Goal: Information Seeking & Learning: Learn about a topic

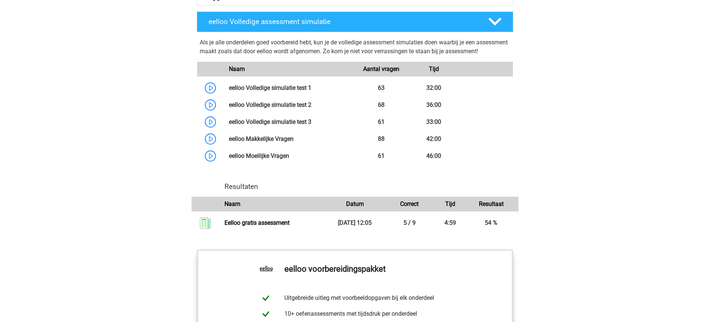
scroll to position [644, 0]
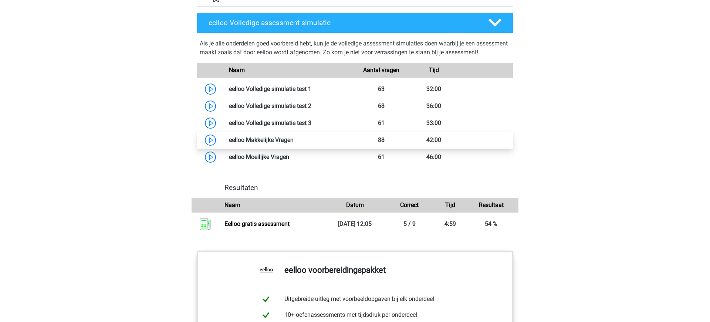
click at [294, 144] on link at bounding box center [294, 139] width 0 height 7
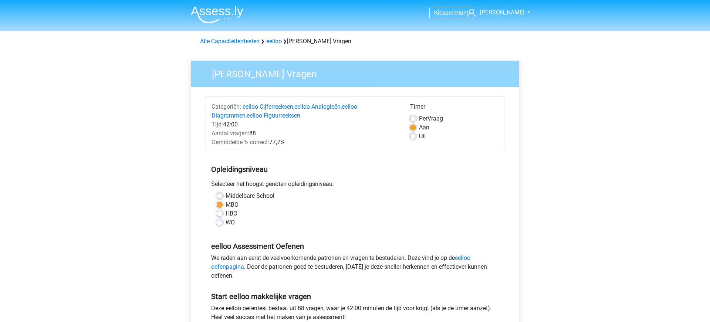
click at [419, 137] on label "Uit" at bounding box center [422, 136] width 7 height 9
click at [414, 137] on input "Uit" at bounding box center [413, 135] width 6 height 7
radio input "true"
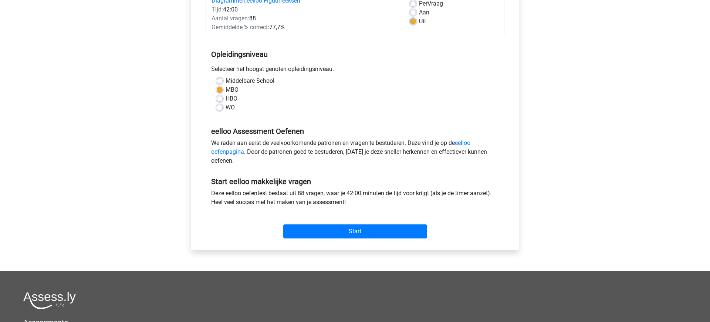
scroll to position [119, 0]
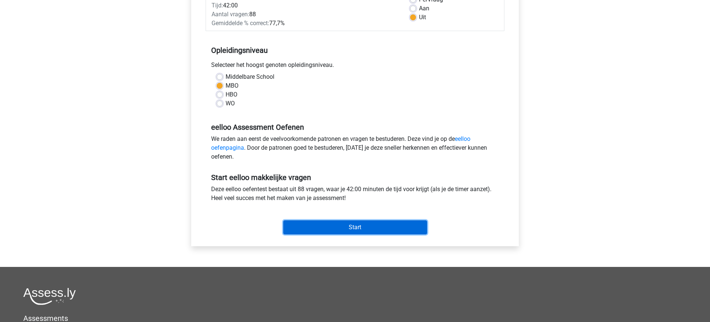
click at [352, 228] on input "Start" at bounding box center [355, 227] width 144 height 14
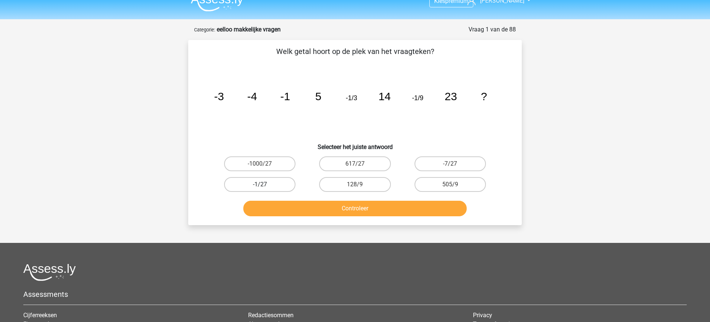
scroll to position [13, 0]
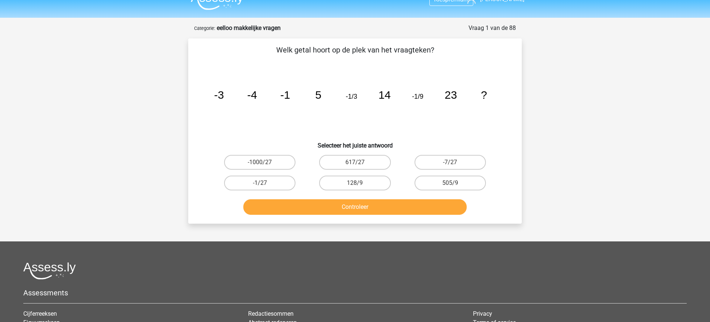
click at [261, 183] on input "-1/27" at bounding box center [262, 185] width 5 height 5
radio input "true"
click at [346, 205] on button "Controleer" at bounding box center [355, 207] width 224 height 16
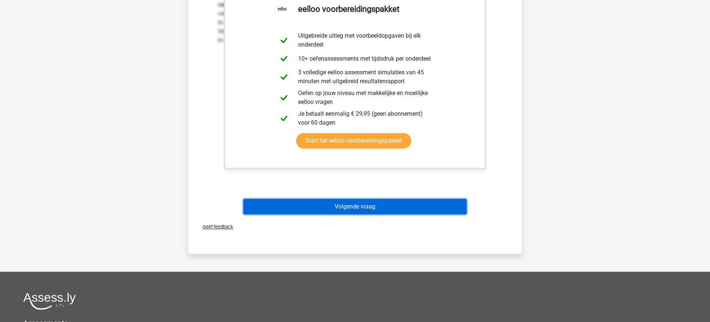
click at [348, 208] on button "Volgende vraag" at bounding box center [355, 207] width 224 height 16
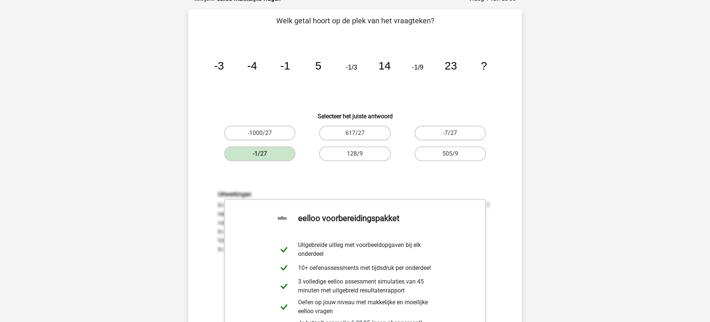
scroll to position [37, 0]
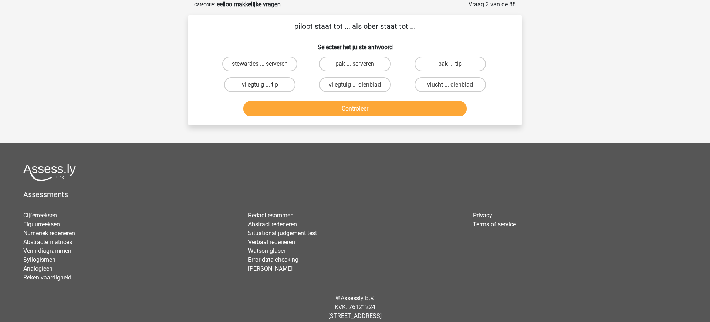
click at [358, 86] on input "vliegtuig ... dienblad" at bounding box center [357, 87] width 5 height 5
radio input "true"
click at [360, 108] on button "Controleer" at bounding box center [355, 109] width 224 height 16
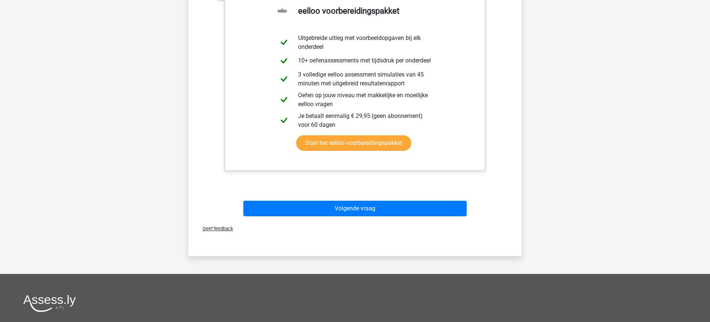
scroll to position [194, 0]
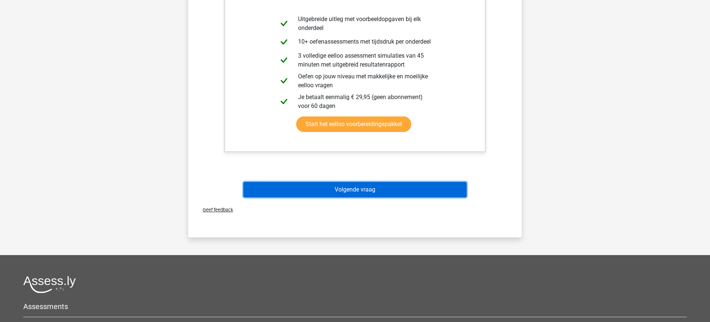
click at [355, 192] on button "Volgende vraag" at bounding box center [355, 190] width 224 height 16
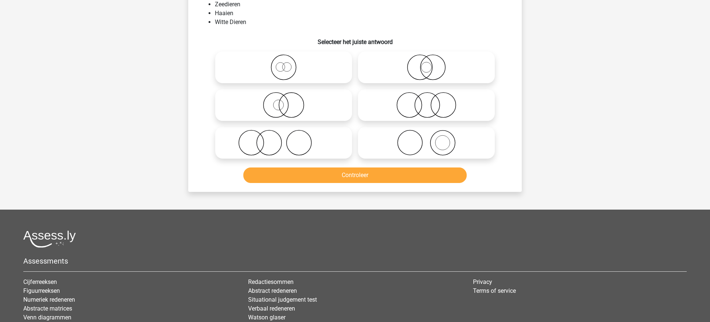
scroll to position [37, 0]
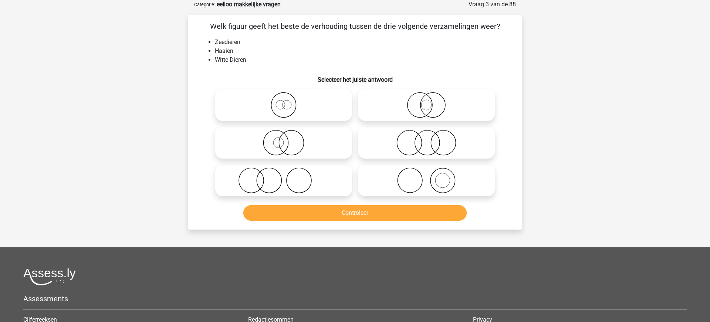
click at [283, 146] on circle at bounding box center [278, 143] width 10 height 10
click at [284, 139] on input "radio" at bounding box center [286, 136] width 5 height 5
radio input "true"
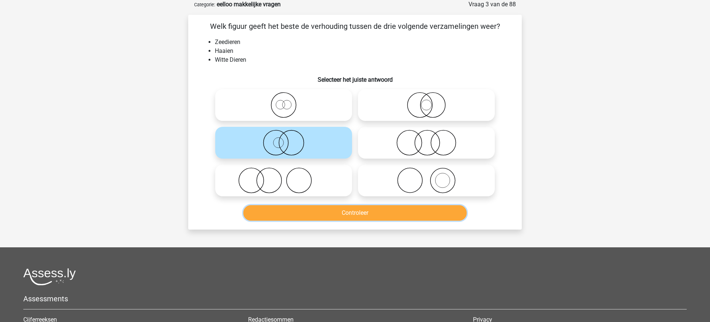
click at [370, 215] on button "Controleer" at bounding box center [355, 213] width 224 height 16
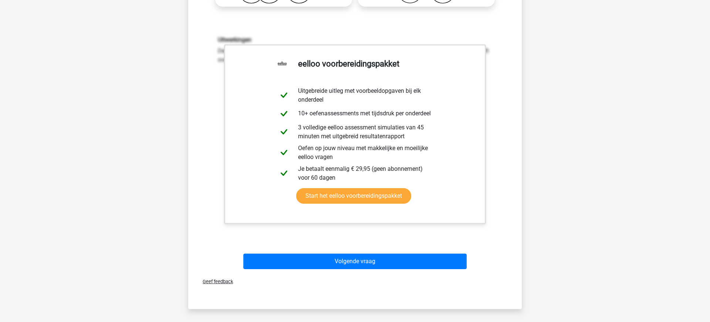
scroll to position [251, 0]
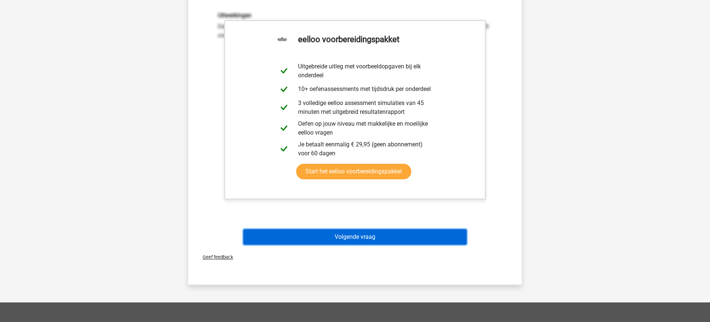
click at [354, 236] on button "Volgende vraag" at bounding box center [355, 237] width 224 height 16
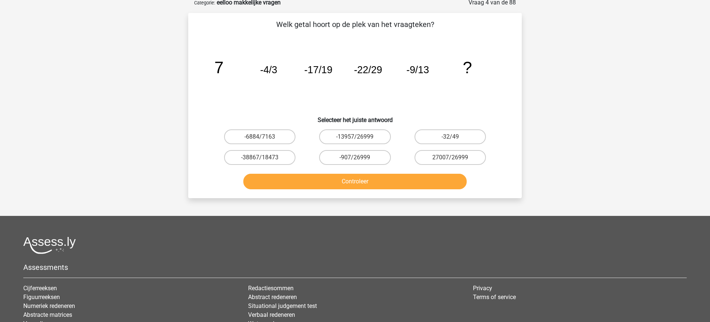
scroll to position [37, 0]
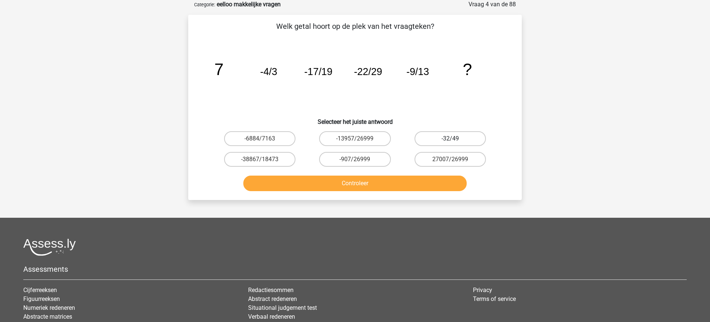
click at [450, 136] on label "-32/49" at bounding box center [450, 138] width 71 height 15
click at [450, 139] on input "-32/49" at bounding box center [452, 141] width 5 height 5
radio input "true"
click at [353, 187] on button "Controleer" at bounding box center [355, 184] width 224 height 16
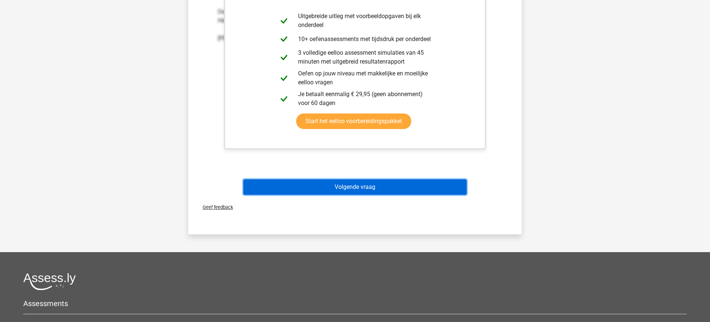
click at [354, 186] on button "Volgende vraag" at bounding box center [355, 187] width 224 height 16
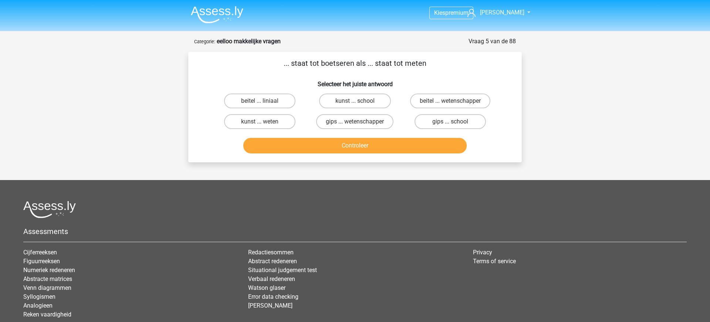
scroll to position [0, 0]
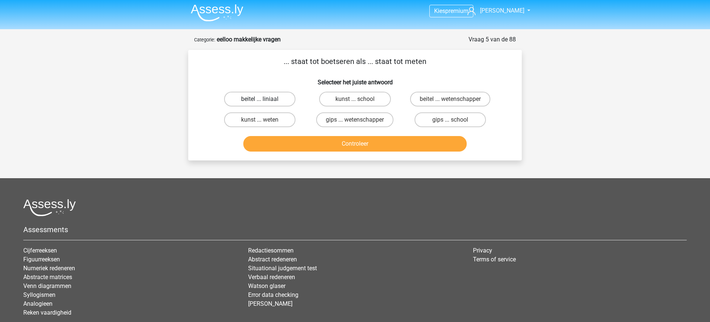
click at [259, 103] on label "beitel ... liniaal" at bounding box center [259, 99] width 71 height 15
click at [260, 103] on input "beitel ... liniaal" at bounding box center [262, 101] width 5 height 5
radio input "true"
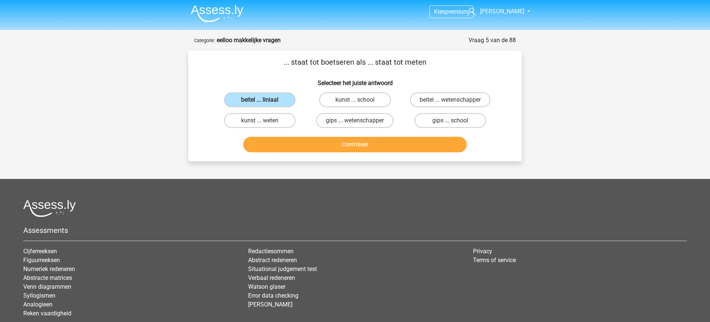
scroll to position [2, 0]
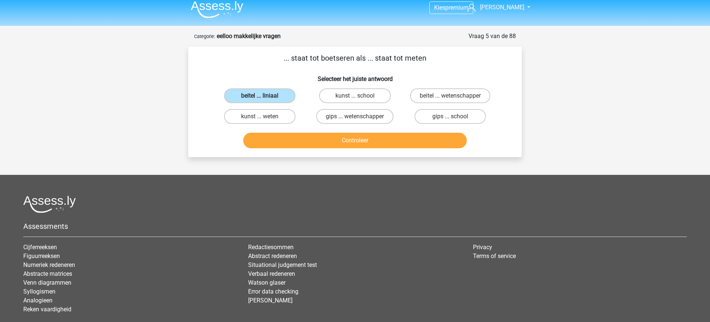
click at [355, 149] on div "Controleer" at bounding box center [355, 142] width 286 height 18
click at [354, 142] on button "Controleer" at bounding box center [355, 140] width 224 height 16
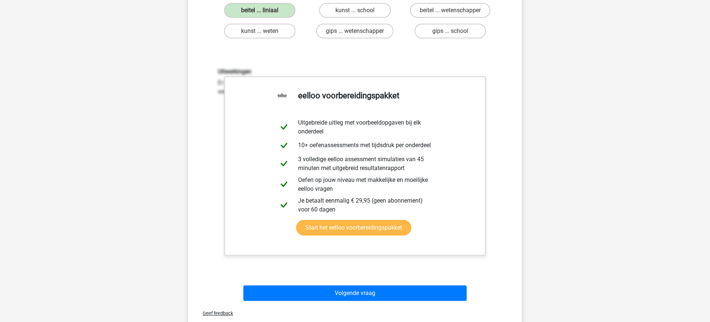
scroll to position [122, 0]
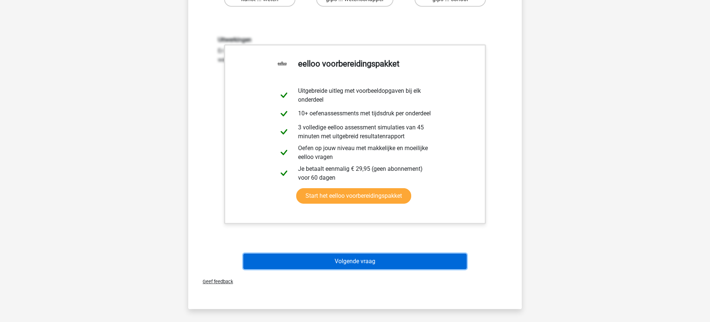
click at [361, 260] on button "Volgende vraag" at bounding box center [355, 262] width 224 height 16
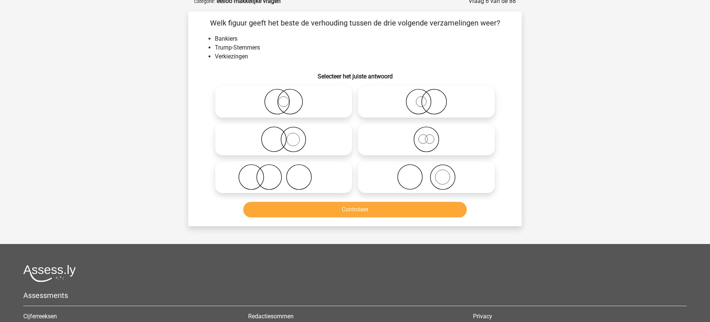
scroll to position [37, 0]
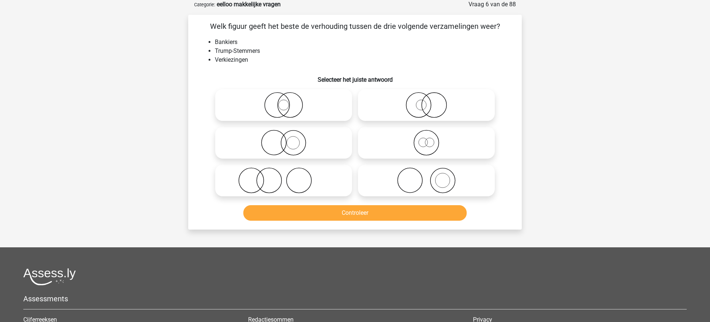
click at [426, 108] on icon at bounding box center [426, 105] width 131 height 26
click at [426, 101] on input "radio" at bounding box center [428, 99] width 5 height 5
radio input "true"
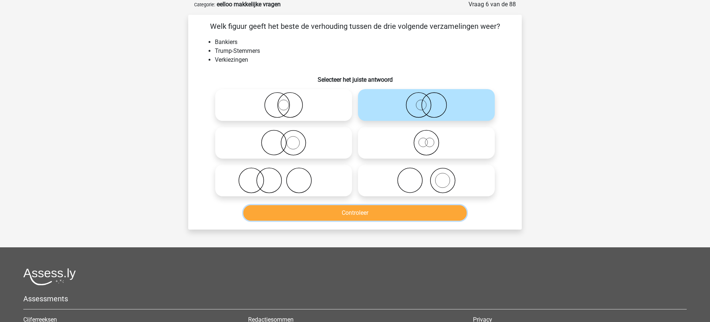
click at [361, 216] on button "Controleer" at bounding box center [355, 213] width 224 height 16
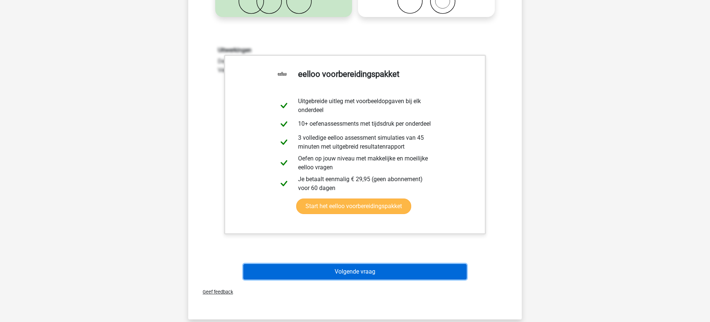
click at [349, 274] on button "Volgende vraag" at bounding box center [355, 272] width 224 height 16
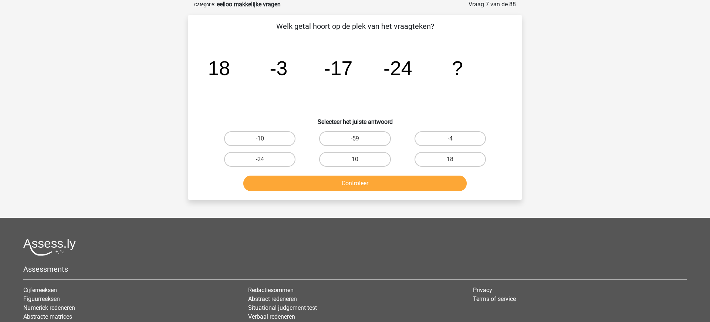
click at [357, 139] on input "-59" at bounding box center [357, 141] width 5 height 5
radio input "true"
click at [344, 185] on button "Controleer" at bounding box center [355, 184] width 224 height 16
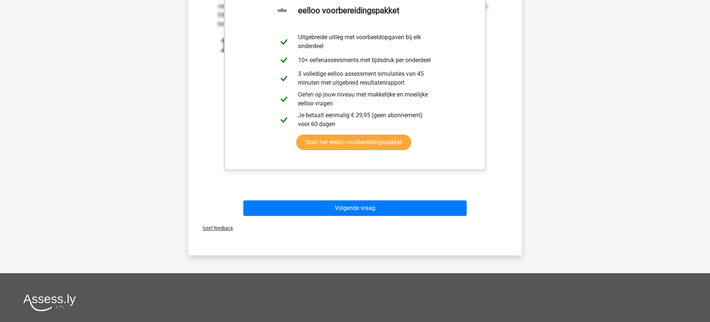
scroll to position [276, 0]
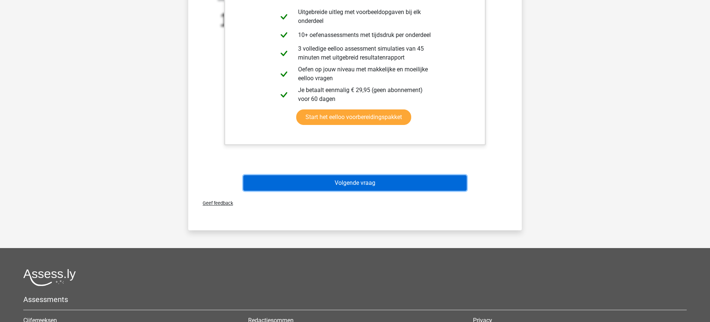
click at [345, 184] on button "Volgende vraag" at bounding box center [355, 183] width 224 height 16
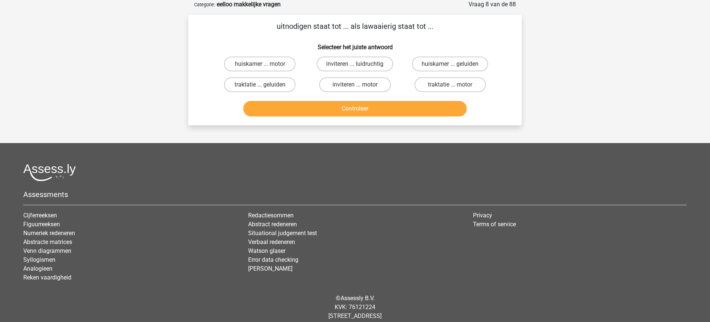
scroll to position [0, 0]
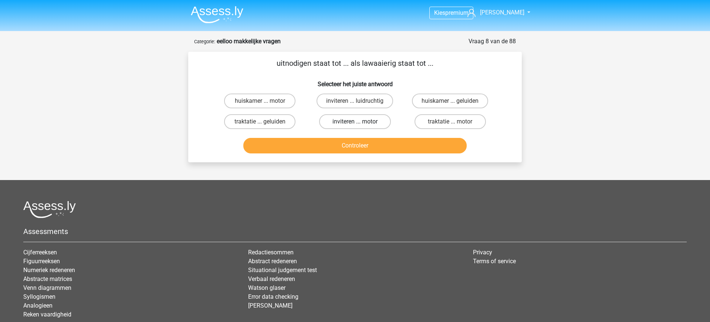
drag, startPoint x: 360, startPoint y: 101, endPoint x: 361, endPoint y: 128, distance: 26.3
click at [360, 102] on input "inviteren ... luidruchtig" at bounding box center [357, 103] width 5 height 5
radio input "true"
click at [363, 146] on button "Controleer" at bounding box center [355, 146] width 224 height 16
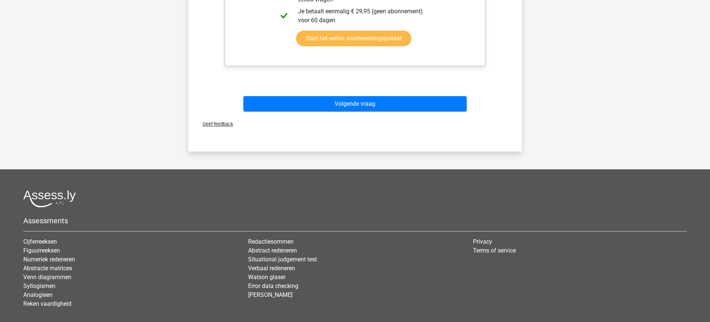
scroll to position [323, 0]
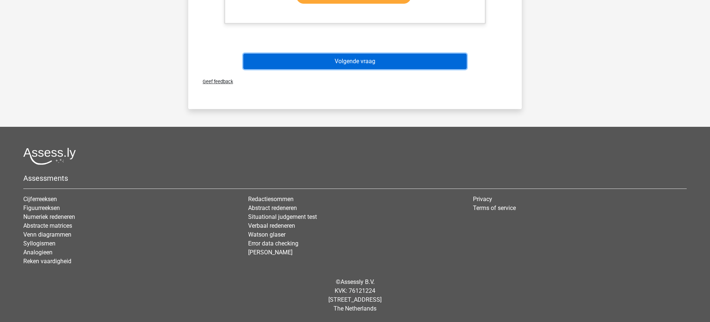
click at [358, 63] on button "Volgende vraag" at bounding box center [355, 62] width 224 height 16
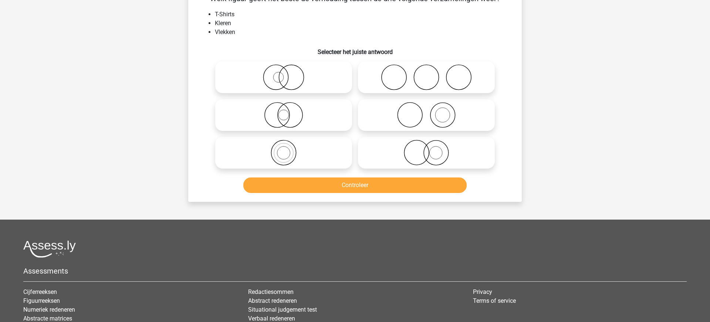
scroll to position [37, 0]
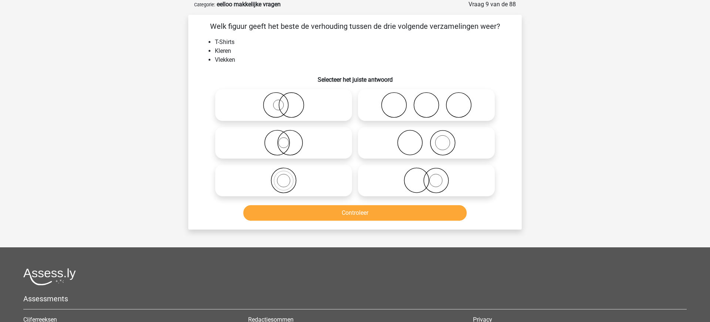
click at [283, 107] on icon at bounding box center [283, 105] width 131 height 26
click at [284, 101] on input "radio" at bounding box center [286, 99] width 5 height 5
radio input "true"
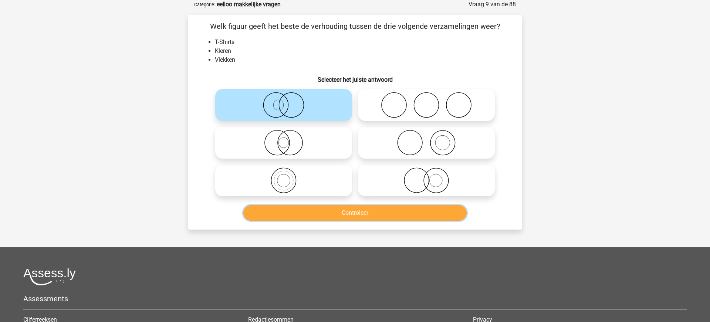
click at [343, 214] on button "Controleer" at bounding box center [355, 213] width 224 height 16
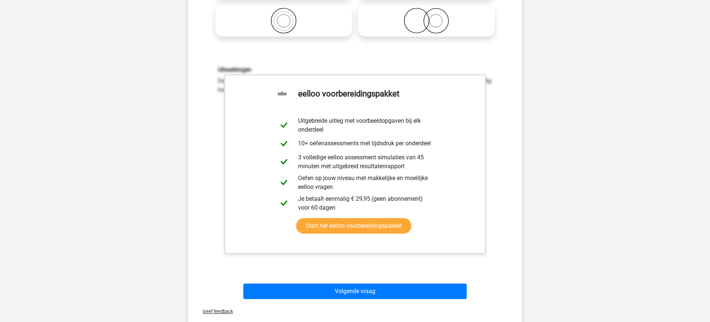
scroll to position [241, 0]
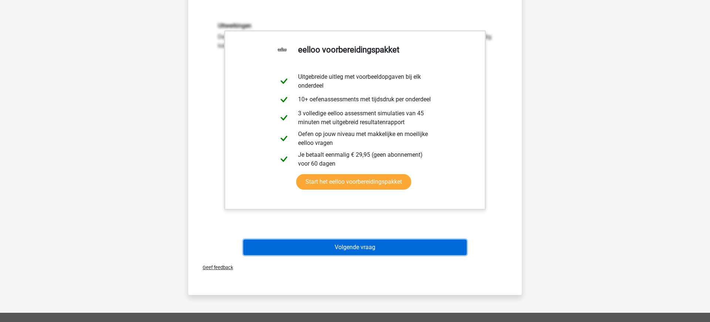
click at [355, 245] on button "Volgende vraag" at bounding box center [355, 248] width 224 height 16
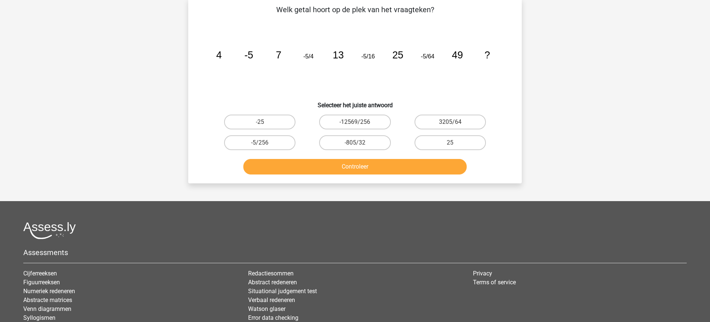
scroll to position [37, 0]
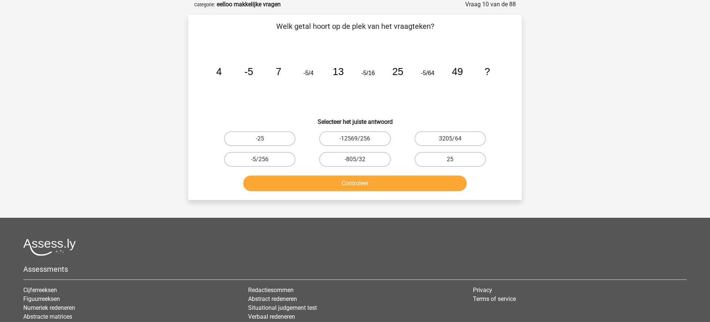
click at [263, 159] on input "-5/256" at bounding box center [262, 161] width 5 height 5
radio input "true"
click at [360, 185] on button "Controleer" at bounding box center [355, 184] width 224 height 16
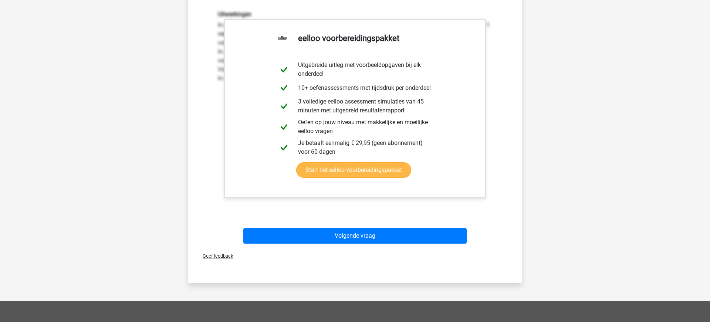
scroll to position [229, 0]
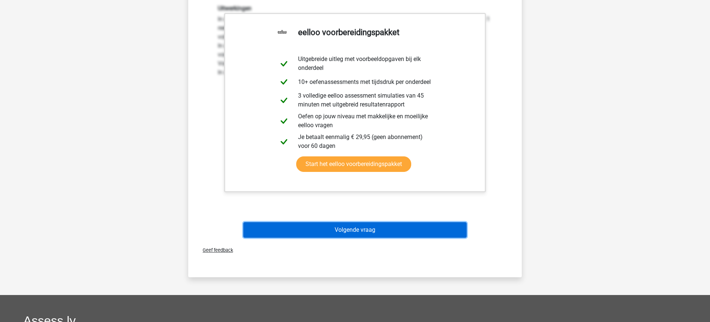
click at [359, 230] on button "Volgende vraag" at bounding box center [355, 230] width 224 height 16
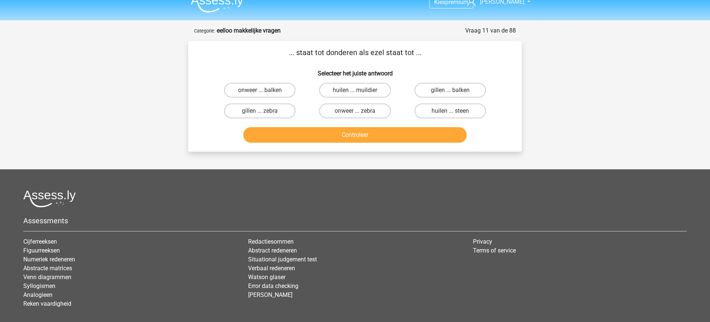
scroll to position [10, 0]
click at [256, 91] on label "onweer ... balken" at bounding box center [259, 90] width 71 height 15
click at [260, 91] on input "onweer ... balken" at bounding box center [262, 93] width 5 height 5
radio input "true"
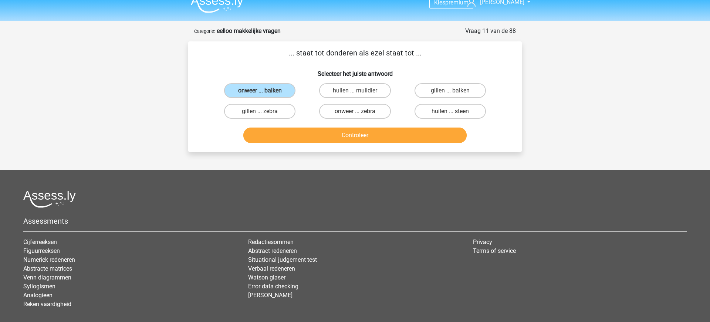
scroll to position [10, 0]
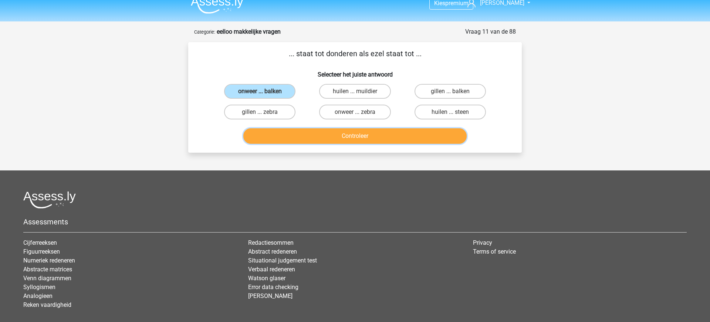
click at [357, 136] on button "Controleer" at bounding box center [355, 136] width 224 height 16
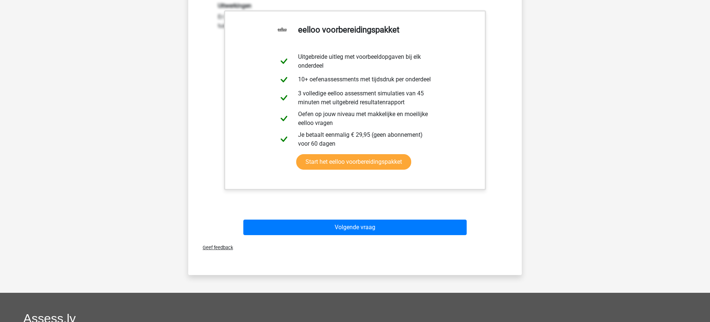
scroll to position [170, 0]
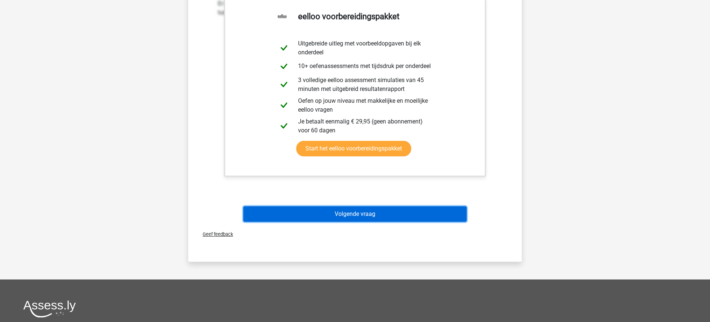
click at [337, 215] on button "Volgende vraag" at bounding box center [355, 214] width 224 height 16
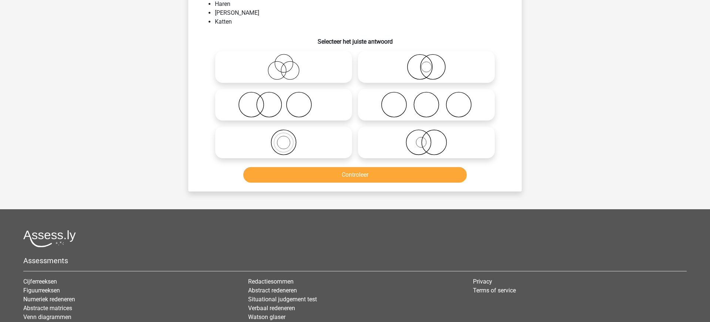
scroll to position [37, 0]
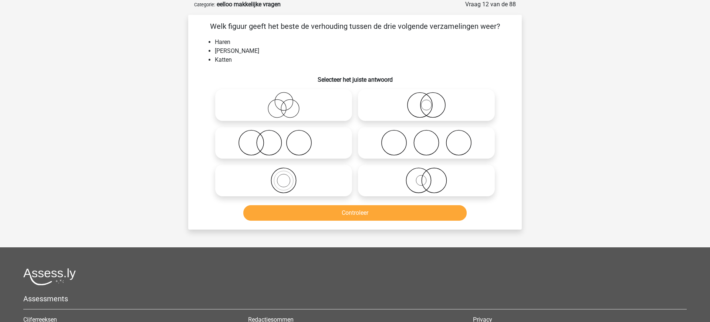
click at [426, 188] on icon at bounding box center [426, 181] width 131 height 26
click at [426, 177] on input "radio" at bounding box center [428, 174] width 5 height 5
radio input "true"
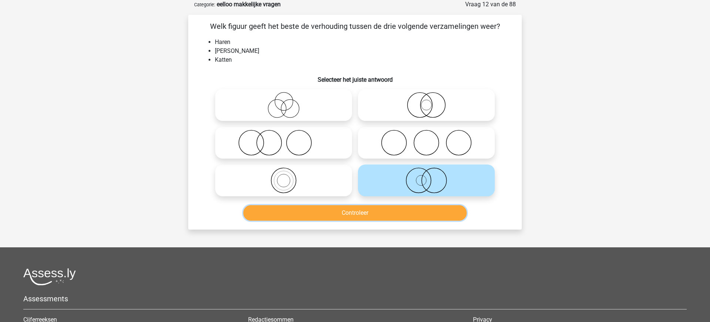
click at [361, 213] on button "Controleer" at bounding box center [355, 213] width 224 height 16
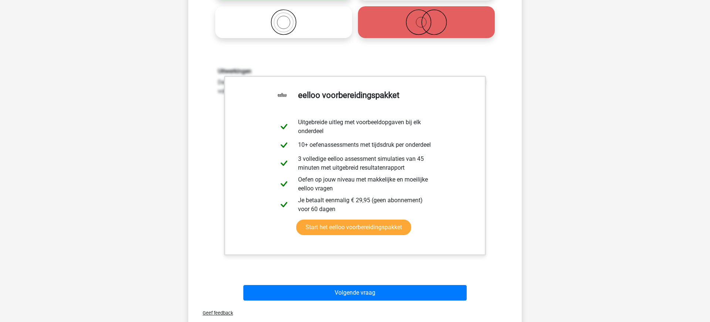
scroll to position [205, 0]
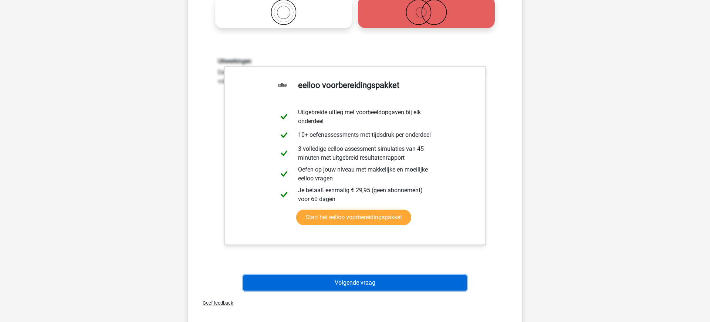
click at [349, 283] on button "Volgende vraag" at bounding box center [355, 283] width 224 height 16
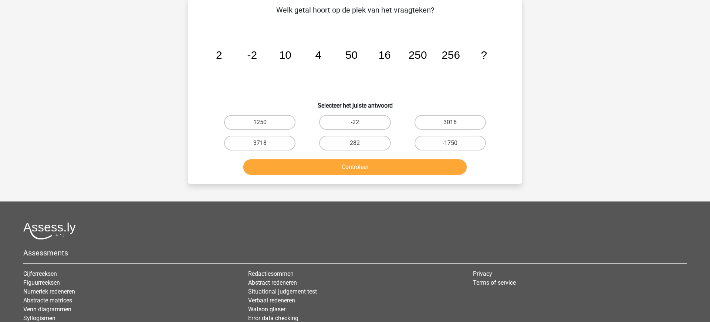
scroll to position [37, 0]
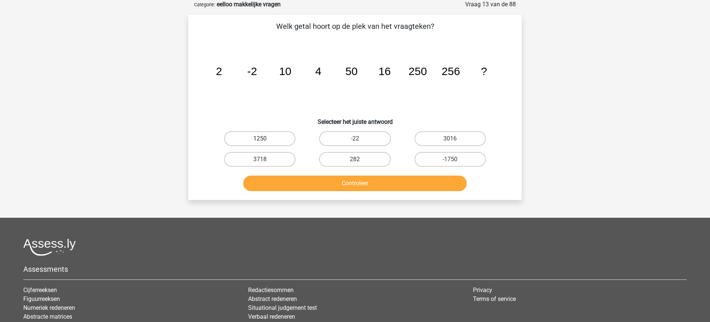
click at [259, 137] on label "1250" at bounding box center [259, 138] width 71 height 15
click at [260, 139] on input "1250" at bounding box center [262, 141] width 5 height 5
radio input "true"
click at [360, 182] on button "Controleer" at bounding box center [355, 184] width 224 height 16
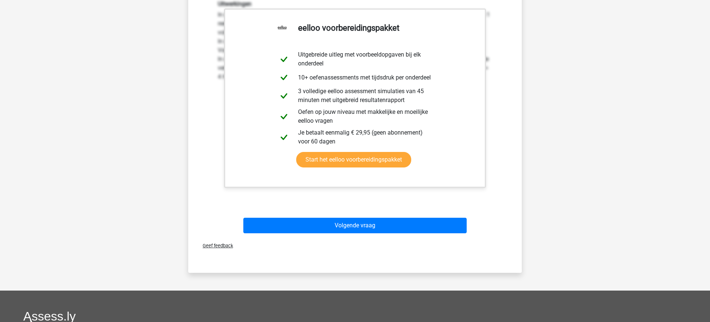
scroll to position [236, 0]
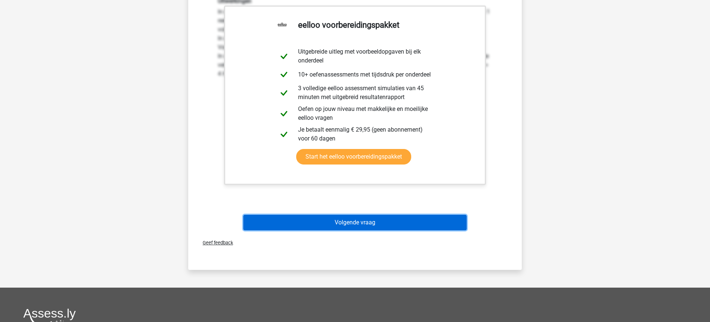
click at [340, 220] on button "Volgende vraag" at bounding box center [355, 223] width 224 height 16
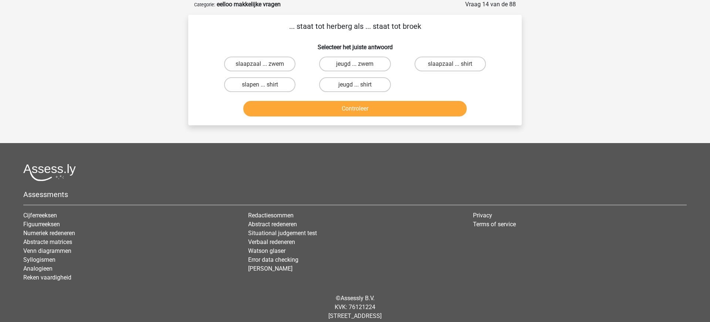
scroll to position [0, 0]
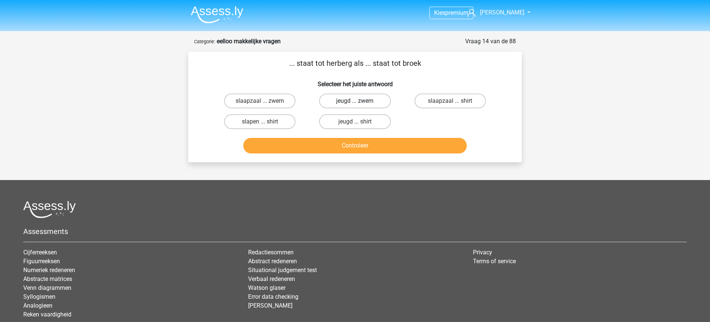
click at [353, 100] on label "jeugd ... zwem" at bounding box center [354, 101] width 71 height 15
click at [355, 101] on input "jeugd ... zwem" at bounding box center [357, 103] width 5 height 5
radio input "true"
click at [354, 147] on button "Controleer" at bounding box center [355, 146] width 224 height 16
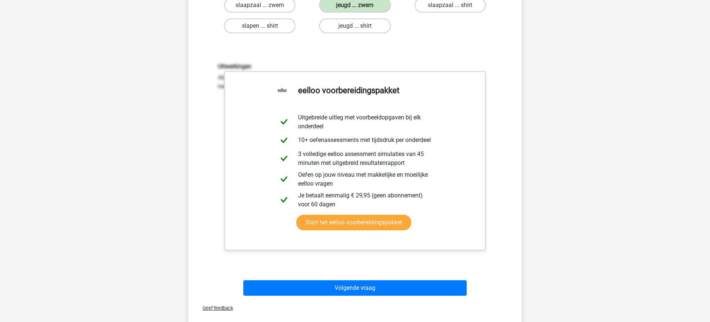
scroll to position [202, 0]
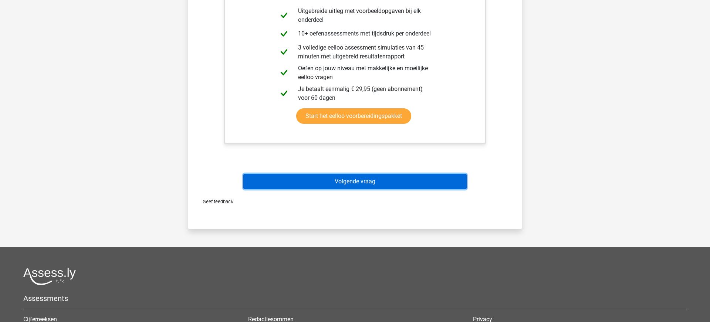
click at [351, 179] on button "Volgende vraag" at bounding box center [355, 182] width 224 height 16
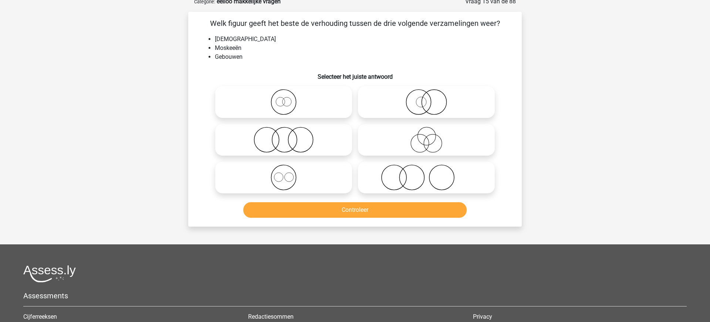
scroll to position [37, 0]
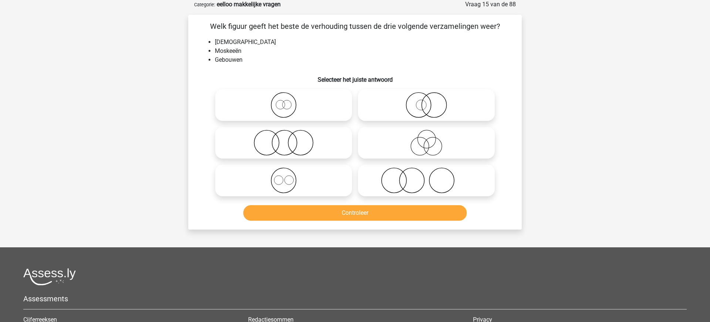
click at [286, 108] on icon at bounding box center [283, 105] width 131 height 26
click at [286, 101] on input "radio" at bounding box center [286, 99] width 5 height 5
radio input "true"
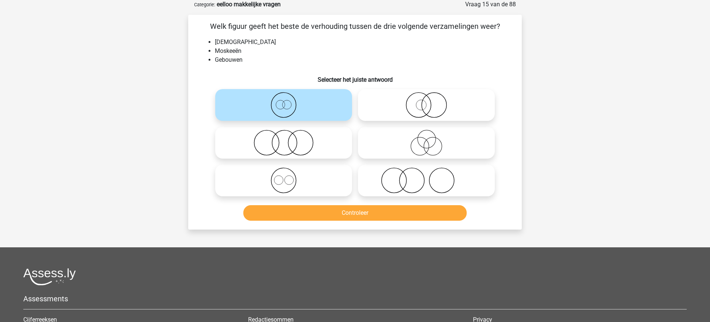
click at [279, 181] on icon at bounding box center [283, 181] width 131 height 26
click at [284, 177] on input "radio" at bounding box center [286, 174] width 5 height 5
radio input "true"
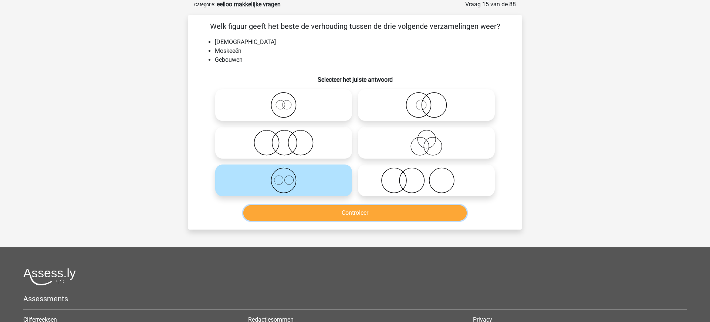
click at [361, 215] on button "Controleer" at bounding box center [355, 213] width 224 height 16
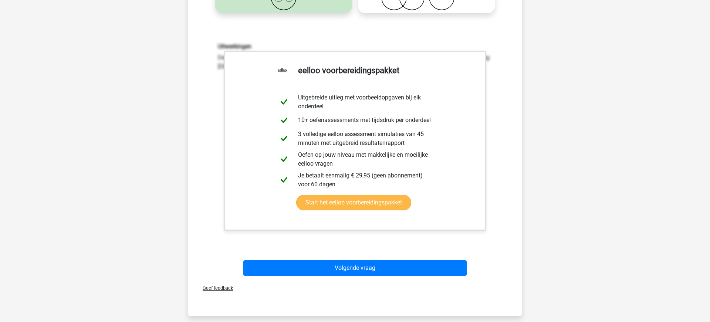
scroll to position [229, 0]
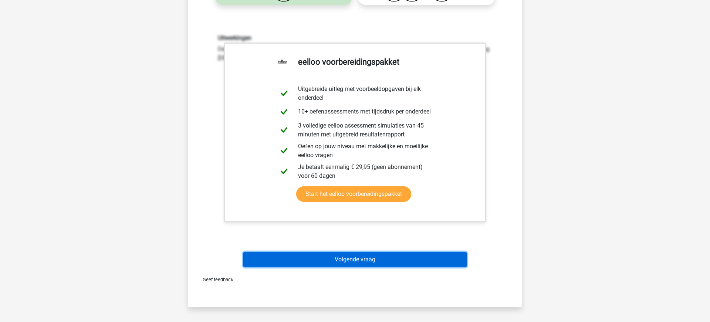
click at [359, 260] on button "Volgende vraag" at bounding box center [355, 260] width 224 height 16
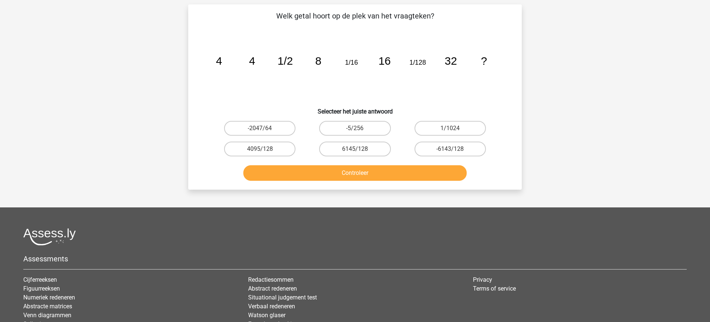
scroll to position [37, 0]
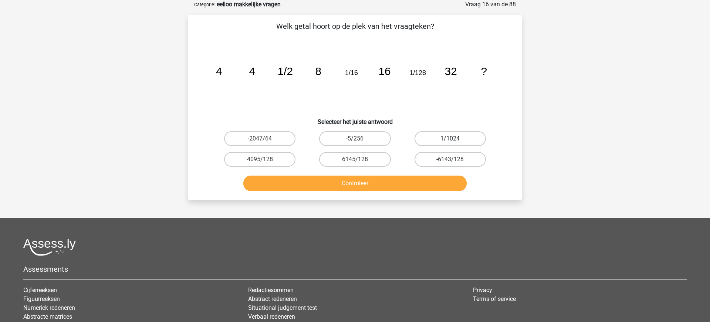
click at [449, 140] on label "1/1024" at bounding box center [450, 138] width 71 height 15
click at [450, 140] on input "1/1024" at bounding box center [452, 141] width 5 height 5
radio input "true"
click at [359, 181] on button "Controleer" at bounding box center [355, 184] width 224 height 16
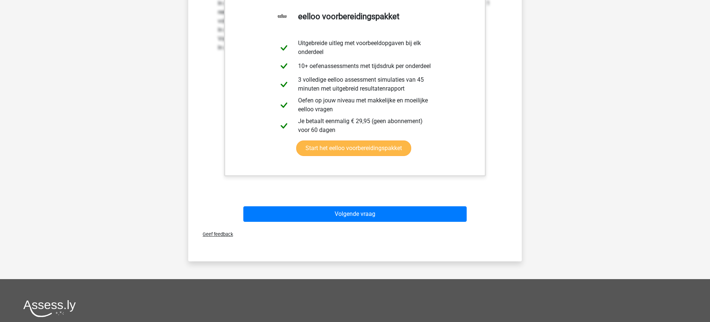
scroll to position [260, 0]
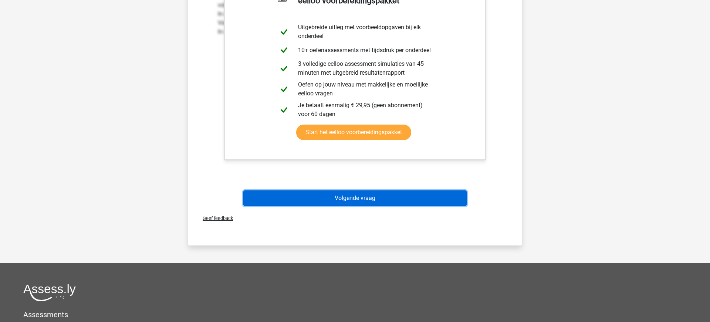
click at [360, 200] on button "Volgende vraag" at bounding box center [355, 198] width 224 height 16
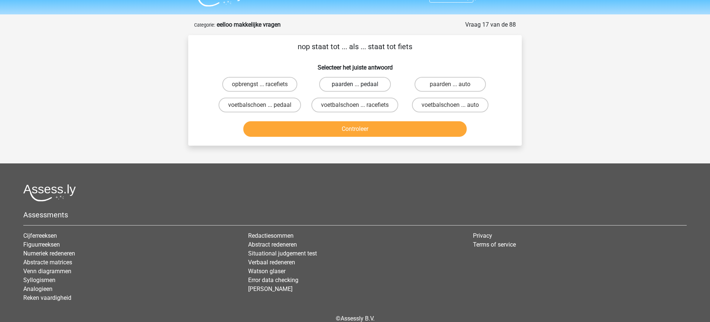
scroll to position [0, 0]
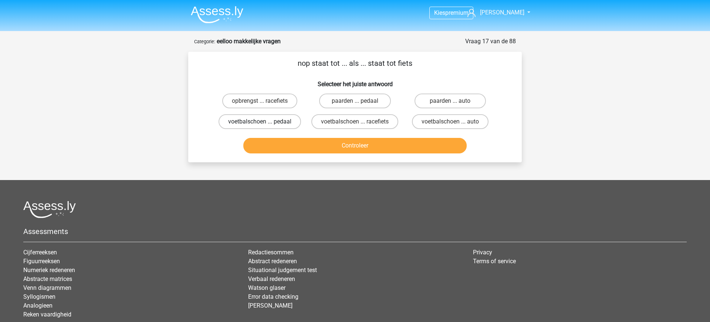
click at [274, 123] on label "voetbalschoen ... pedaal" at bounding box center [260, 121] width 82 height 15
click at [265, 123] on input "voetbalschoen ... pedaal" at bounding box center [262, 124] width 5 height 5
radio input "true"
click at [369, 144] on button "Controleer" at bounding box center [355, 146] width 224 height 16
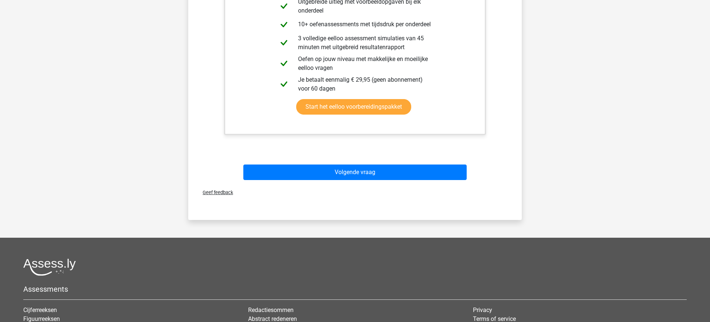
scroll to position [240, 0]
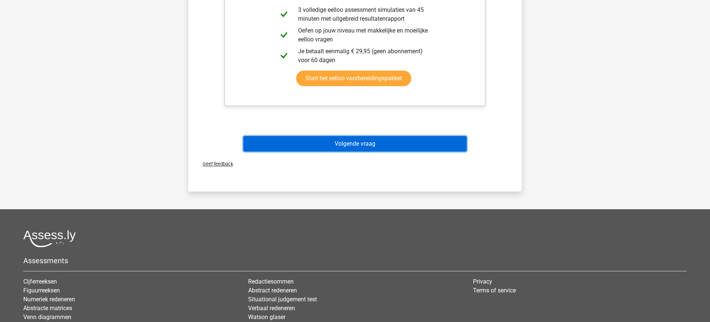
click at [326, 142] on button "Volgende vraag" at bounding box center [355, 144] width 224 height 16
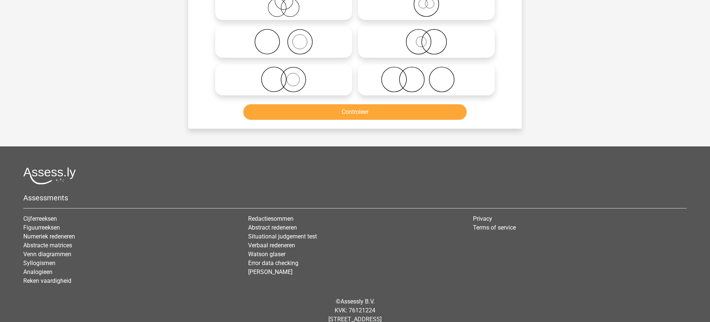
scroll to position [37, 0]
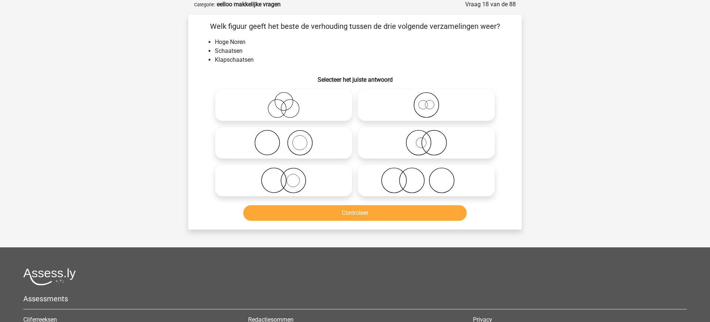
click at [425, 111] on icon at bounding box center [426, 105] width 131 height 26
click at [426, 101] on input "radio" at bounding box center [428, 99] width 5 height 5
radio input "true"
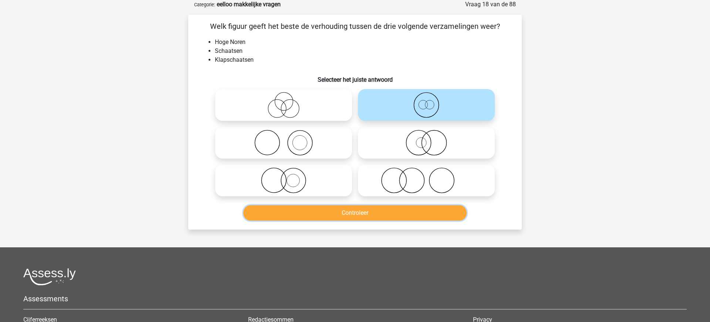
click at [358, 216] on button "Controleer" at bounding box center [355, 213] width 224 height 16
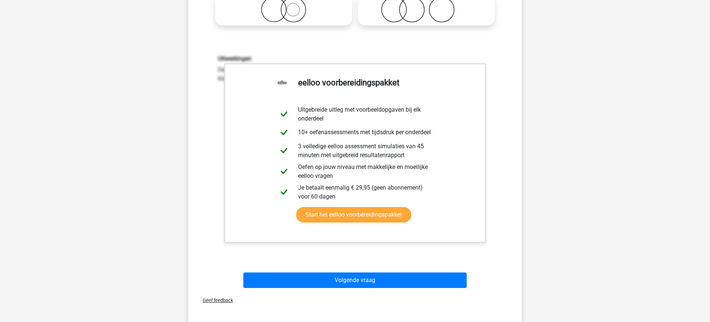
scroll to position [322, 0]
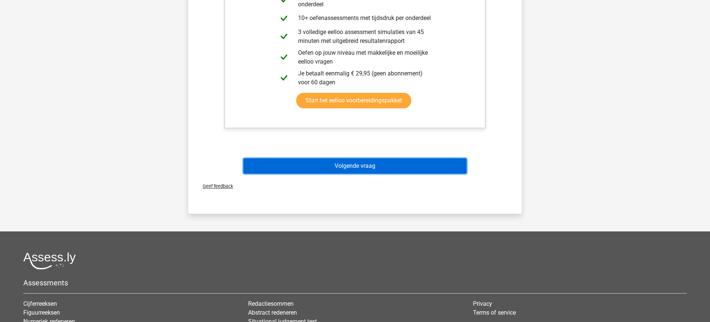
click at [345, 164] on button "Volgende vraag" at bounding box center [355, 166] width 224 height 16
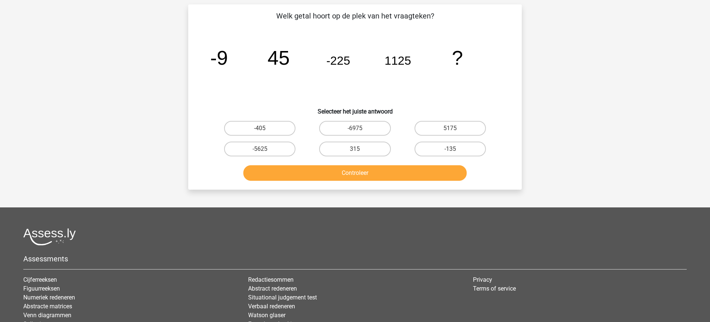
scroll to position [37, 0]
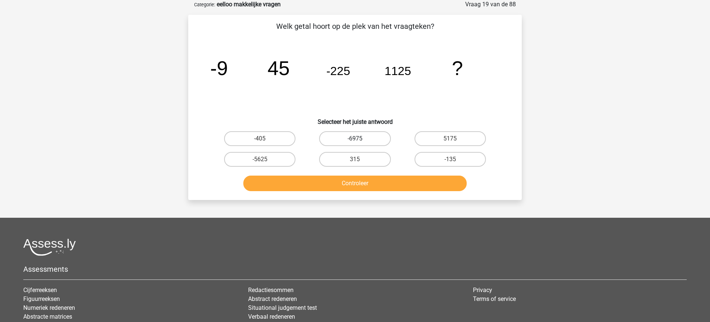
click at [351, 139] on label "-6975" at bounding box center [354, 138] width 71 height 15
click at [355, 139] on input "-6975" at bounding box center [357, 141] width 5 height 5
radio input "true"
click at [266, 160] on label "-5625" at bounding box center [259, 159] width 71 height 15
click at [265, 160] on input "-5625" at bounding box center [262, 161] width 5 height 5
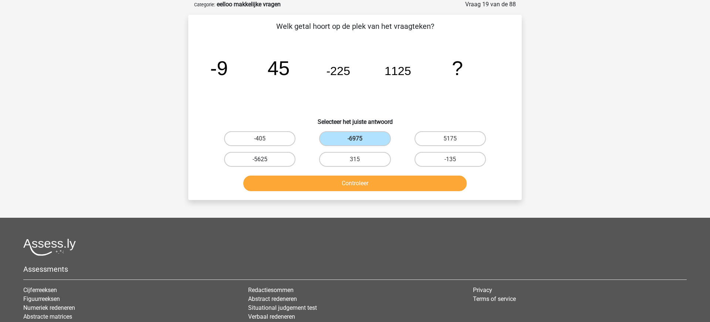
radio input "true"
click at [363, 185] on button "Controleer" at bounding box center [355, 184] width 224 height 16
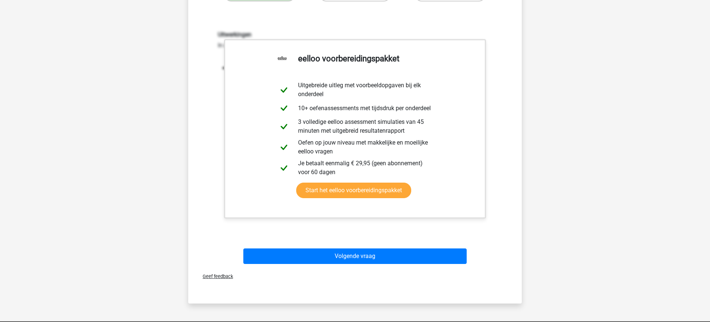
scroll to position [222, 0]
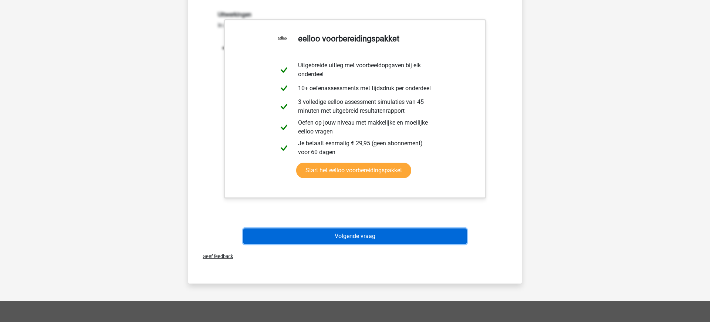
click at [353, 237] on button "Volgende vraag" at bounding box center [355, 237] width 224 height 16
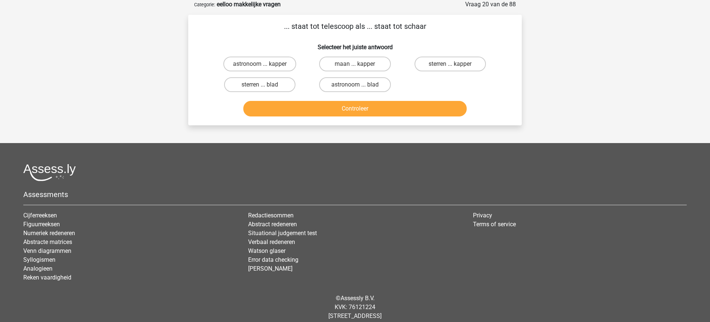
scroll to position [0, 0]
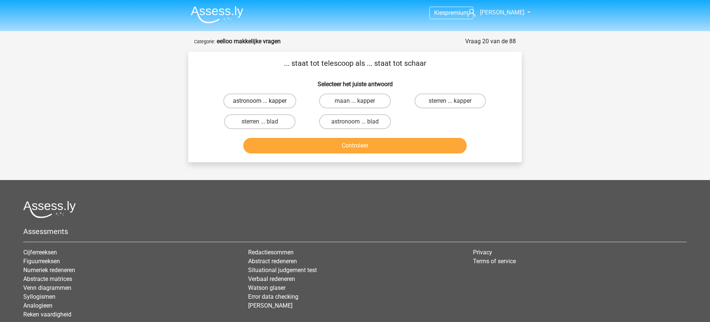
click at [256, 101] on label "astronoom ... kapper" at bounding box center [259, 101] width 73 height 15
click at [260, 101] on input "astronoom ... kapper" at bounding box center [262, 103] width 5 height 5
radio input "true"
click at [366, 151] on button "Controleer" at bounding box center [355, 146] width 224 height 16
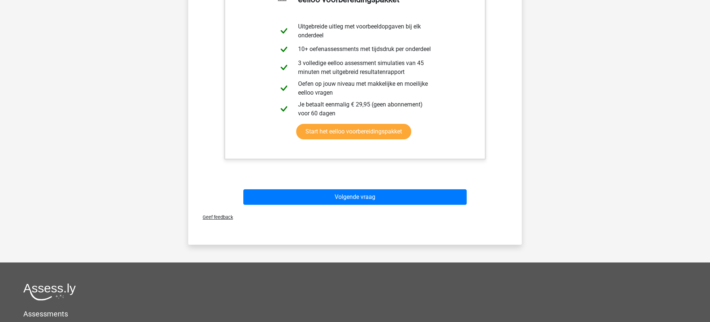
scroll to position [190, 0]
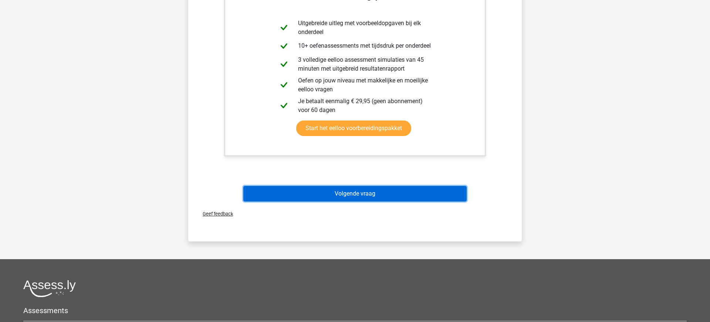
click at [350, 197] on button "Volgende vraag" at bounding box center [355, 194] width 224 height 16
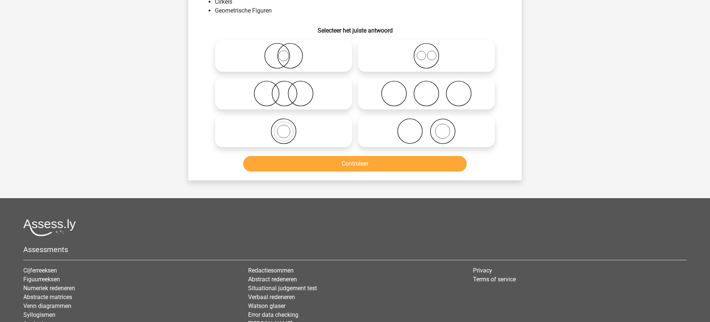
scroll to position [37, 0]
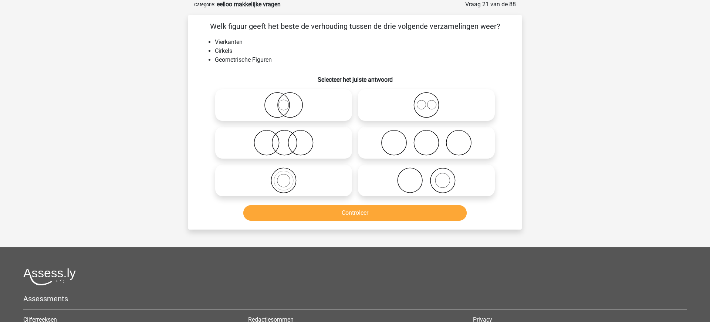
click at [425, 113] on icon at bounding box center [426, 105] width 131 height 26
click at [426, 101] on input "radio" at bounding box center [428, 99] width 5 height 5
radio input "true"
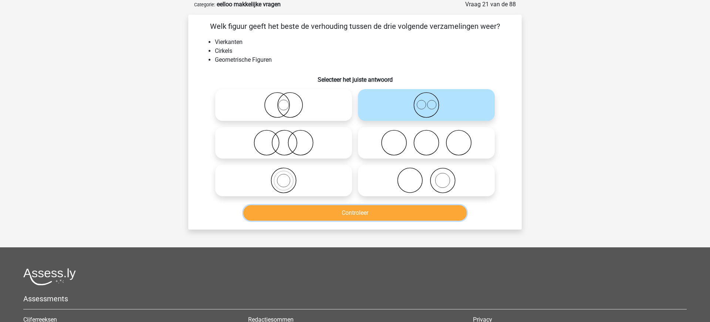
click at [349, 215] on button "Controleer" at bounding box center [355, 213] width 224 height 16
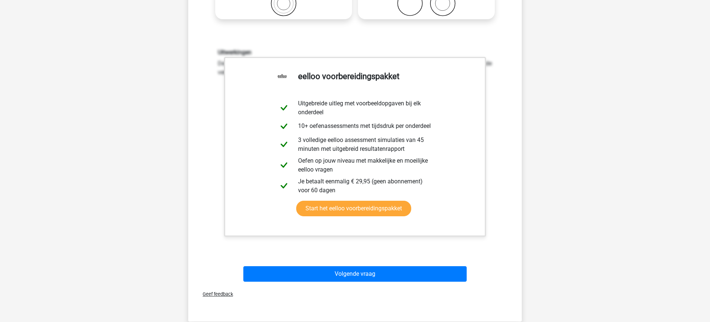
scroll to position [220, 0]
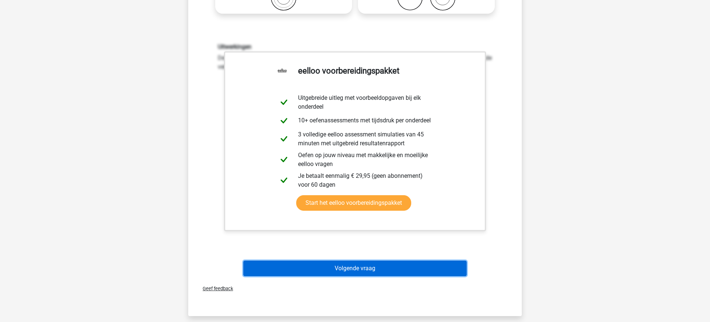
click at [353, 268] on button "Volgende vraag" at bounding box center [355, 269] width 224 height 16
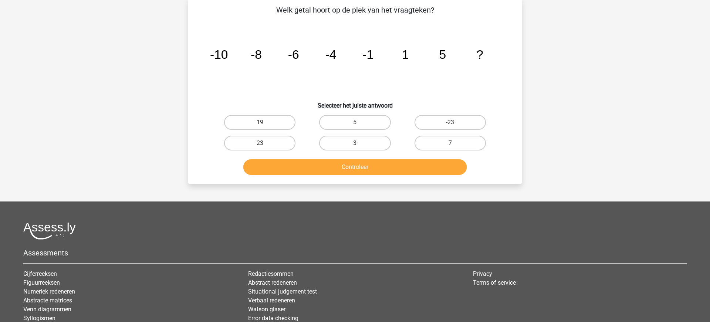
scroll to position [37, 0]
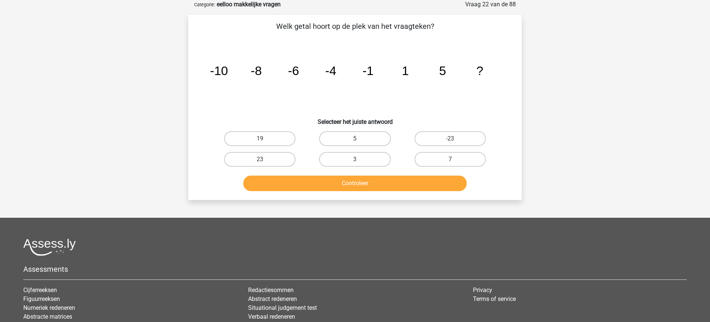
click at [450, 162] on input "7" at bounding box center [452, 161] width 5 height 5
radio input "true"
click at [352, 185] on button "Controleer" at bounding box center [355, 184] width 224 height 16
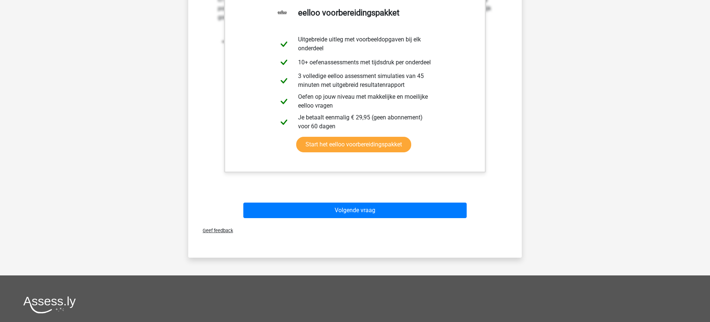
scroll to position [257, 0]
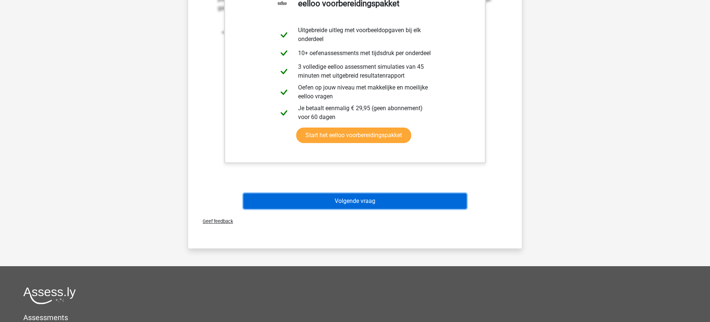
click at [361, 201] on button "Volgende vraag" at bounding box center [355, 201] width 224 height 16
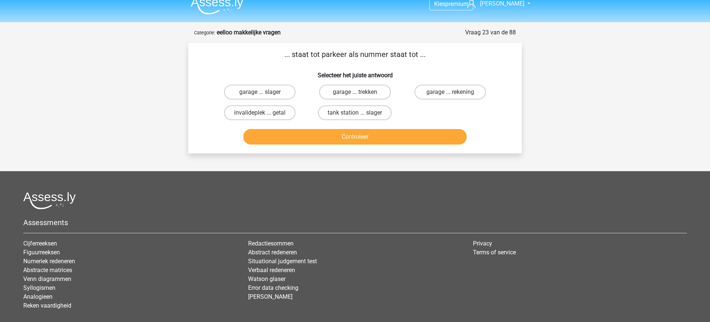
scroll to position [8, 0]
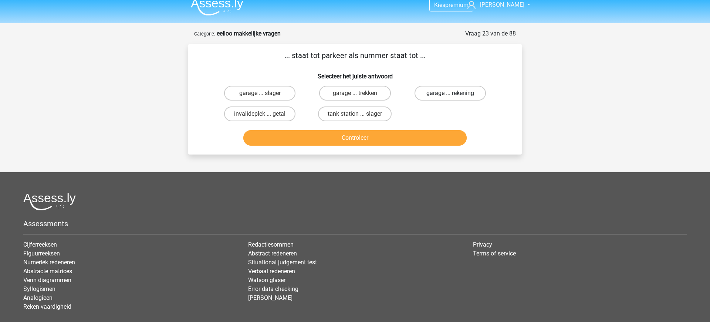
click at [460, 94] on label "garage ... rekening" at bounding box center [450, 93] width 71 height 15
click at [455, 94] on input "garage ... rekening" at bounding box center [452, 95] width 5 height 5
radio input "true"
click at [359, 142] on button "Controleer" at bounding box center [355, 138] width 224 height 16
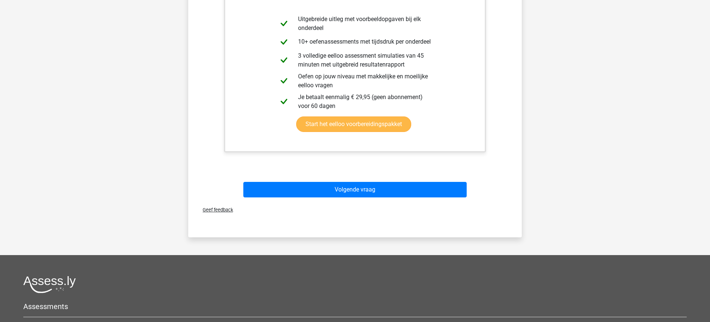
scroll to position [318, 0]
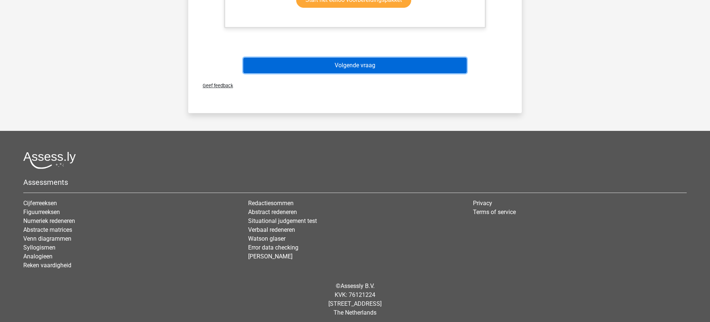
click at [351, 67] on button "Volgende vraag" at bounding box center [355, 66] width 224 height 16
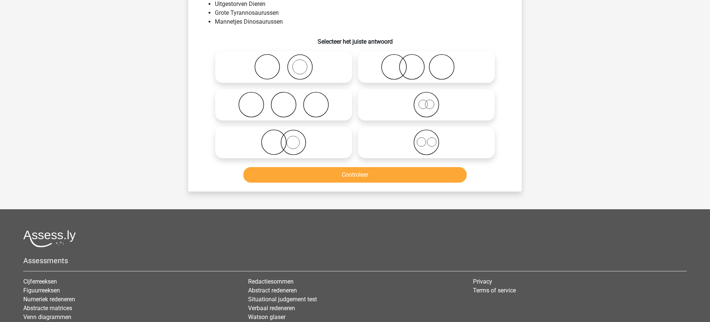
scroll to position [37, 0]
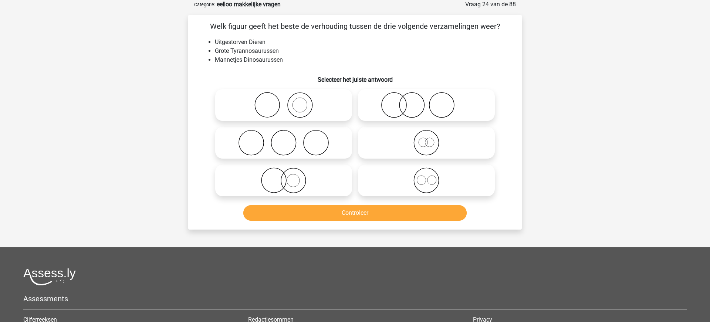
click at [427, 149] on icon at bounding box center [426, 143] width 131 height 26
click at [427, 139] on input "radio" at bounding box center [428, 136] width 5 height 5
radio input "true"
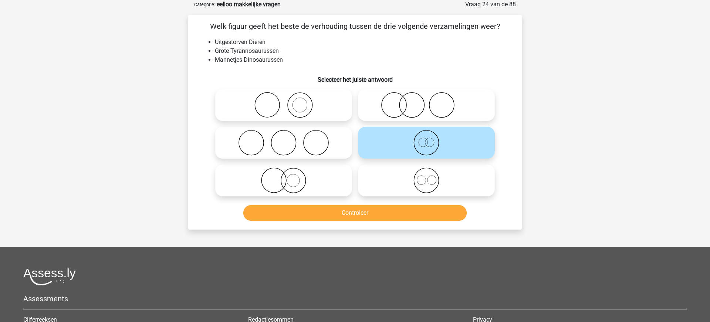
click at [295, 108] on icon at bounding box center [283, 105] width 131 height 26
click at [288, 101] on input "radio" at bounding box center [286, 99] width 5 height 5
radio input "true"
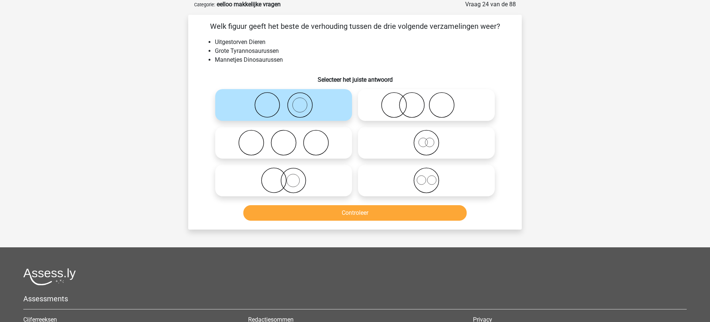
click at [424, 144] on icon at bounding box center [426, 143] width 131 height 26
click at [426, 139] on input "radio" at bounding box center [428, 136] width 5 height 5
radio input "true"
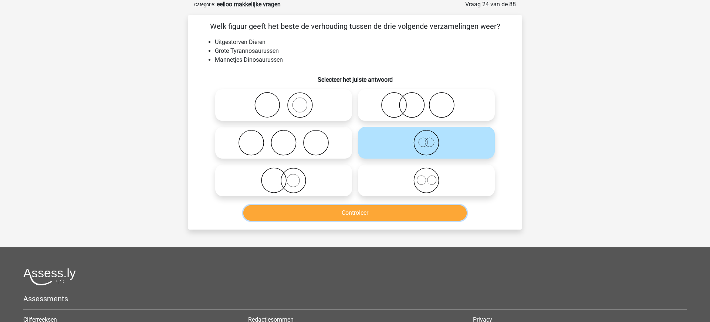
click at [363, 216] on button "Controleer" at bounding box center [355, 213] width 224 height 16
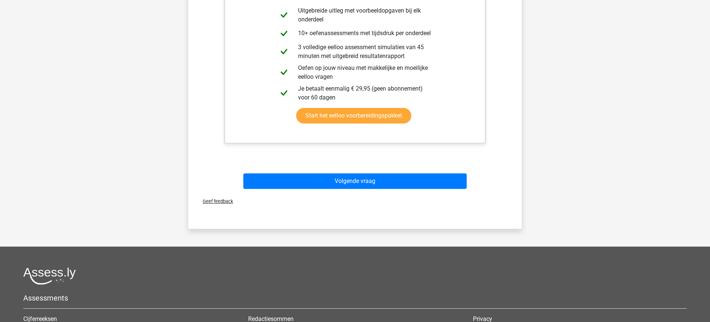
scroll to position [317, 0]
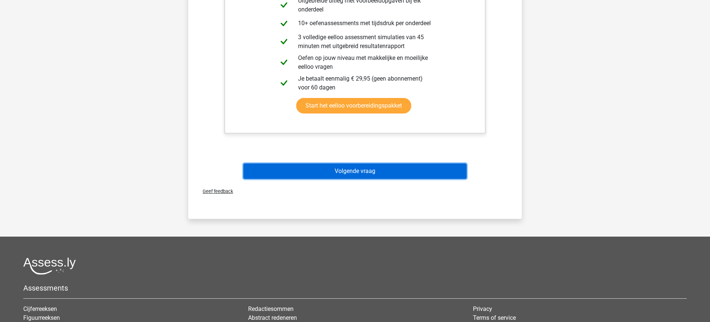
click at [349, 166] on button "Volgende vraag" at bounding box center [355, 171] width 224 height 16
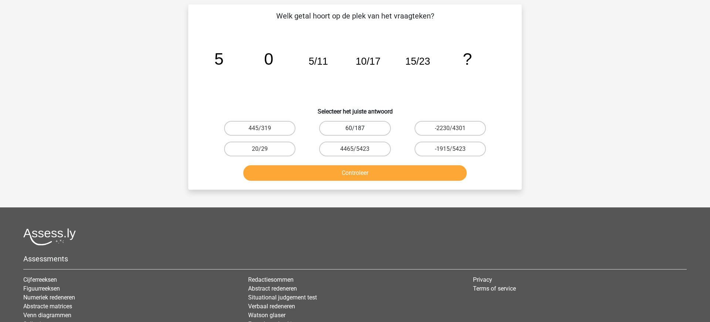
scroll to position [37, 0]
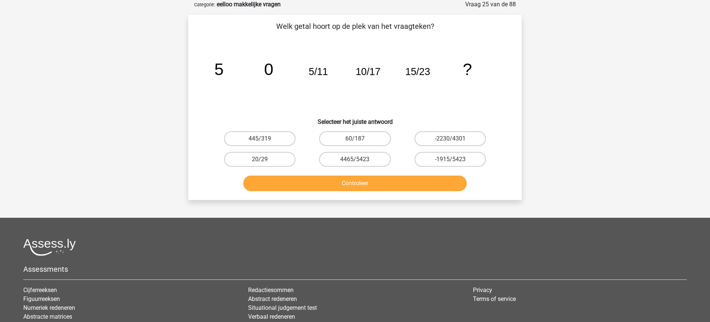
click at [264, 139] on input "445/319" at bounding box center [262, 141] width 5 height 5
radio input "true"
click at [366, 180] on button "Controleer" at bounding box center [355, 184] width 224 height 16
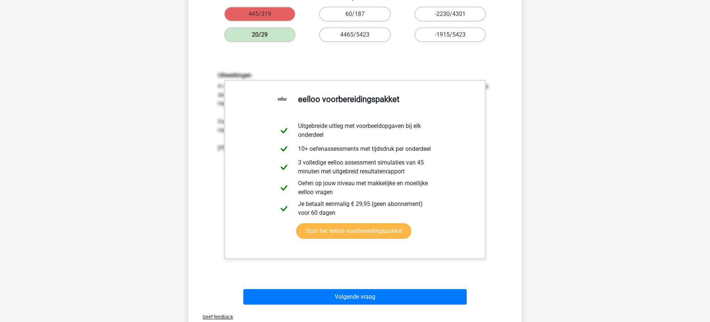
scroll to position [206, 0]
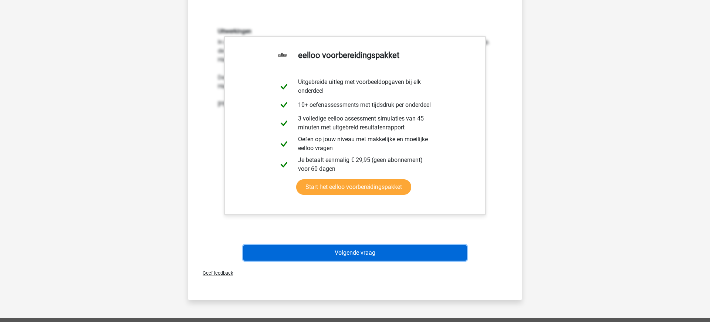
click at [346, 259] on button "Volgende vraag" at bounding box center [355, 253] width 224 height 16
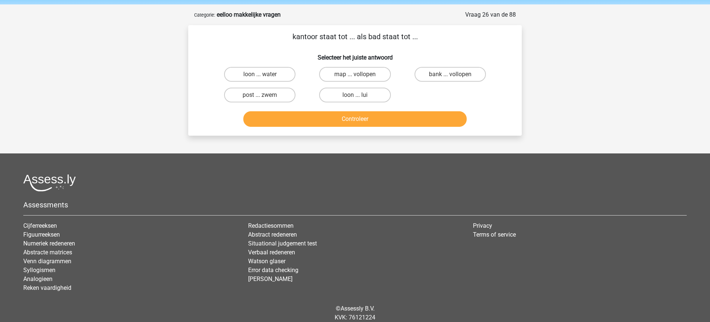
scroll to position [0, 0]
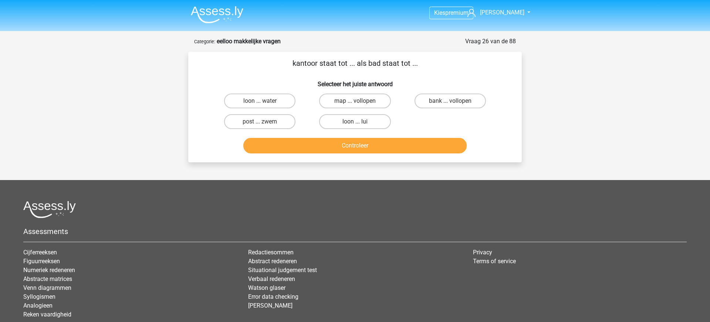
click at [261, 122] on input "post ... zwem" at bounding box center [262, 124] width 5 height 5
radio input "true"
click at [267, 124] on label "post ... zwem" at bounding box center [259, 121] width 71 height 15
click at [265, 124] on input "post ... zwem" at bounding box center [262, 124] width 5 height 5
click at [348, 146] on button "Controleer" at bounding box center [355, 146] width 224 height 16
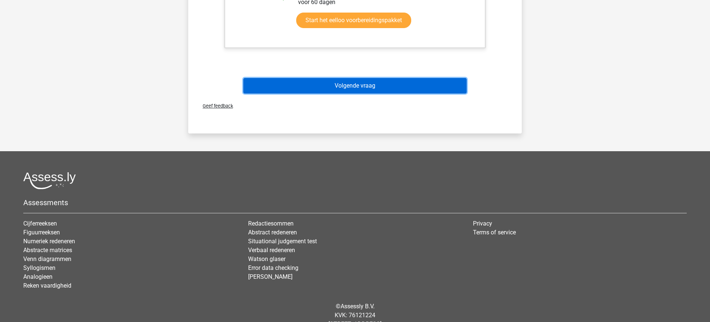
click at [331, 82] on button "Volgende vraag" at bounding box center [355, 86] width 224 height 16
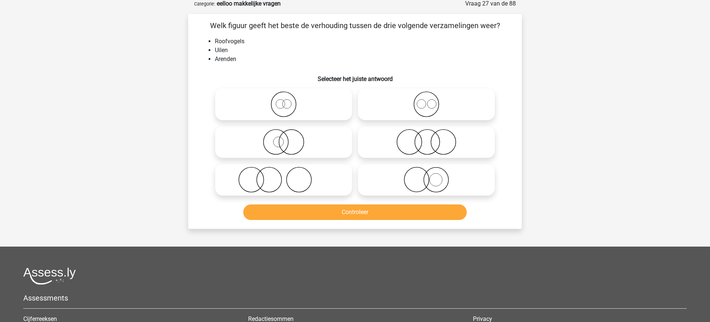
scroll to position [37, 0]
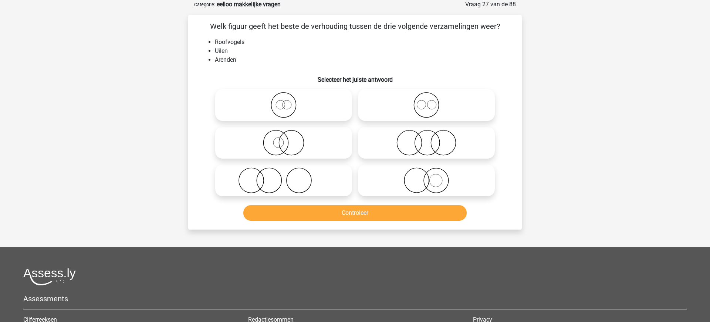
click at [426, 110] on icon at bounding box center [426, 105] width 131 height 26
click at [426, 101] on input "radio" at bounding box center [428, 99] width 5 height 5
radio input "true"
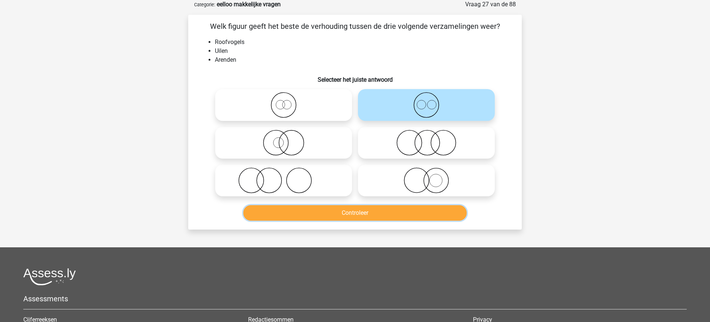
click at [352, 213] on button "Controleer" at bounding box center [355, 213] width 224 height 16
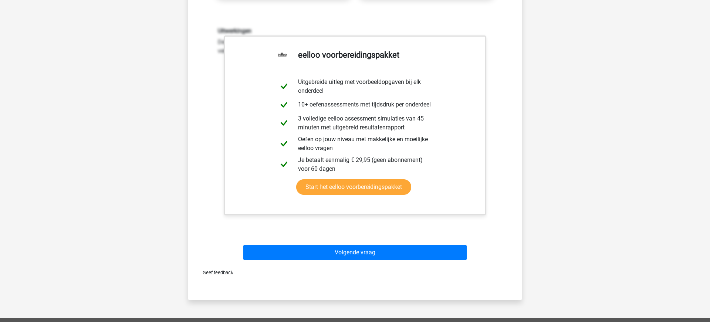
scroll to position [247, 0]
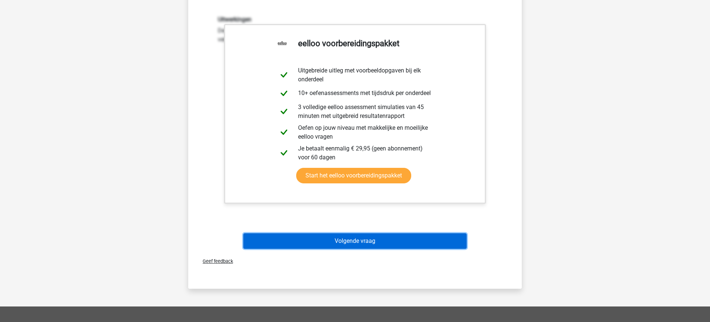
click at [356, 241] on button "Volgende vraag" at bounding box center [355, 241] width 224 height 16
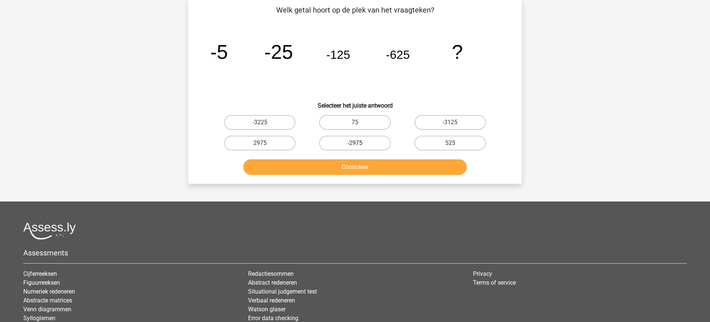
scroll to position [37, 0]
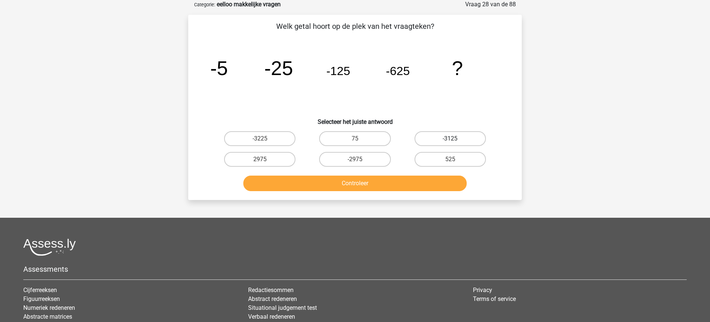
click at [451, 138] on label "-3125" at bounding box center [450, 138] width 71 height 15
click at [451, 139] on input "-3125" at bounding box center [452, 141] width 5 height 5
radio input "true"
click at [352, 184] on button "Controleer" at bounding box center [355, 184] width 224 height 16
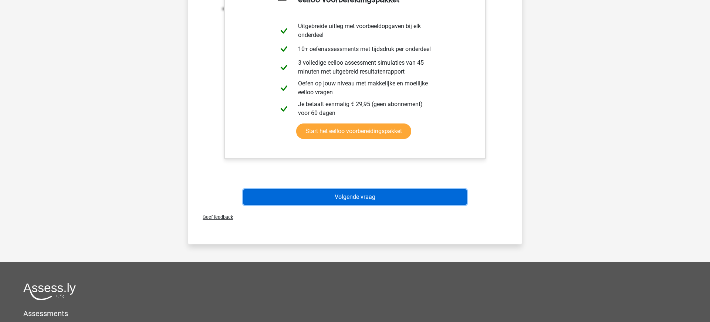
click at [351, 197] on button "Volgende vraag" at bounding box center [355, 197] width 224 height 16
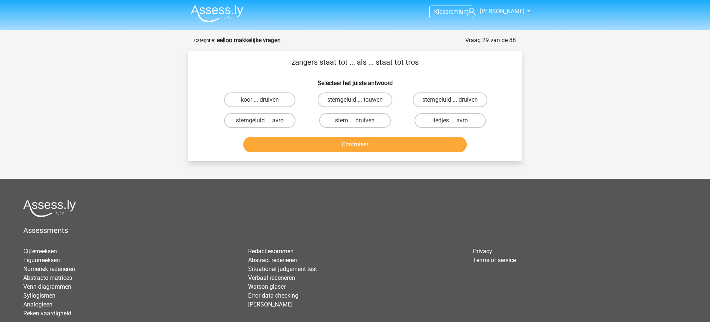
scroll to position [0, 0]
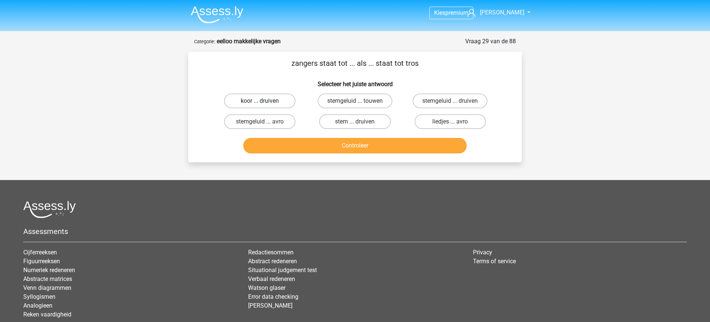
click at [254, 103] on label "koor ... druiven" at bounding box center [259, 101] width 71 height 15
click at [260, 103] on input "koor ... druiven" at bounding box center [262, 103] width 5 height 5
radio input "true"
click at [369, 147] on button "Controleer" at bounding box center [355, 146] width 224 height 16
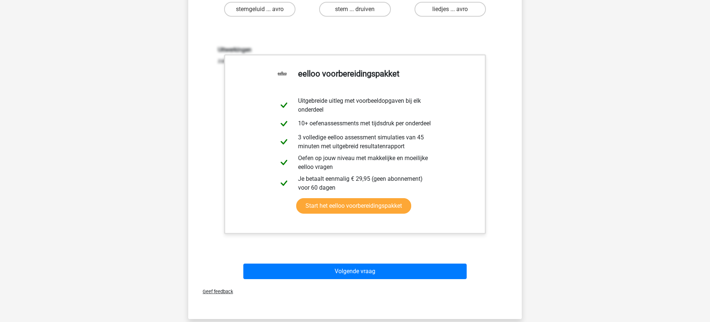
scroll to position [169, 0]
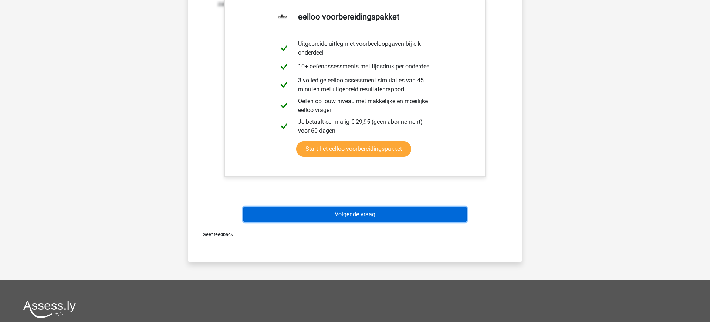
click at [353, 216] on button "Volgende vraag" at bounding box center [355, 215] width 224 height 16
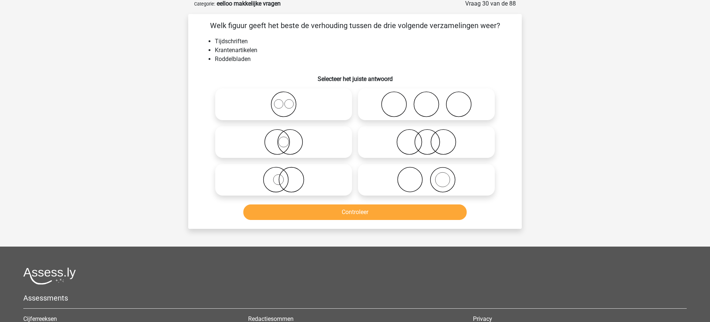
scroll to position [37, 0]
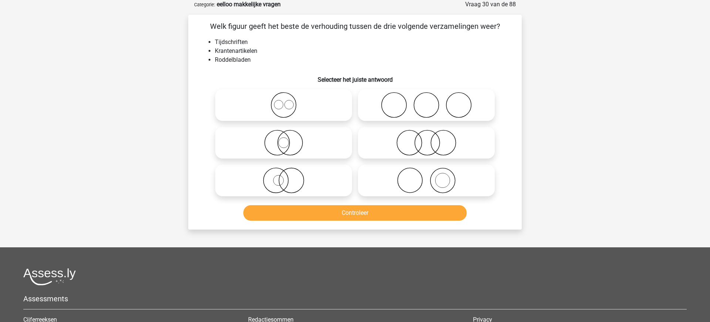
click at [430, 186] on icon at bounding box center [426, 181] width 131 height 26
click at [430, 177] on input "radio" at bounding box center [428, 174] width 5 height 5
radio input "true"
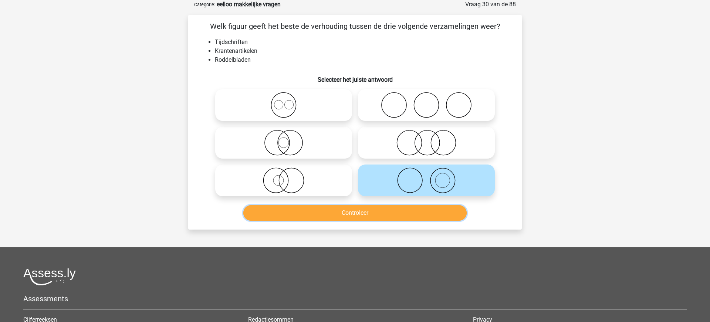
click at [348, 215] on button "Controleer" at bounding box center [355, 213] width 224 height 16
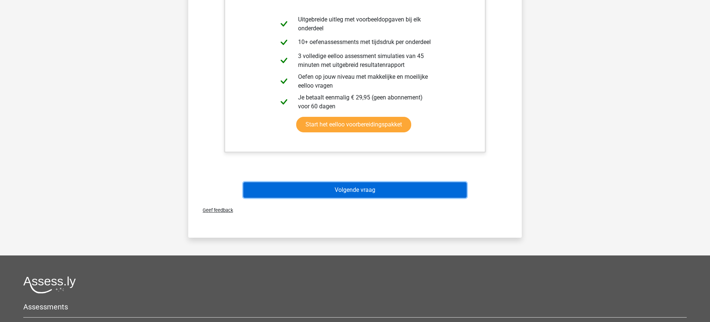
click at [343, 195] on button "Volgende vraag" at bounding box center [355, 190] width 224 height 16
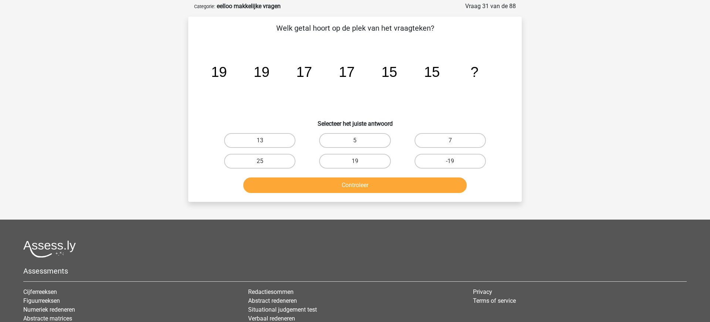
scroll to position [36, 0]
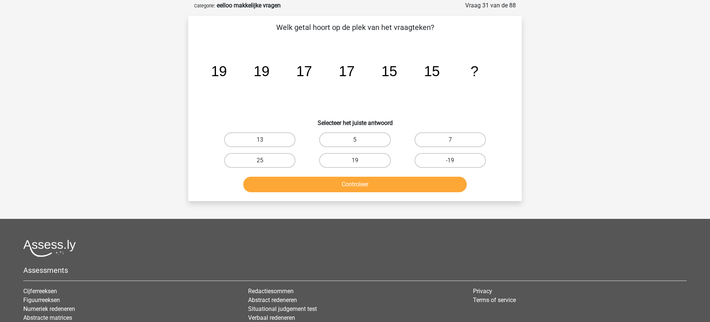
drag, startPoint x: 261, startPoint y: 140, endPoint x: 366, endPoint y: 194, distance: 117.6
click at [261, 140] on input "13" at bounding box center [262, 142] width 5 height 5
radio input "true"
click at [365, 185] on button "Controleer" at bounding box center [355, 185] width 224 height 16
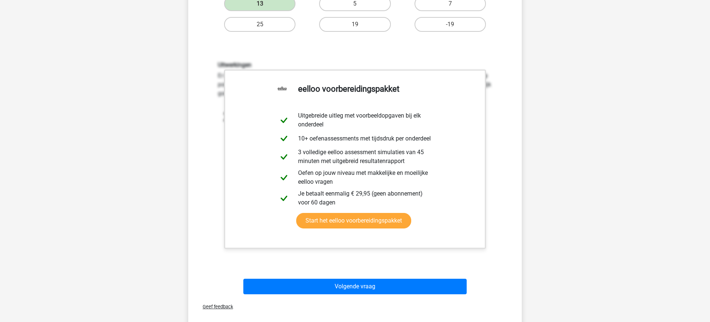
scroll to position [244, 0]
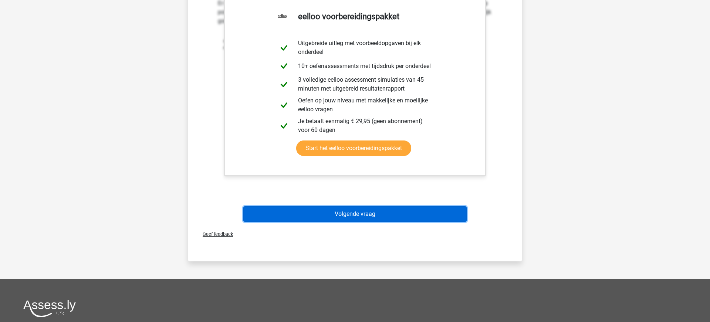
click at [366, 215] on button "Volgende vraag" at bounding box center [355, 214] width 224 height 16
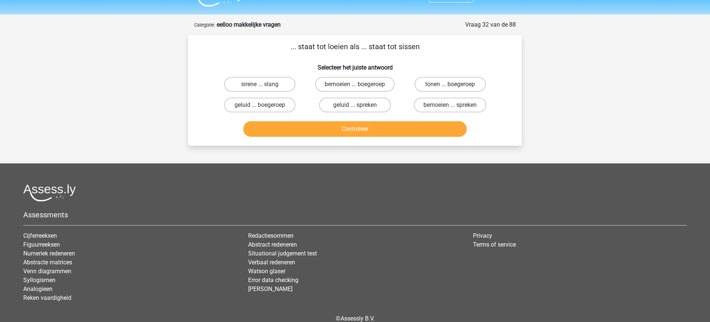
scroll to position [0, 0]
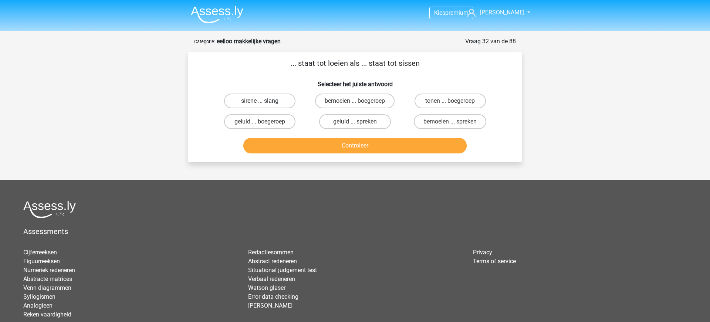
click at [274, 100] on label "sirene ... slang" at bounding box center [259, 101] width 71 height 15
click at [265, 101] on input "sirene ... slang" at bounding box center [262, 103] width 5 height 5
radio input "true"
click at [372, 146] on button "Controleer" at bounding box center [355, 146] width 224 height 16
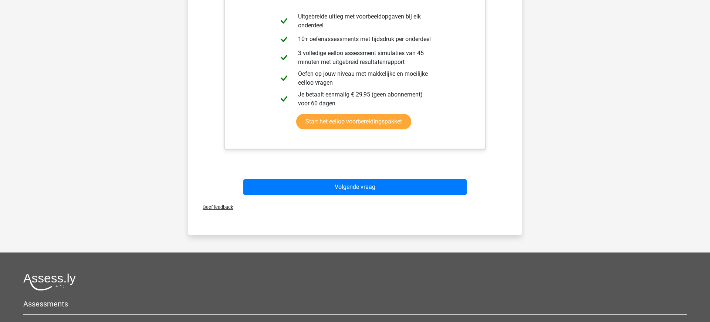
scroll to position [206, 0]
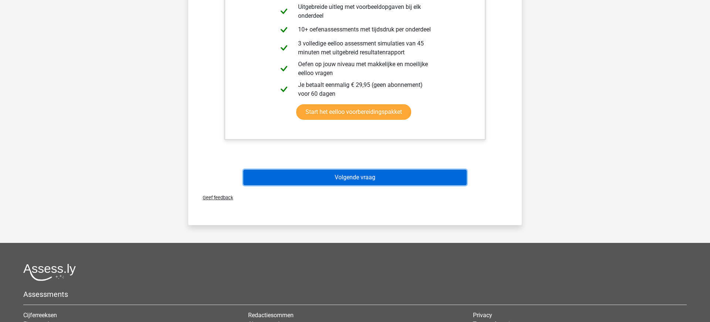
click at [353, 180] on button "Volgende vraag" at bounding box center [355, 178] width 224 height 16
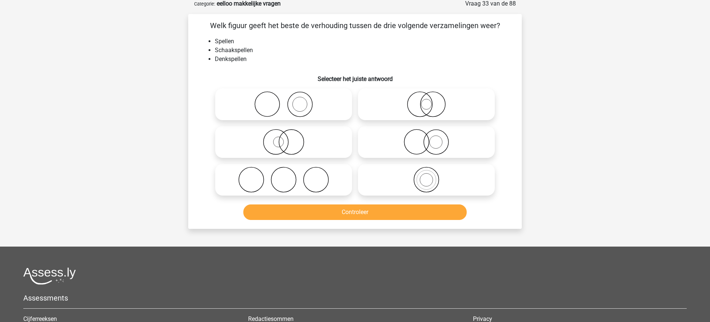
scroll to position [37, 0]
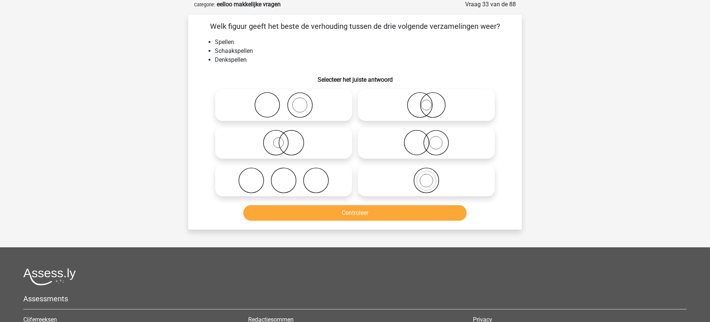
click at [429, 107] on icon at bounding box center [426, 105] width 131 height 26
click at [429, 101] on input "radio" at bounding box center [428, 99] width 5 height 5
radio input "true"
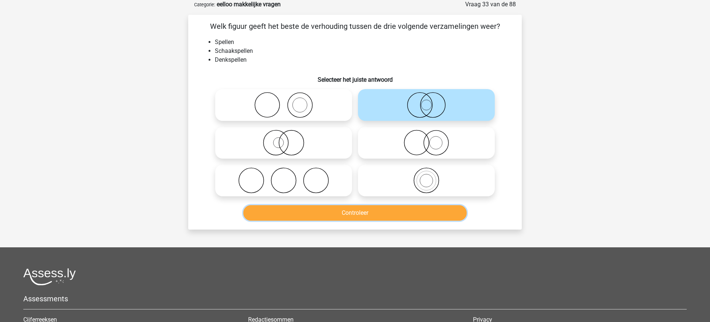
click at [351, 213] on button "Controleer" at bounding box center [355, 213] width 224 height 16
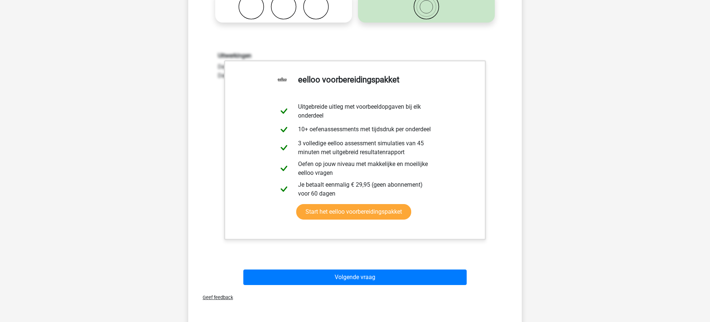
scroll to position [217, 0]
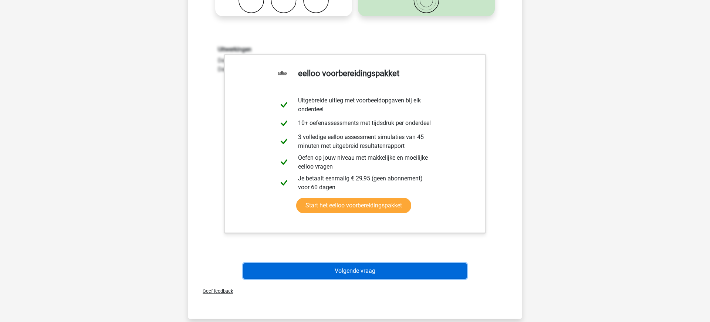
click at [351, 277] on button "Volgende vraag" at bounding box center [355, 271] width 224 height 16
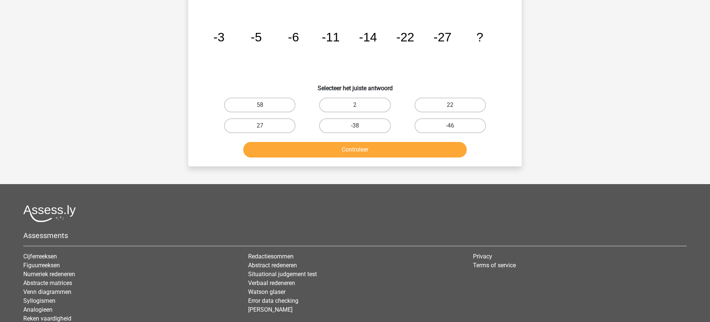
scroll to position [37, 0]
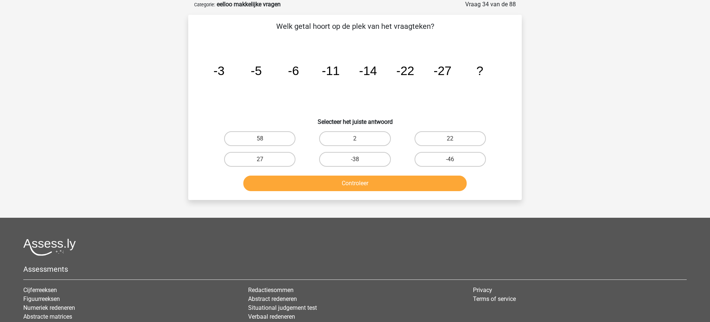
click at [449, 69] on tspan "-27" at bounding box center [442, 71] width 18 height 14
drag, startPoint x: 452, startPoint y: 158, endPoint x: 449, endPoint y: 163, distance: 6.0
click at [452, 159] on div "-46" at bounding box center [450, 159] width 89 height 15
click at [443, 159] on label "-46" at bounding box center [450, 159] width 71 height 15
click at [450, 159] on input "-46" at bounding box center [452, 161] width 5 height 5
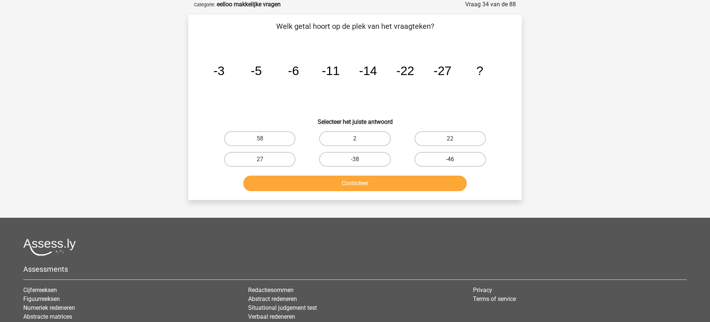
radio input "true"
click at [350, 185] on button "Controleer" at bounding box center [355, 184] width 224 height 16
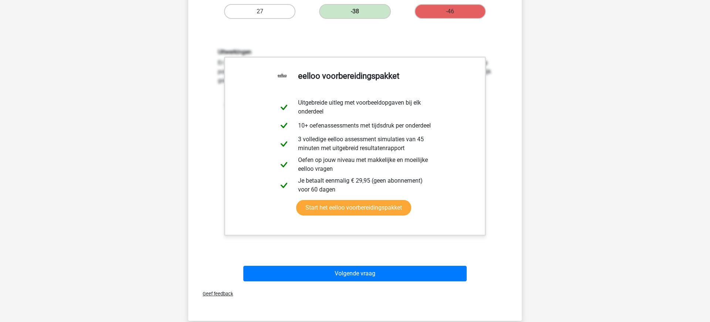
scroll to position [195, 0]
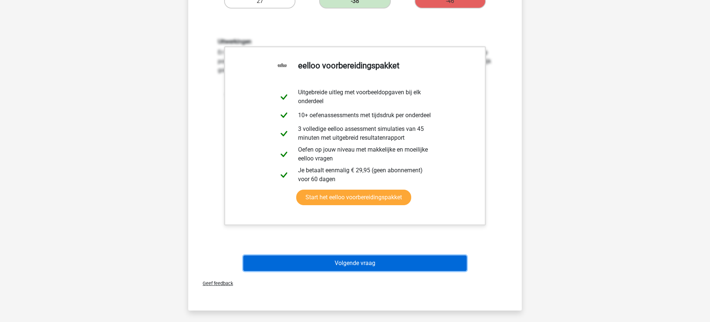
click at [354, 264] on button "Volgende vraag" at bounding box center [355, 264] width 224 height 16
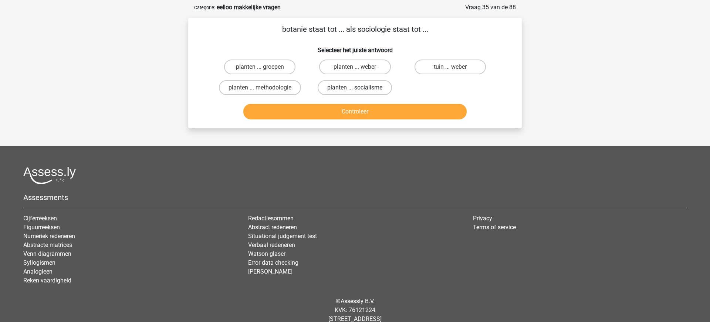
scroll to position [0, 0]
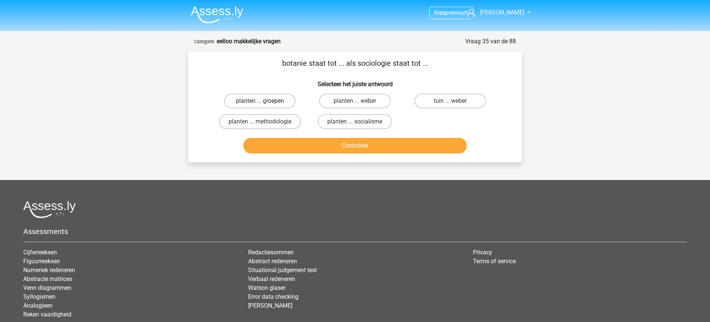
click at [275, 103] on label "planten ... groepen" at bounding box center [259, 101] width 71 height 15
click at [265, 103] on input "planten ... groepen" at bounding box center [262, 103] width 5 height 5
radio input "true"
click at [263, 122] on input "planten ... methodologie" at bounding box center [262, 124] width 5 height 5
radio input "true"
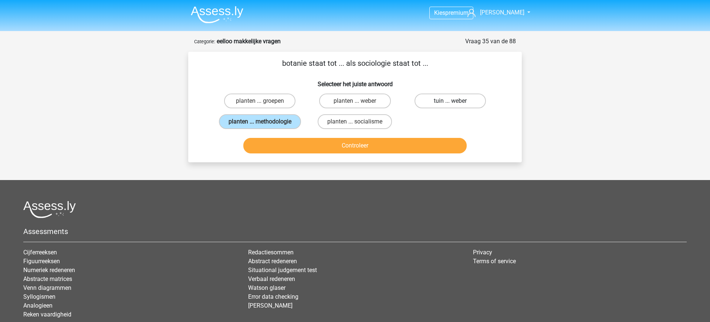
click at [445, 101] on label "tuin ... weber" at bounding box center [450, 101] width 71 height 15
click at [450, 101] on input "tuin ... weber" at bounding box center [452, 103] width 5 height 5
radio input "true"
click at [354, 147] on button "Controleer" at bounding box center [355, 146] width 224 height 16
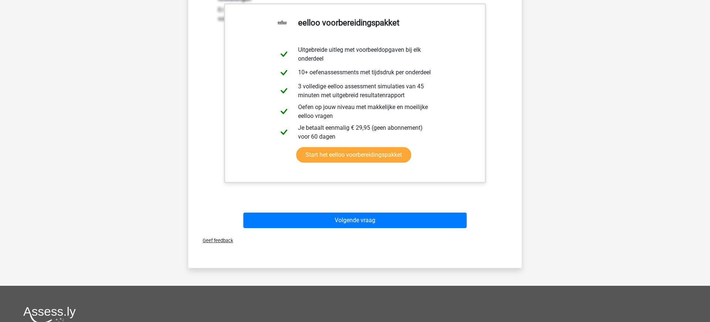
scroll to position [190, 0]
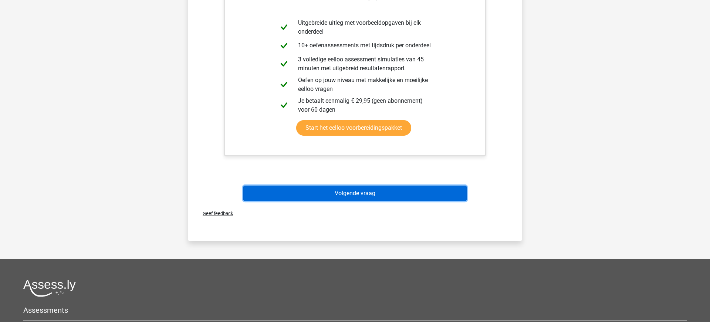
click at [350, 196] on button "Volgende vraag" at bounding box center [355, 194] width 224 height 16
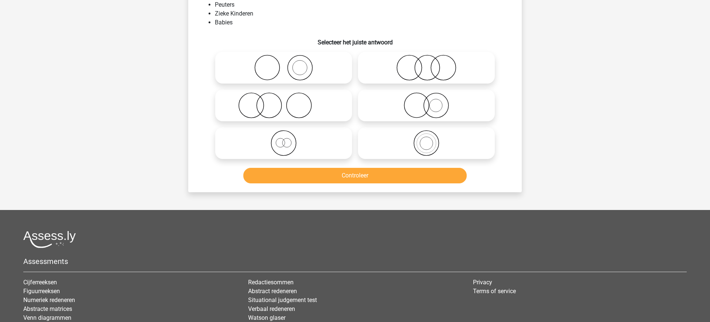
scroll to position [37, 0]
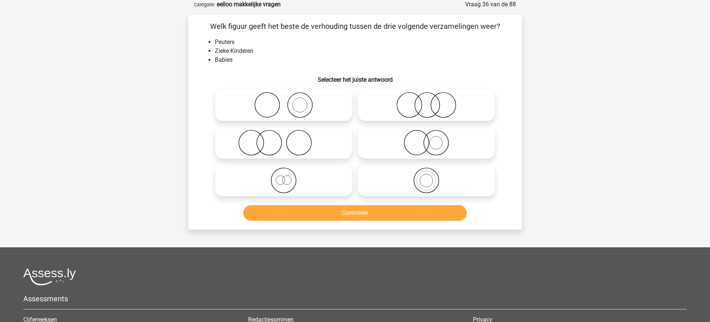
click at [425, 106] on icon at bounding box center [426, 105] width 131 height 26
click at [426, 101] on input "radio" at bounding box center [428, 99] width 5 height 5
radio input "true"
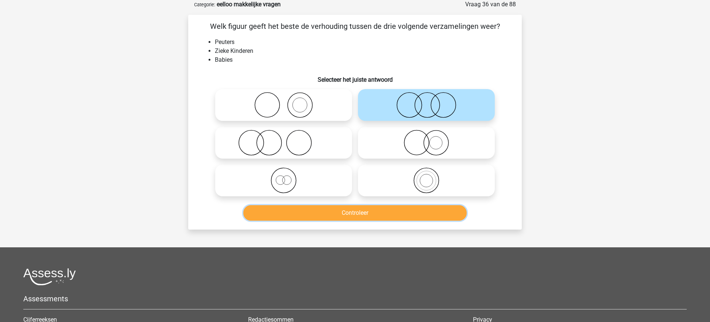
click at [358, 215] on button "Controleer" at bounding box center [355, 213] width 224 height 16
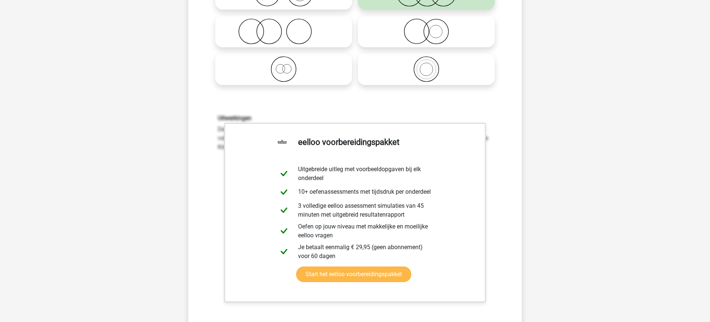
scroll to position [172, 0]
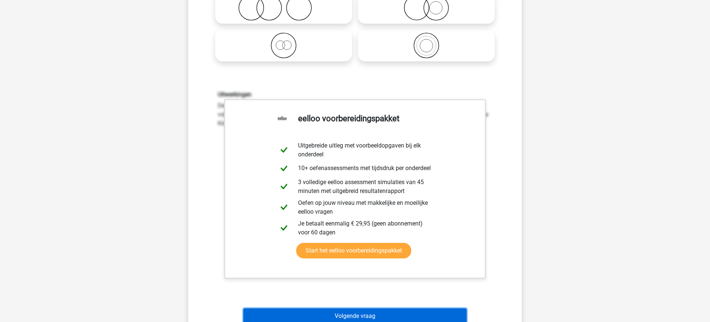
click at [361, 317] on button "Volgende vraag" at bounding box center [355, 316] width 224 height 16
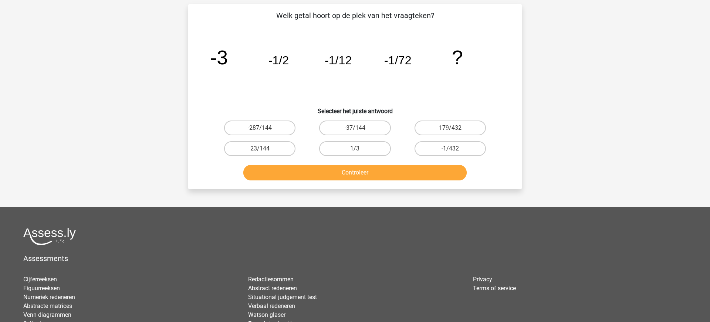
scroll to position [37, 0]
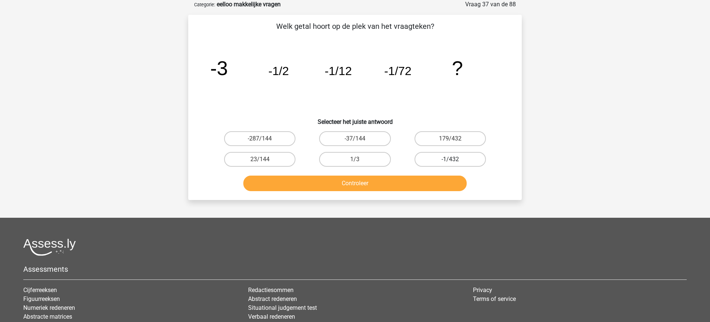
click at [455, 159] on label "-1/432" at bounding box center [450, 159] width 71 height 15
click at [455, 159] on input "-1/432" at bounding box center [452, 161] width 5 height 5
radio input "true"
click at [351, 185] on button "Controleer" at bounding box center [355, 184] width 224 height 16
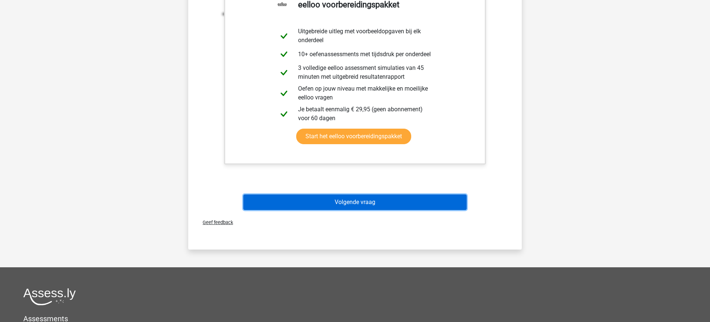
click at [354, 202] on button "Volgende vraag" at bounding box center [355, 203] width 224 height 16
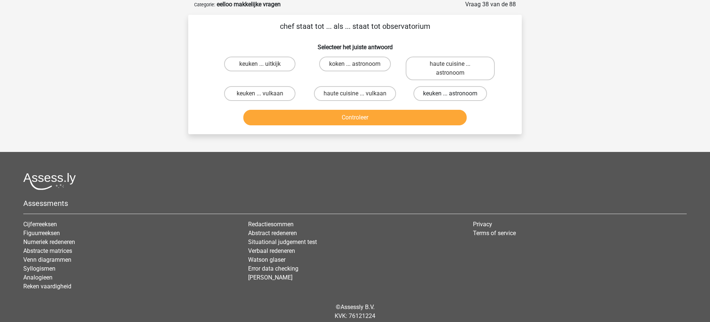
click at [446, 95] on label "keuken ... astronoom" at bounding box center [451, 93] width 74 height 15
click at [450, 95] on input "keuken ... astronoom" at bounding box center [452, 96] width 5 height 5
radio input "true"
click at [325, 118] on button "Controleer" at bounding box center [355, 118] width 224 height 16
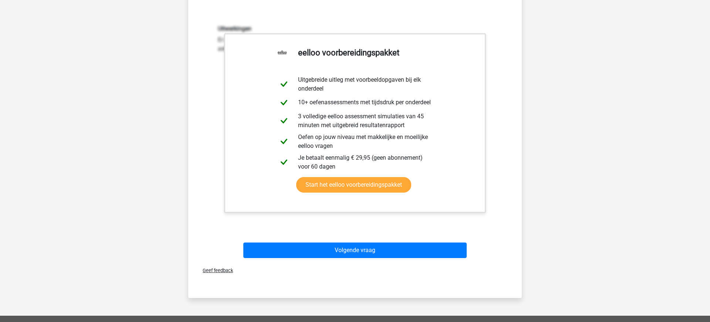
scroll to position [151, 0]
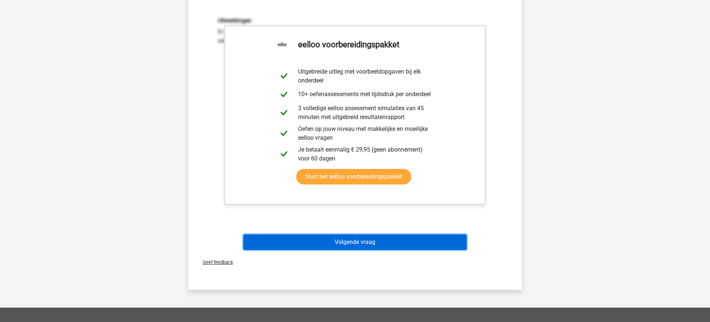
click at [358, 243] on button "Volgende vraag" at bounding box center [355, 242] width 224 height 16
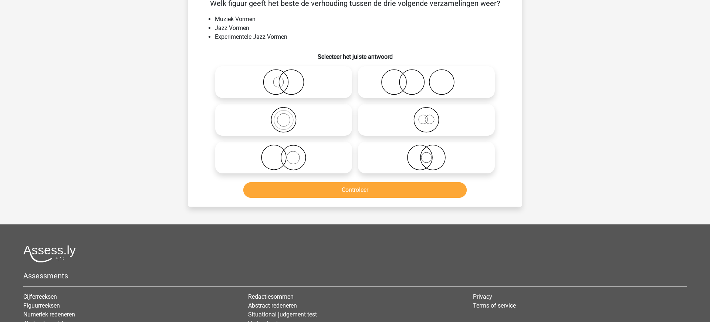
scroll to position [37, 0]
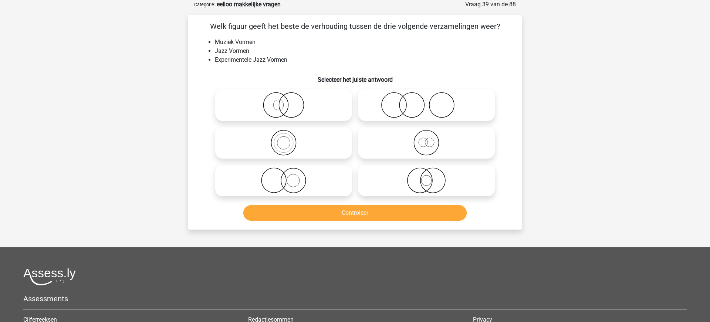
click at [426, 153] on icon at bounding box center [426, 143] width 131 height 26
click at [426, 139] on input "radio" at bounding box center [428, 136] width 5 height 5
radio input "true"
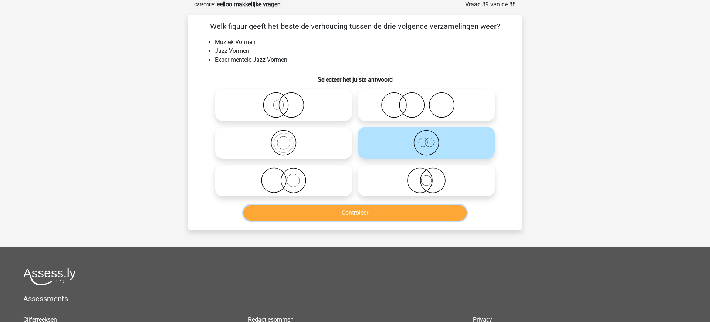
click at [354, 218] on button "Controleer" at bounding box center [355, 213] width 224 height 16
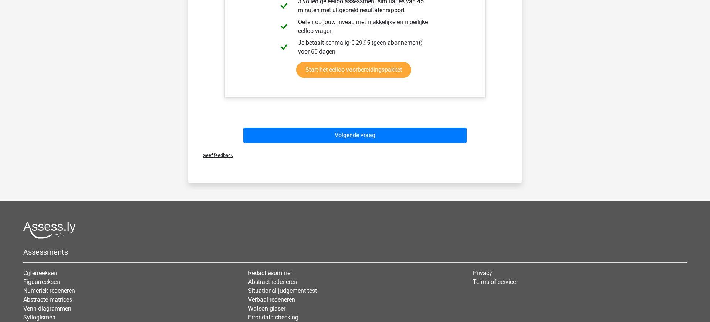
scroll to position [354, 0]
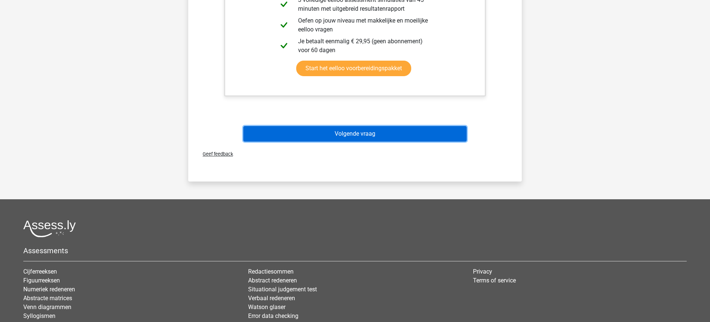
click at [348, 135] on button "Volgende vraag" at bounding box center [355, 134] width 224 height 16
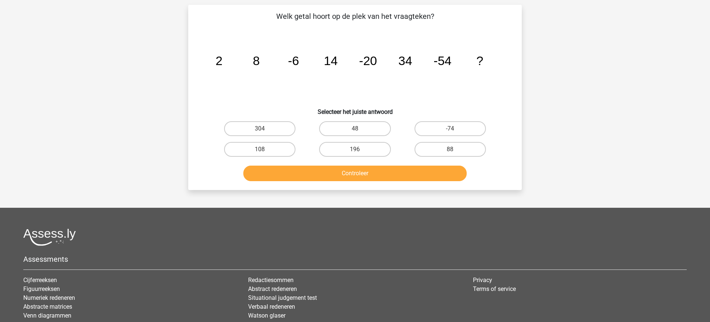
scroll to position [37, 0]
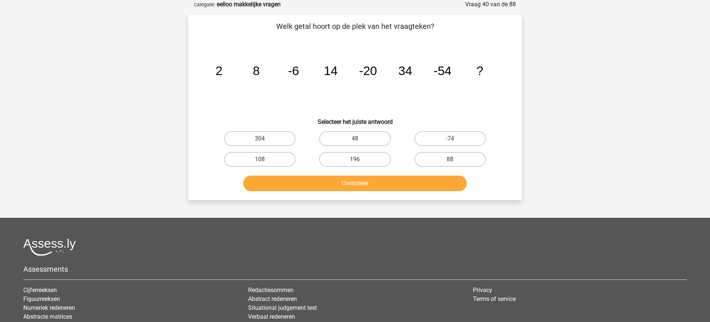
drag, startPoint x: 357, startPoint y: 139, endPoint x: 369, endPoint y: 151, distance: 17.5
click at [357, 139] on input "48" at bounding box center [357, 141] width 5 height 5
radio input "true"
click at [362, 186] on button "Controleer" at bounding box center [355, 184] width 224 height 16
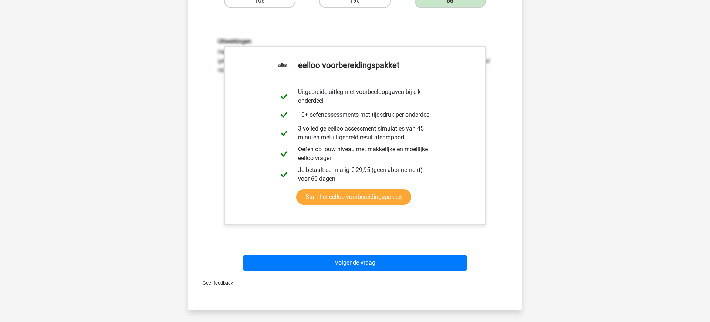
scroll to position [213, 0]
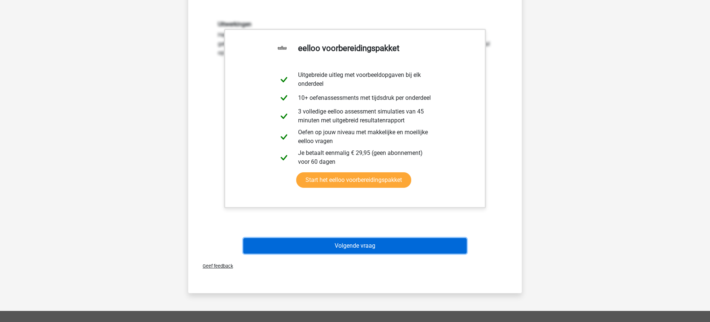
click at [364, 247] on button "Volgende vraag" at bounding box center [355, 246] width 224 height 16
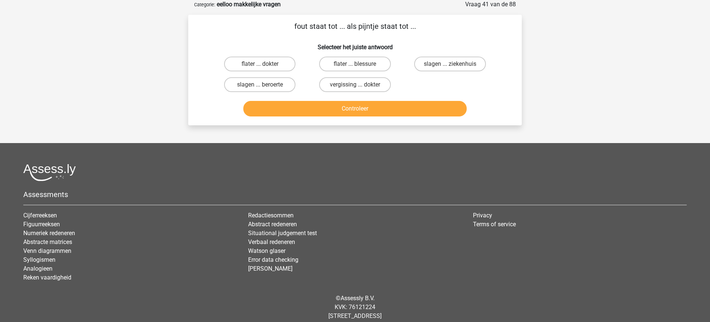
scroll to position [37, 0]
click at [357, 66] on input "flater ... blessure" at bounding box center [357, 66] width 5 height 5
radio input "true"
click at [357, 108] on button "Controleer" at bounding box center [355, 109] width 224 height 16
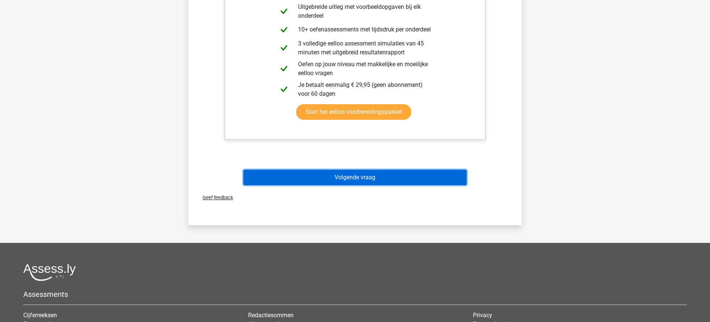
click at [349, 179] on button "Volgende vraag" at bounding box center [355, 178] width 224 height 16
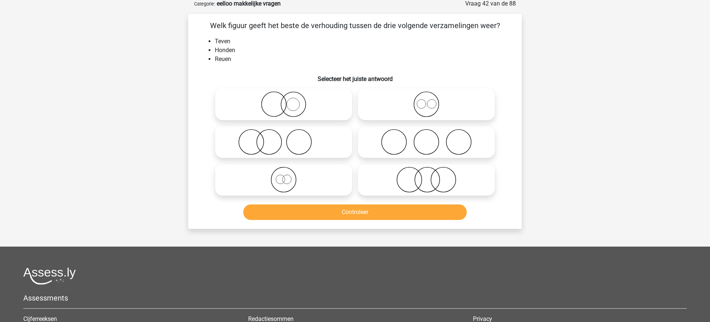
scroll to position [37, 0]
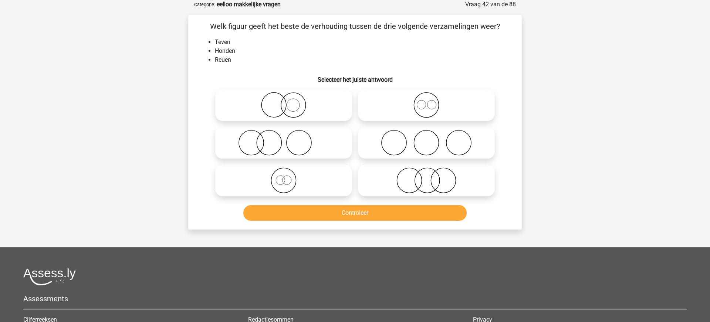
click at [428, 112] on icon at bounding box center [426, 105] width 131 height 26
click at [428, 101] on input "radio" at bounding box center [428, 99] width 5 height 5
radio input "true"
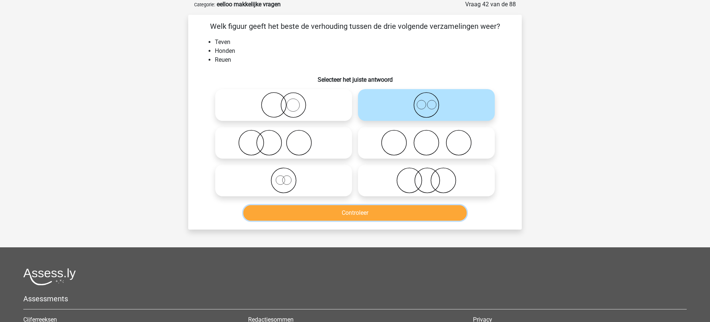
click at [350, 215] on button "Controleer" at bounding box center [355, 213] width 224 height 16
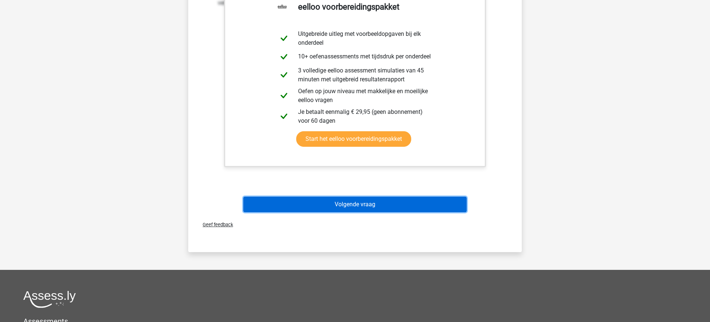
click at [348, 207] on button "Volgende vraag" at bounding box center [355, 205] width 224 height 16
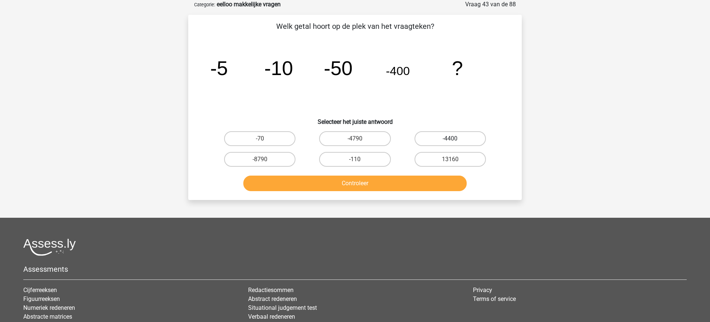
click at [457, 138] on label "-4400" at bounding box center [450, 138] width 71 height 15
click at [455, 139] on input "-4400" at bounding box center [452, 141] width 5 height 5
radio input "true"
click at [374, 183] on button "Controleer" at bounding box center [355, 184] width 224 height 16
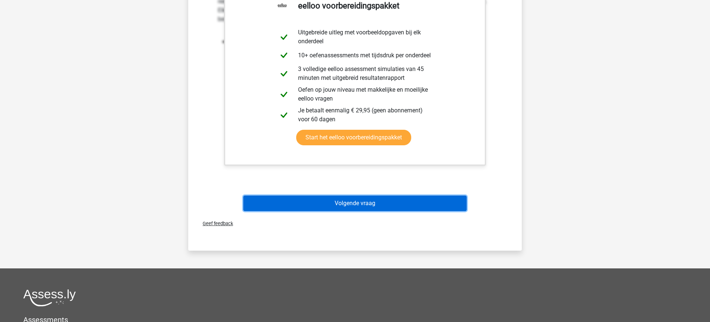
click at [366, 200] on button "Volgende vraag" at bounding box center [355, 204] width 224 height 16
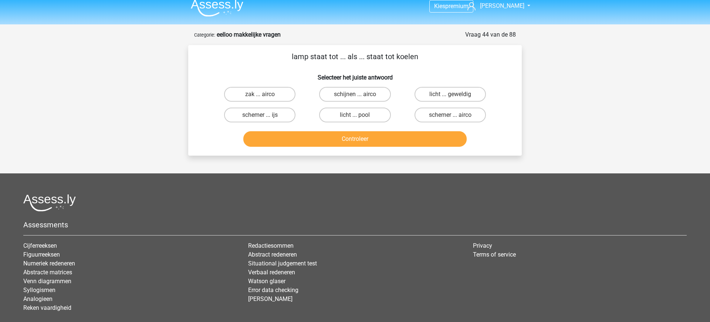
scroll to position [0, 0]
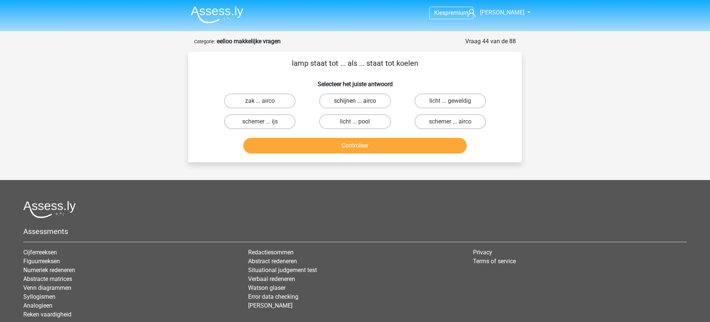
click at [351, 101] on label "schijnen ... airco" at bounding box center [354, 101] width 71 height 15
click at [355, 101] on input "schijnen ... airco" at bounding box center [357, 103] width 5 height 5
radio input "true"
click at [360, 144] on button "Controleer" at bounding box center [355, 146] width 224 height 16
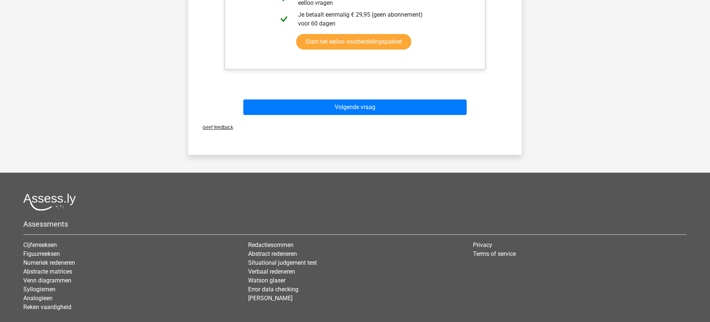
scroll to position [313, 0]
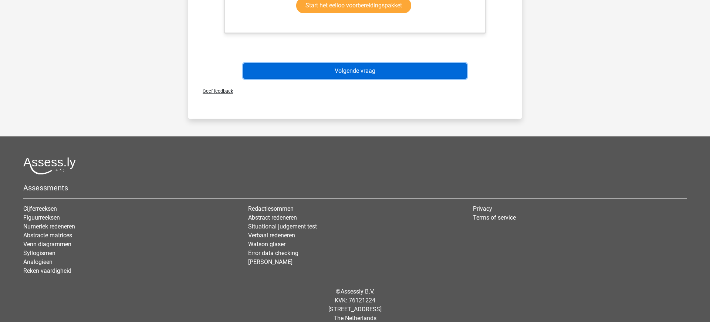
click at [360, 72] on button "Volgende vraag" at bounding box center [355, 71] width 224 height 16
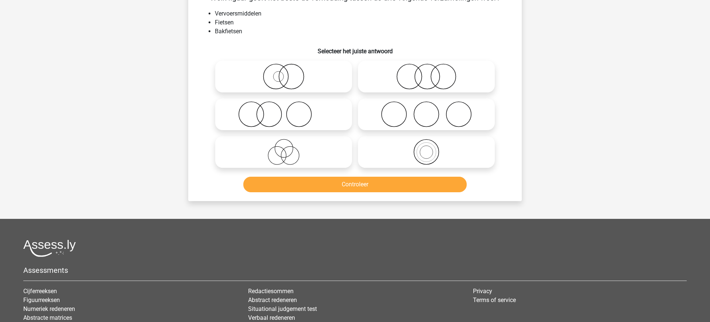
scroll to position [37, 0]
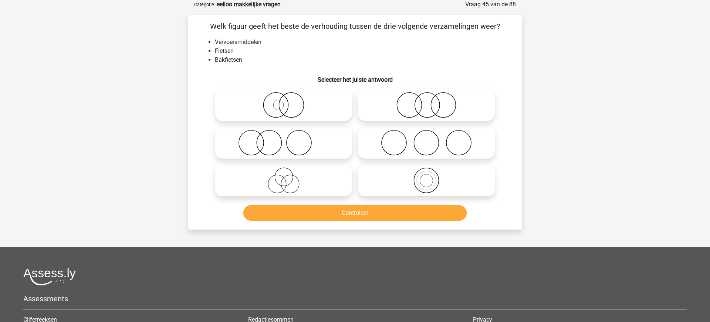
click at [426, 189] on icon at bounding box center [426, 181] width 131 height 26
click at [426, 177] on input "radio" at bounding box center [428, 174] width 5 height 5
radio input "true"
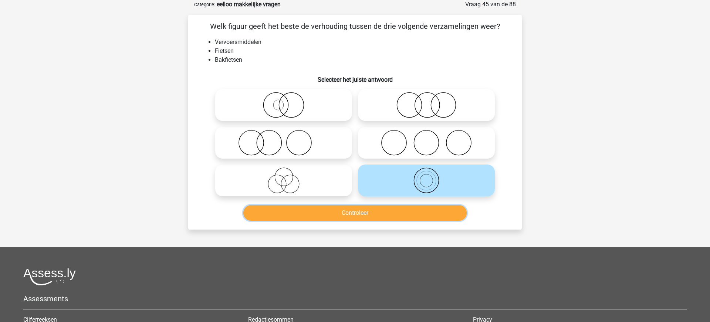
click at [352, 215] on button "Controleer" at bounding box center [355, 213] width 224 height 16
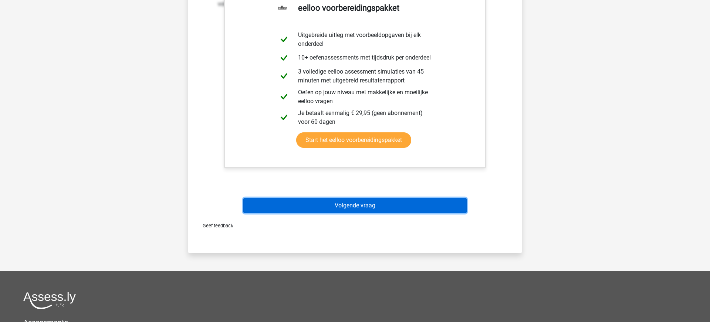
click at [351, 208] on button "Volgende vraag" at bounding box center [355, 206] width 224 height 16
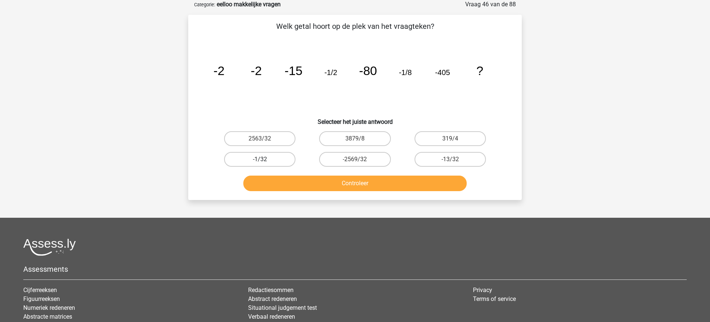
click at [264, 162] on label "-1/32" at bounding box center [259, 159] width 71 height 15
click at [264, 162] on input "-1/32" at bounding box center [262, 161] width 5 height 5
radio input "true"
click at [355, 186] on button "Controleer" at bounding box center [355, 184] width 224 height 16
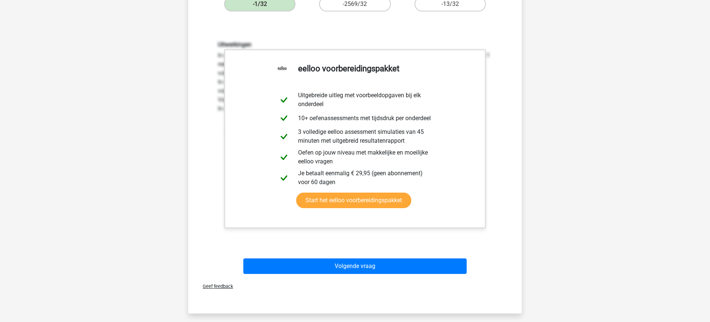
scroll to position [201, 0]
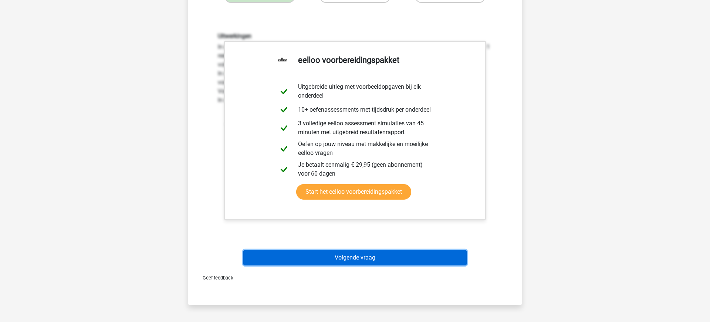
click at [352, 260] on button "Volgende vraag" at bounding box center [355, 258] width 224 height 16
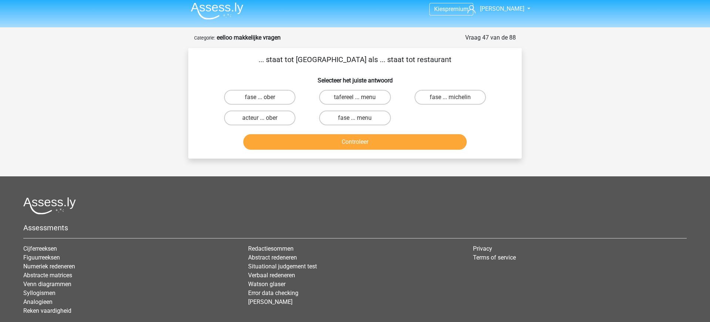
scroll to position [0, 0]
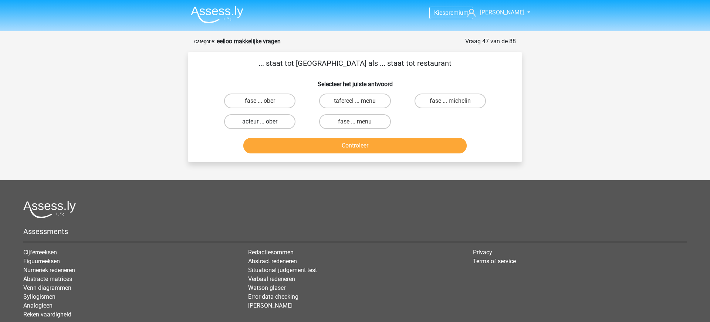
click at [269, 121] on label "acteur ... ober" at bounding box center [259, 121] width 71 height 15
click at [265, 122] on input "acteur ... ober" at bounding box center [262, 124] width 5 height 5
radio input "true"
click at [356, 141] on button "Controleer" at bounding box center [355, 146] width 224 height 16
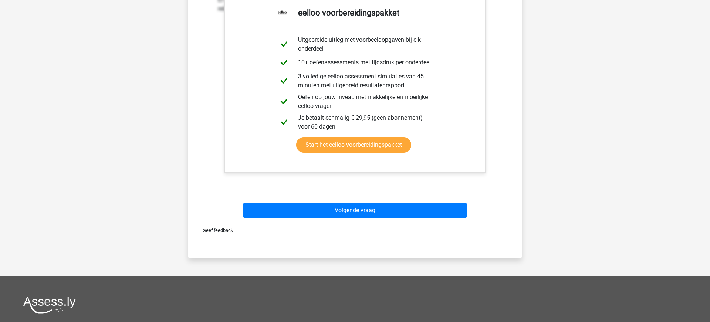
scroll to position [199, 0]
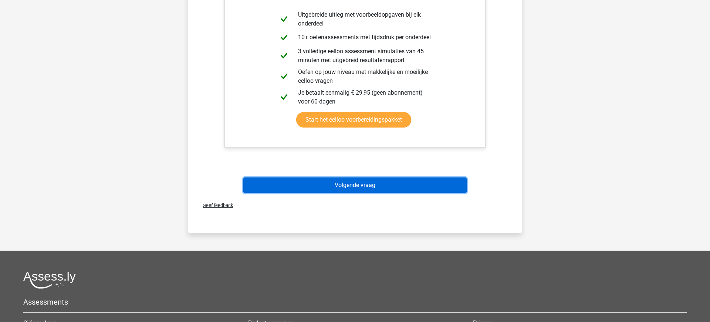
click at [359, 187] on button "Volgende vraag" at bounding box center [355, 186] width 224 height 16
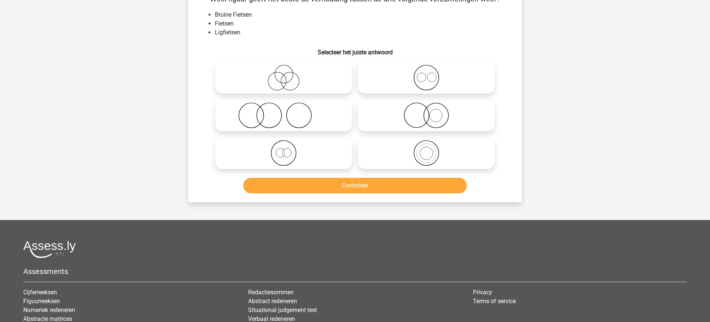
scroll to position [37, 0]
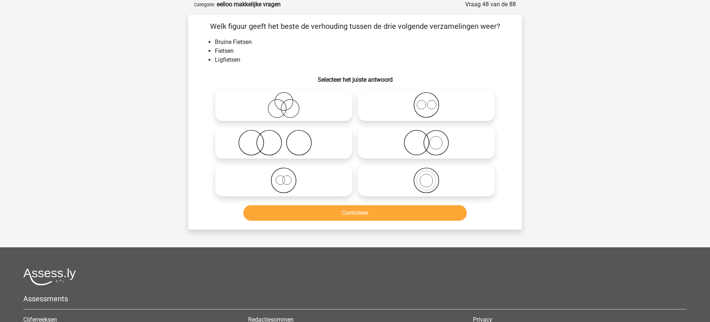
click at [288, 183] on icon at bounding box center [283, 181] width 131 height 26
click at [288, 177] on input "radio" at bounding box center [286, 174] width 5 height 5
radio input "true"
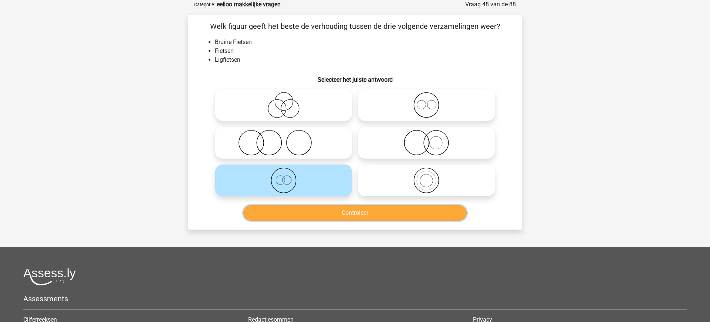
click at [384, 216] on button "Controleer" at bounding box center [355, 213] width 224 height 16
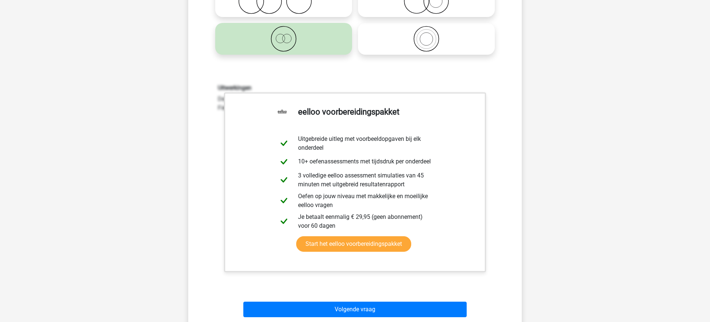
scroll to position [239, 0]
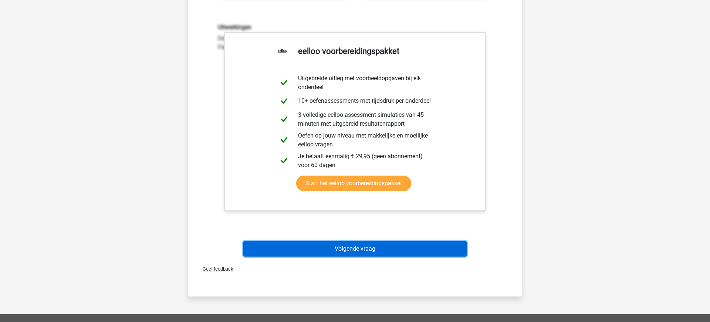
click at [360, 249] on button "Volgende vraag" at bounding box center [355, 249] width 224 height 16
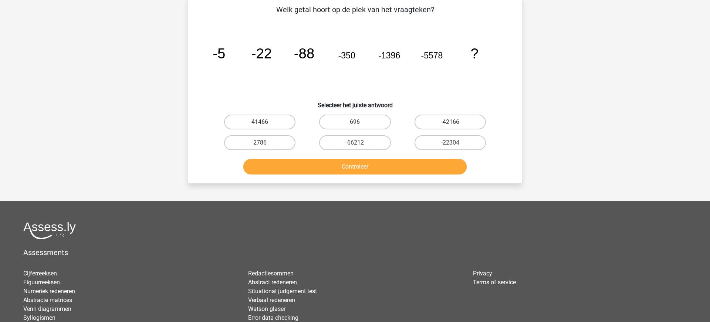
scroll to position [37, 0]
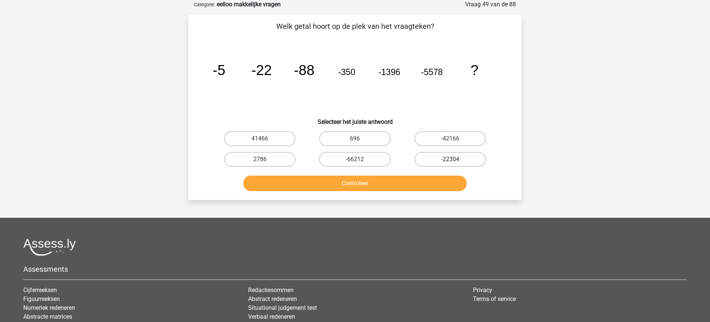
click at [449, 161] on label "-22304" at bounding box center [450, 159] width 71 height 15
click at [450, 161] on input "-22304" at bounding box center [452, 161] width 5 height 5
radio input "true"
click at [349, 190] on button "Controleer" at bounding box center [355, 184] width 224 height 16
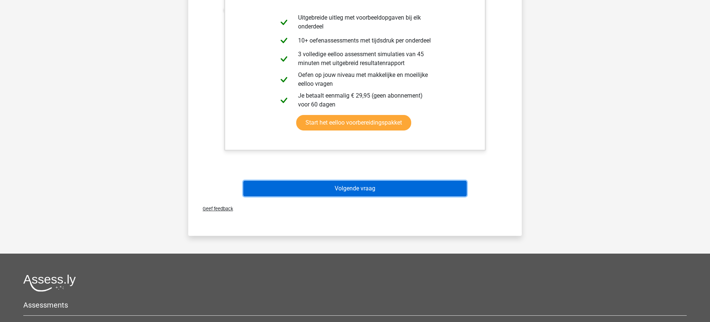
click at [349, 191] on button "Volgende vraag" at bounding box center [355, 189] width 224 height 16
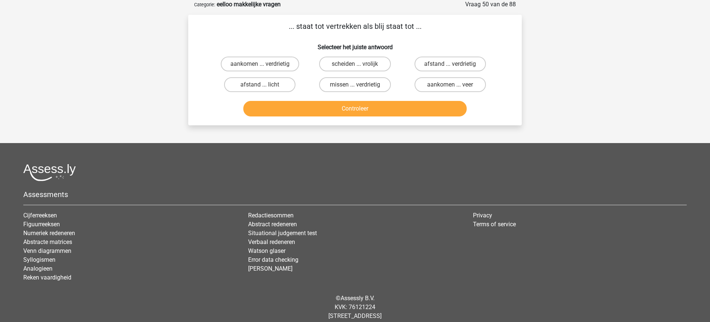
click at [260, 65] on input "aankomen ... verdrietig" at bounding box center [262, 66] width 5 height 5
radio input "true"
click at [364, 110] on button "Controleer" at bounding box center [355, 109] width 224 height 16
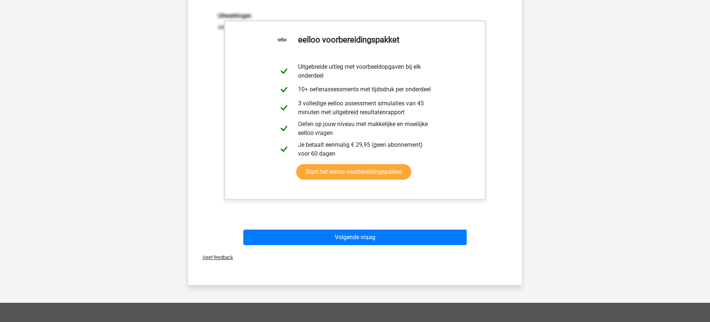
scroll to position [148, 0]
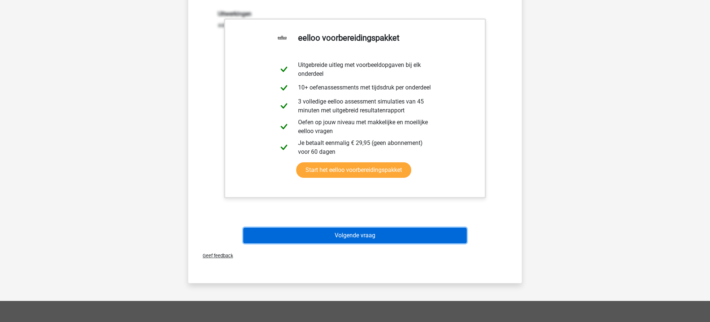
click at [344, 234] on button "Volgende vraag" at bounding box center [355, 236] width 224 height 16
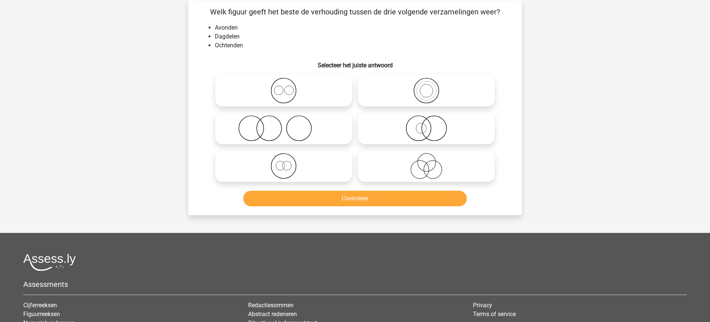
scroll to position [37, 0]
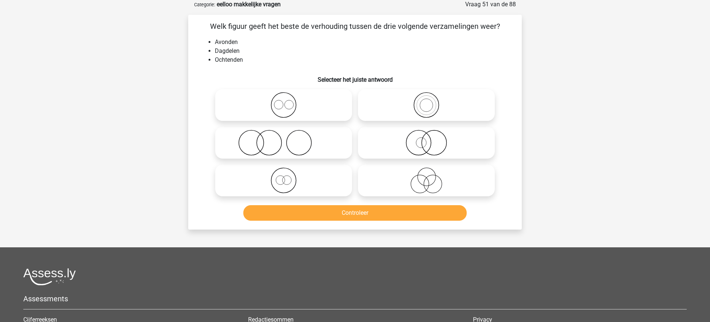
click at [287, 108] on icon at bounding box center [283, 105] width 131 height 26
click at [287, 101] on input "radio" at bounding box center [286, 99] width 5 height 5
radio input "true"
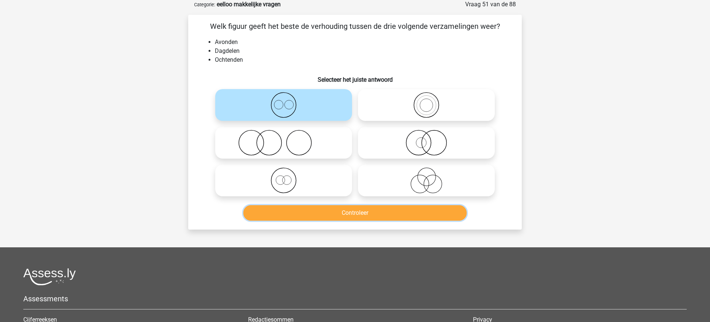
click at [360, 212] on button "Controleer" at bounding box center [355, 213] width 224 height 16
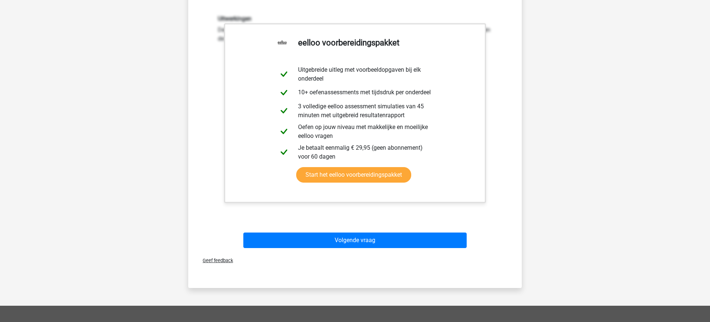
scroll to position [314, 0]
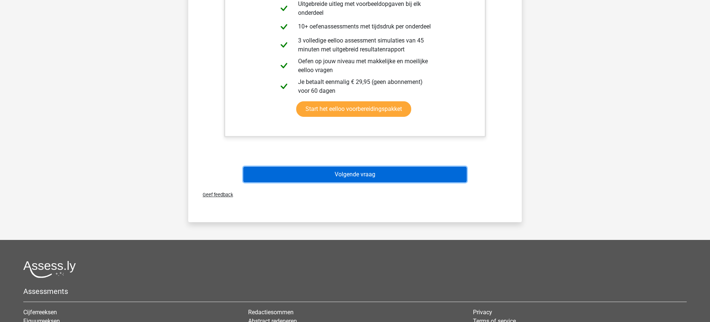
click at [366, 178] on button "Volgende vraag" at bounding box center [355, 175] width 224 height 16
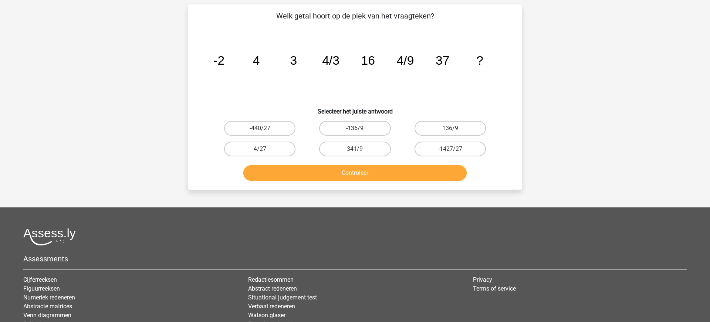
scroll to position [37, 0]
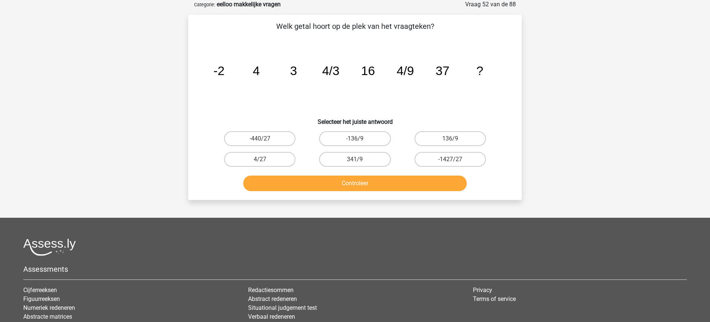
click at [482, 67] on tspan "?" at bounding box center [479, 71] width 7 height 14
click at [259, 159] on label "4/27" at bounding box center [259, 159] width 71 height 15
click at [260, 159] on input "4/27" at bounding box center [262, 161] width 5 height 5
radio input "true"
click at [360, 180] on button "Controleer" at bounding box center [355, 184] width 224 height 16
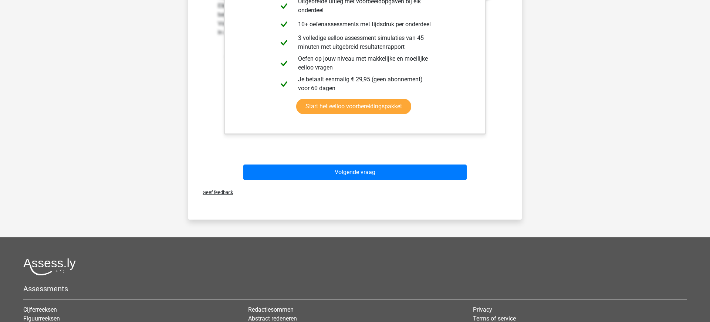
scroll to position [330, 0]
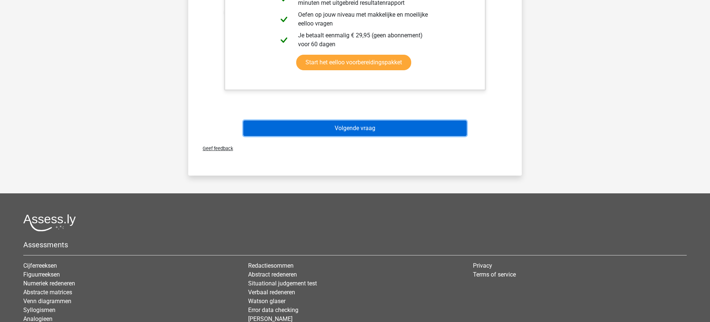
click at [378, 128] on button "Volgende vraag" at bounding box center [355, 129] width 224 height 16
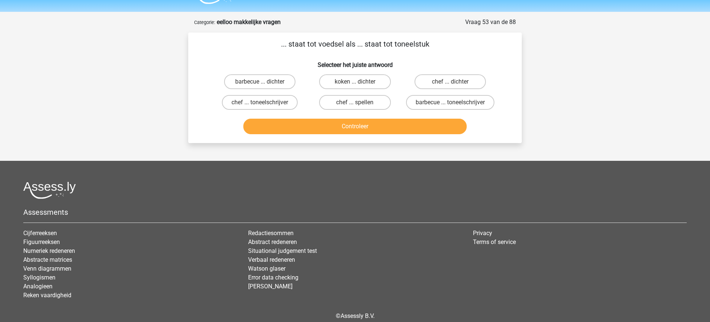
scroll to position [0, 0]
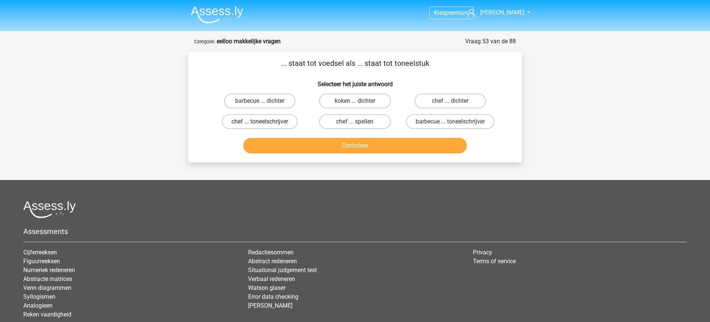
click at [256, 122] on label "chef ... toneelschrijver" at bounding box center [260, 121] width 76 height 15
click at [260, 122] on input "chef ... toneelschrijver" at bounding box center [262, 124] width 5 height 5
radio input "true"
click at [361, 153] on button "Controleer" at bounding box center [355, 146] width 224 height 16
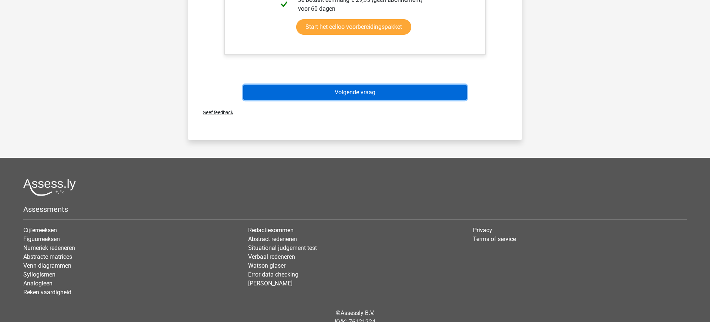
click at [352, 100] on button "Volgende vraag" at bounding box center [355, 93] width 224 height 16
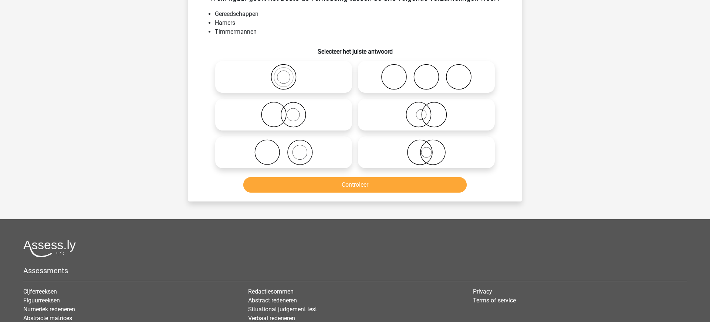
scroll to position [37, 0]
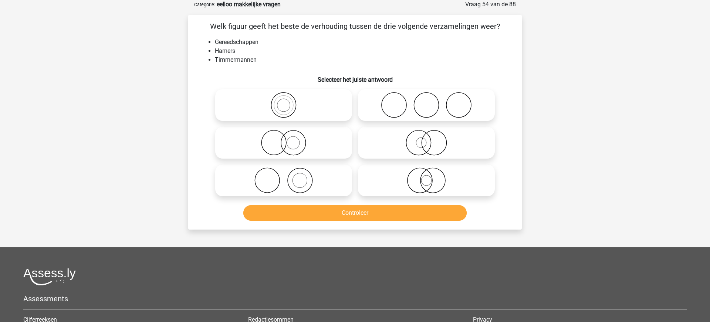
click at [297, 180] on icon at bounding box center [283, 181] width 131 height 26
click at [288, 177] on input "radio" at bounding box center [286, 174] width 5 height 5
radio input "true"
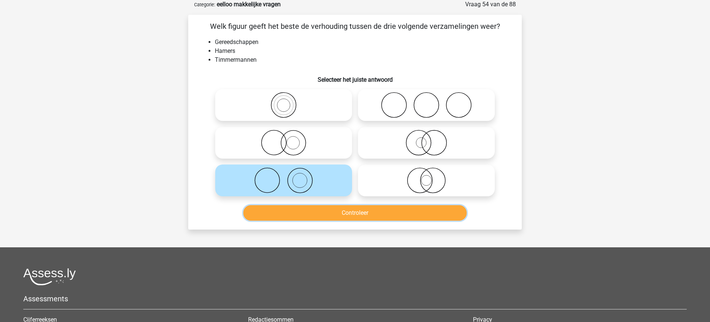
click at [366, 214] on button "Controleer" at bounding box center [355, 213] width 224 height 16
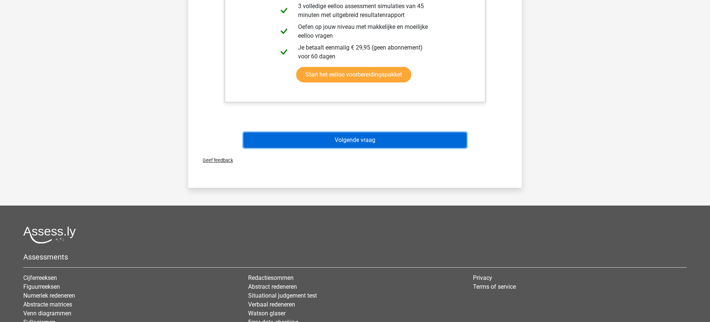
click at [344, 138] on button "Volgende vraag" at bounding box center [355, 140] width 224 height 16
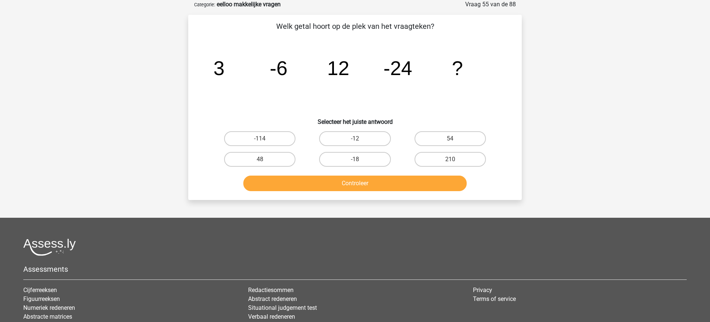
click at [262, 159] on input "48" at bounding box center [262, 161] width 5 height 5
radio input "true"
click at [366, 182] on button "Controleer" at bounding box center [355, 184] width 224 height 16
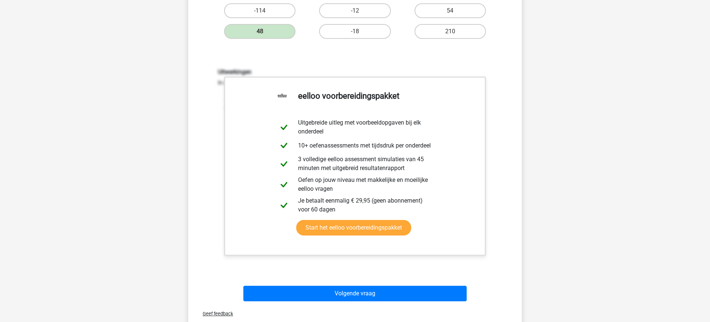
scroll to position [199, 0]
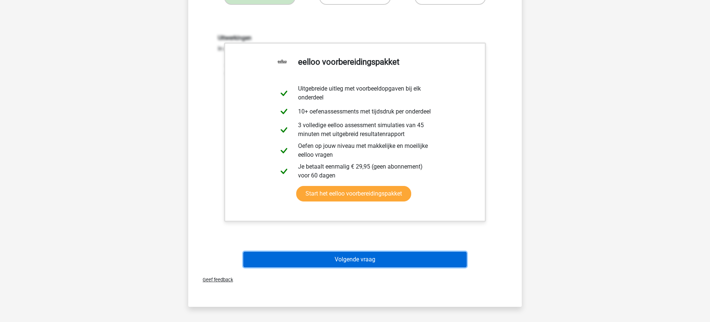
click at [361, 263] on button "Volgende vraag" at bounding box center [355, 260] width 224 height 16
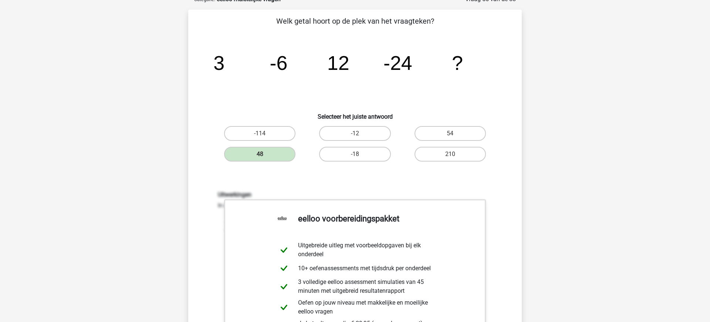
scroll to position [37, 0]
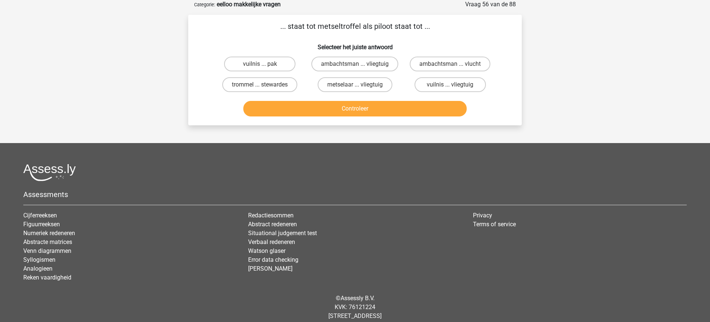
click at [357, 85] on input "metselaar ... vliegtuig" at bounding box center [357, 87] width 5 height 5
radio input "true"
click at [352, 111] on button "Controleer" at bounding box center [355, 109] width 224 height 16
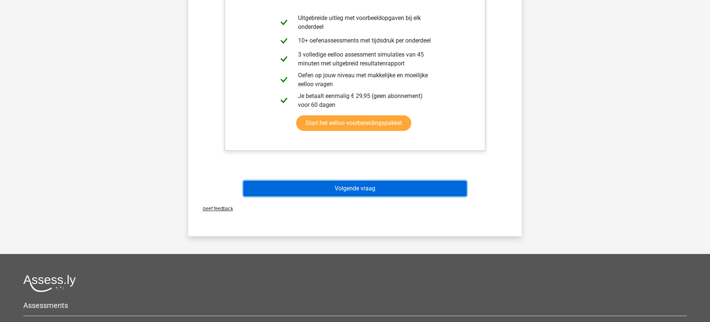
click at [365, 191] on button "Volgende vraag" at bounding box center [355, 189] width 224 height 16
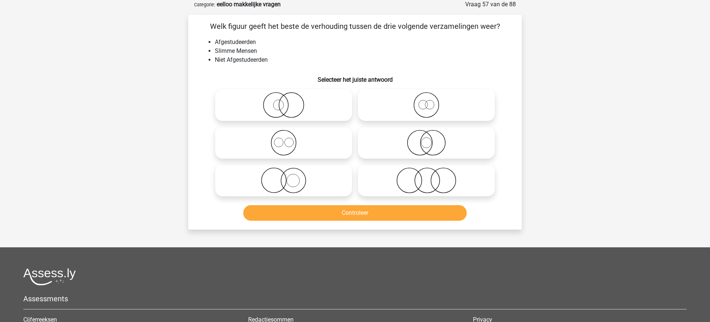
click at [423, 182] on icon at bounding box center [426, 181] width 131 height 26
click at [426, 177] on input "radio" at bounding box center [428, 174] width 5 height 5
radio input "true"
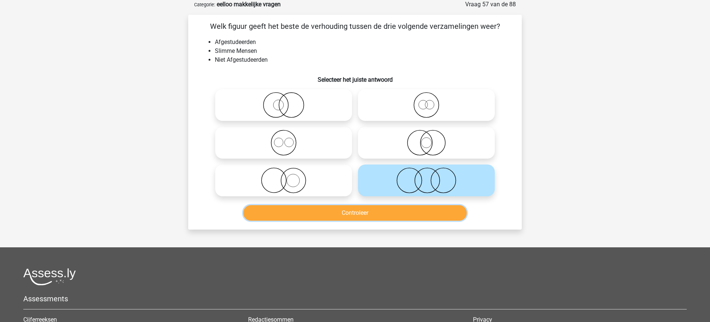
click at [345, 213] on button "Controleer" at bounding box center [355, 213] width 224 height 16
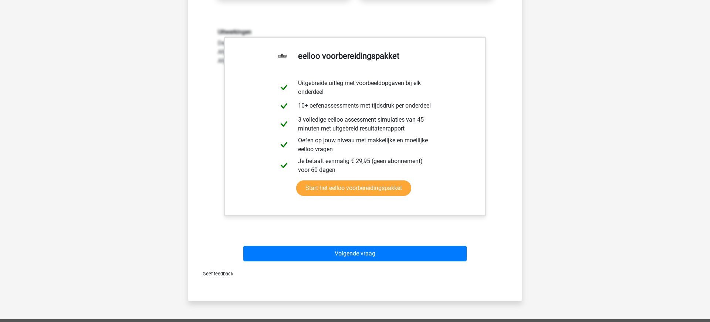
scroll to position [315, 0]
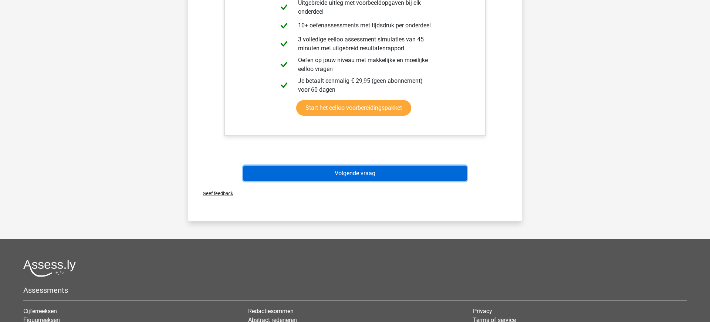
click at [345, 175] on button "Volgende vraag" at bounding box center [355, 174] width 224 height 16
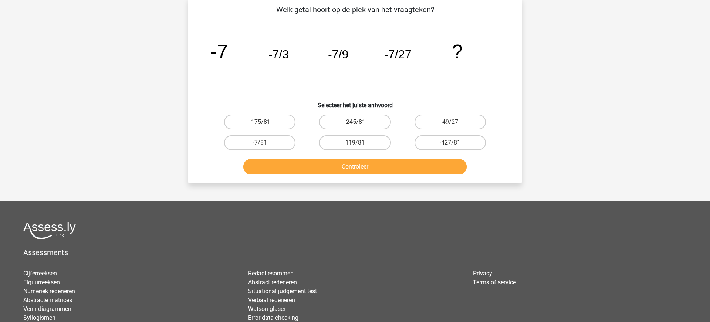
scroll to position [37, 0]
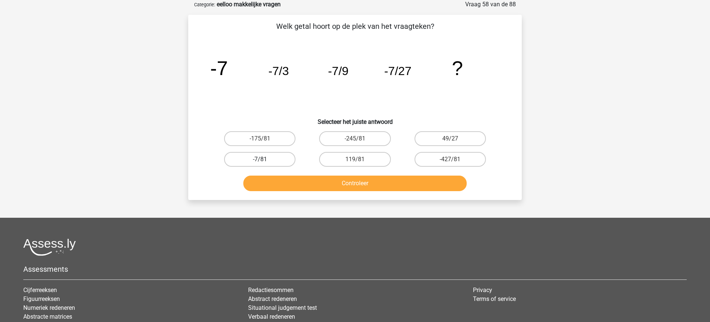
click at [257, 160] on label "-7/81" at bounding box center [259, 159] width 71 height 15
click at [260, 160] on input "-7/81" at bounding box center [262, 161] width 5 height 5
radio input "true"
click at [352, 185] on button "Controleer" at bounding box center [355, 184] width 224 height 16
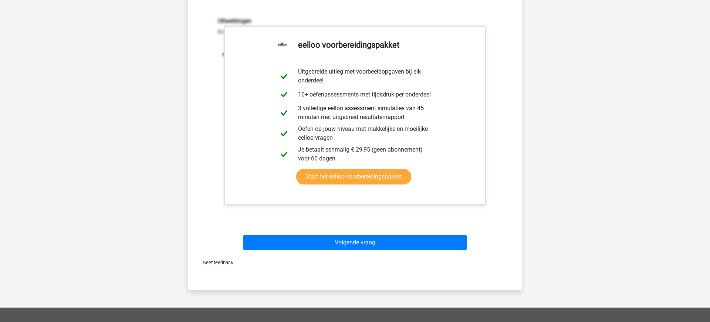
scroll to position [219, 0]
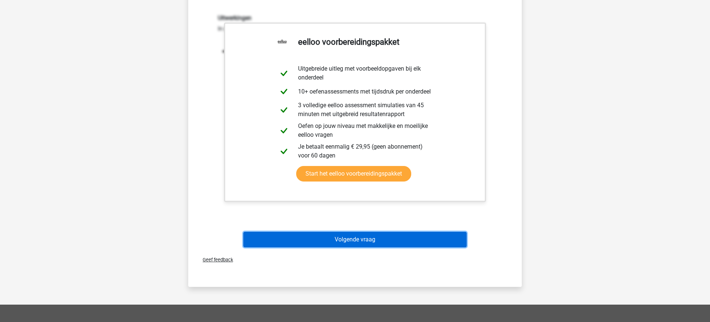
click at [356, 242] on button "Volgende vraag" at bounding box center [355, 240] width 224 height 16
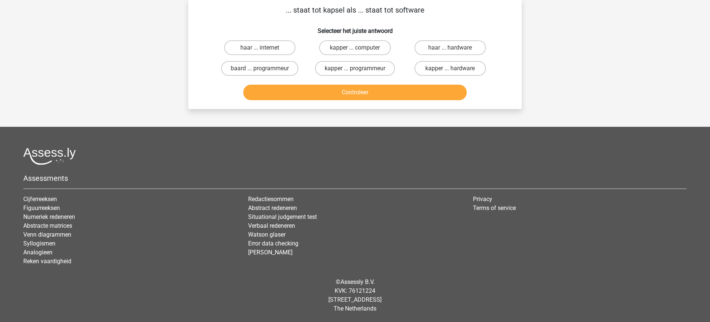
scroll to position [37, 0]
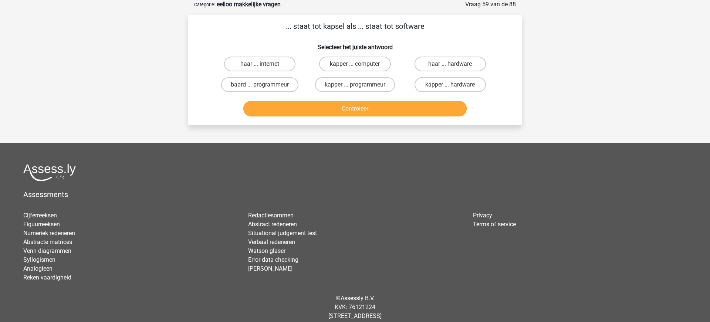
click at [357, 85] on input "kapper ... programmeur" at bounding box center [357, 87] width 5 height 5
radio input "true"
click at [362, 109] on button "Controleer" at bounding box center [355, 109] width 224 height 16
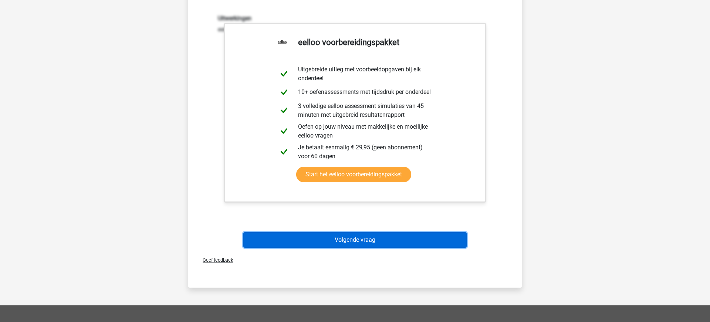
click at [367, 239] on button "Volgende vraag" at bounding box center [355, 240] width 224 height 16
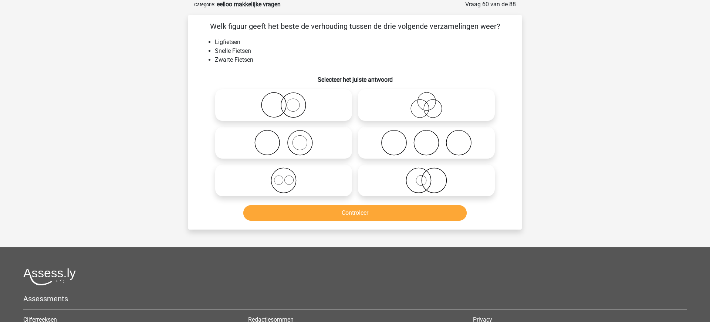
scroll to position [41, 0]
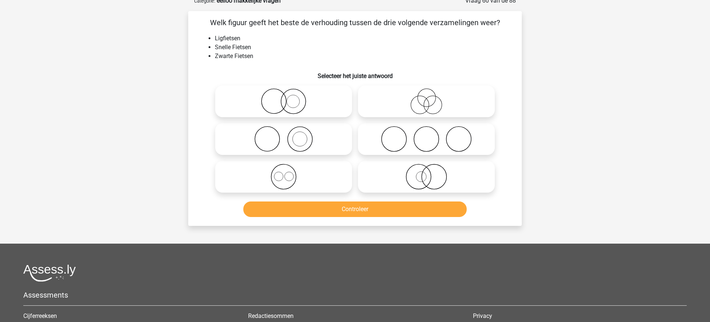
click at [429, 101] on icon at bounding box center [426, 101] width 131 height 26
click at [429, 98] on input "radio" at bounding box center [428, 95] width 5 height 5
radio input "true"
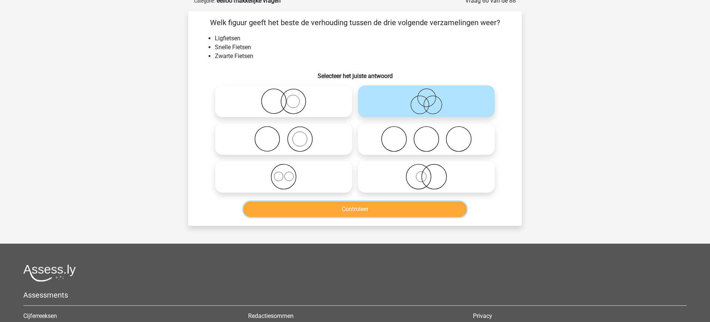
click at [357, 210] on button "Controleer" at bounding box center [355, 210] width 224 height 16
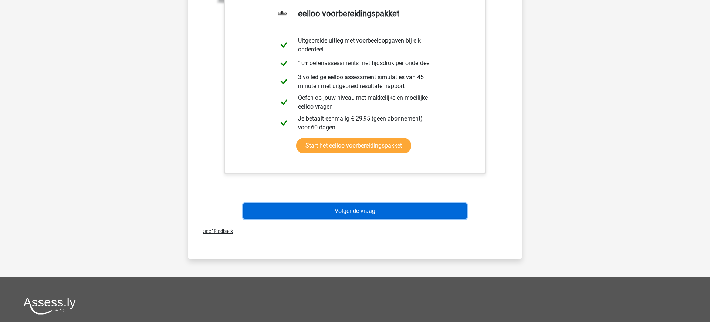
click at [353, 213] on button "Volgende vraag" at bounding box center [355, 211] width 224 height 16
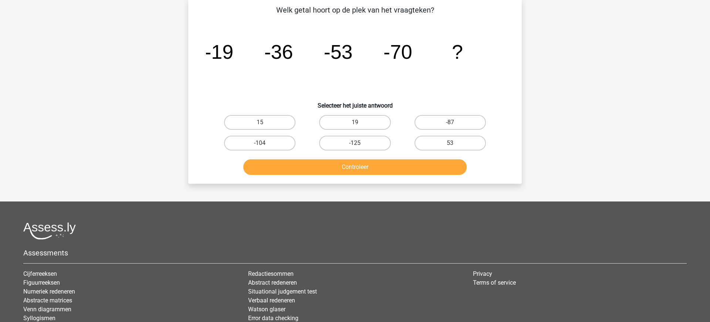
scroll to position [37, 0]
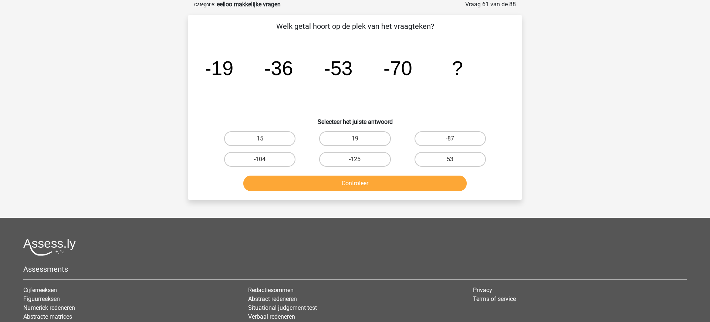
click at [445, 125] on div "Welk getal hoort op de plek van het vraagteken? image/svg+xml -19 -36 -53 -70 ?…" at bounding box center [355, 107] width 328 height 173
click at [449, 140] on label "-87" at bounding box center [450, 138] width 71 height 15
click at [450, 140] on input "-87" at bounding box center [452, 141] width 5 height 5
radio input "true"
click at [351, 185] on button "Controleer" at bounding box center [355, 184] width 224 height 16
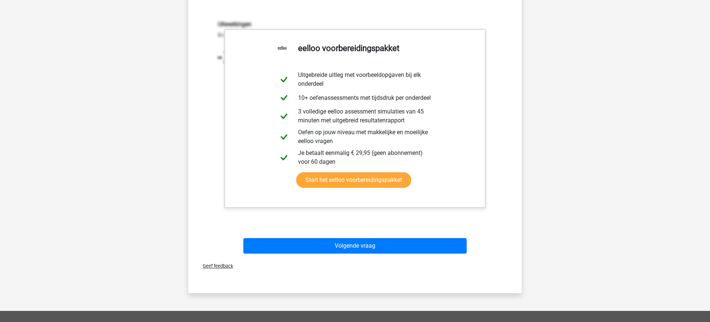
scroll to position [218, 0]
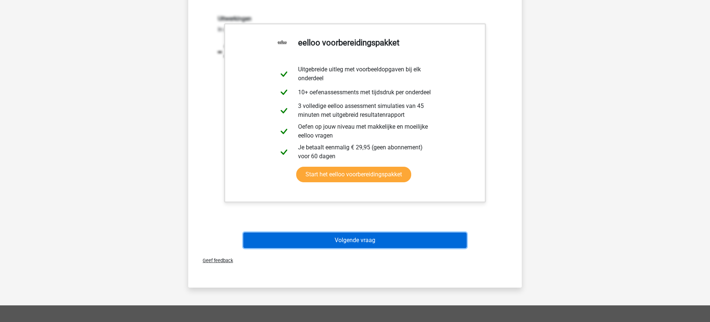
click at [359, 247] on button "Volgende vraag" at bounding box center [355, 241] width 224 height 16
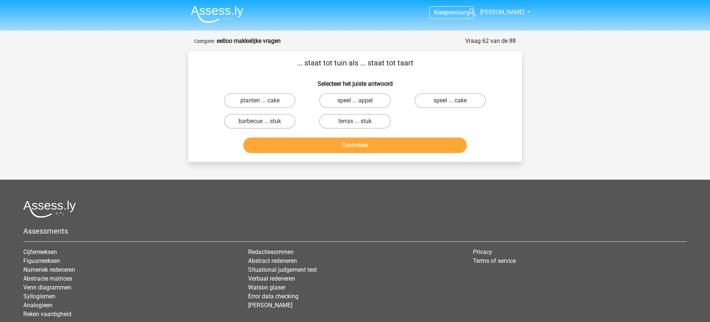
scroll to position [0, 0]
click at [359, 100] on label "speel ... appel" at bounding box center [354, 101] width 71 height 15
click at [359, 101] on input "speel ... appel" at bounding box center [357, 103] width 5 height 5
radio input "true"
click at [358, 144] on button "Controleer" at bounding box center [355, 146] width 224 height 16
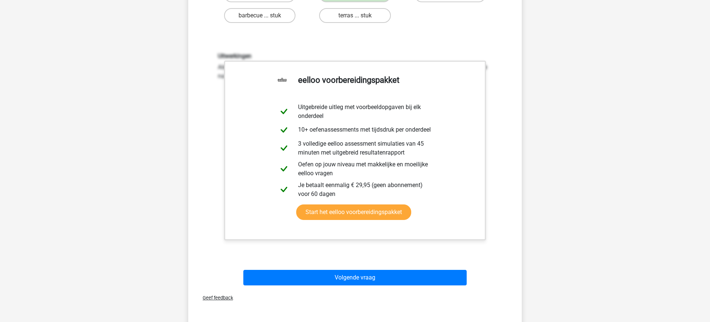
scroll to position [172, 0]
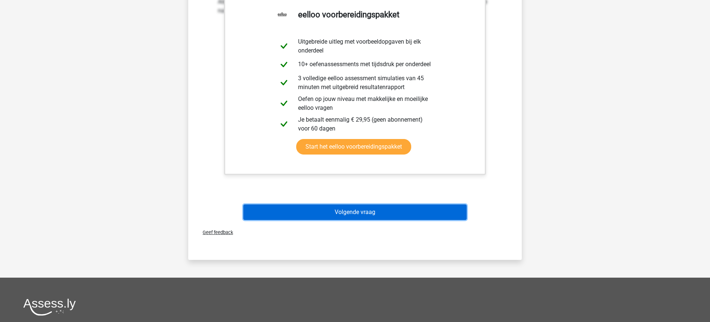
click at [362, 207] on button "Volgende vraag" at bounding box center [355, 213] width 224 height 16
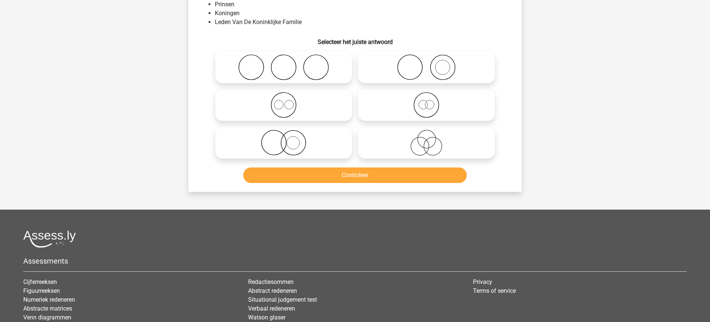
scroll to position [37, 0]
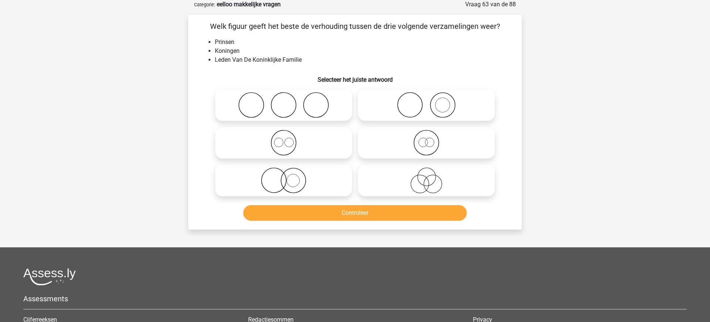
click at [290, 148] on icon at bounding box center [283, 143] width 131 height 26
click at [288, 139] on input "radio" at bounding box center [286, 136] width 5 height 5
radio input "true"
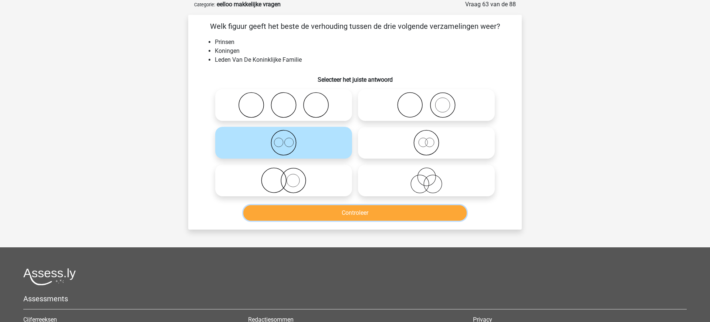
click at [398, 217] on button "Controleer" at bounding box center [355, 213] width 224 height 16
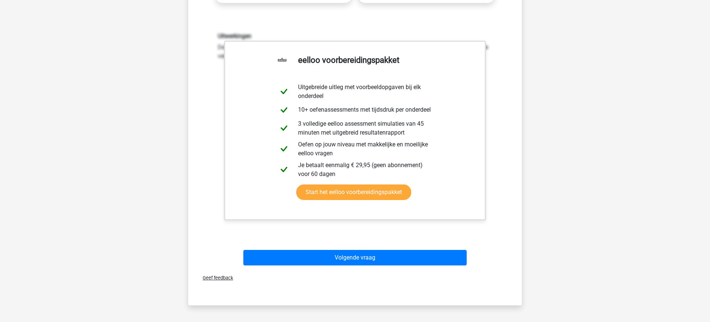
scroll to position [236, 0]
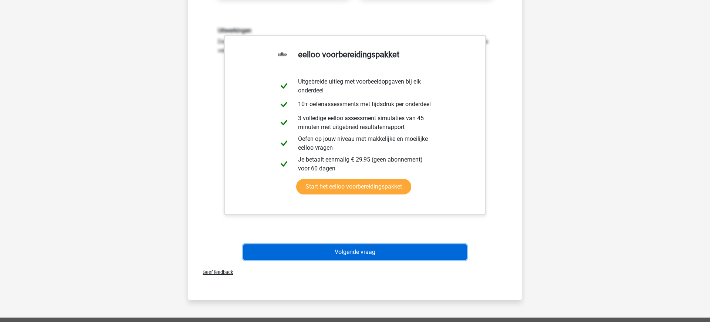
click at [380, 255] on button "Volgende vraag" at bounding box center [355, 252] width 224 height 16
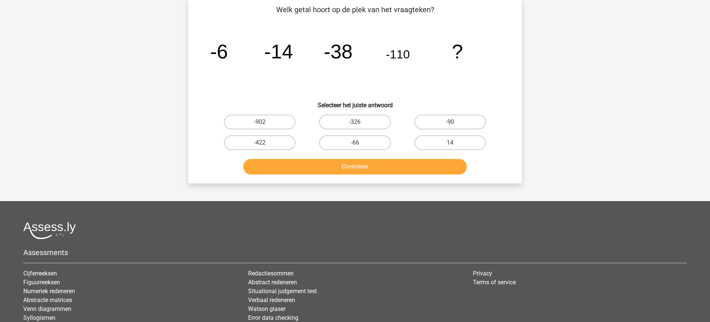
scroll to position [37, 0]
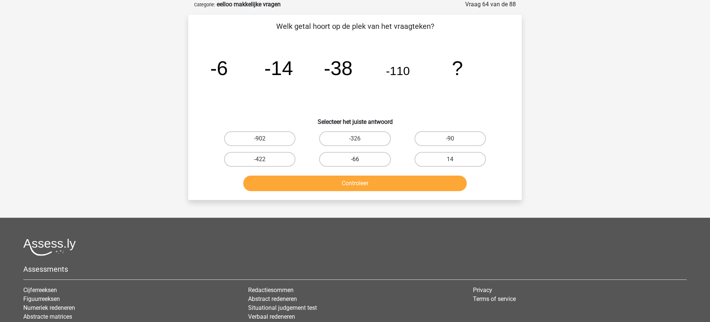
click at [361, 160] on label "-66" at bounding box center [354, 159] width 71 height 15
click at [360, 160] on input "-66" at bounding box center [357, 161] width 5 height 5
radio input "true"
click at [372, 184] on button "Controleer" at bounding box center [355, 184] width 224 height 16
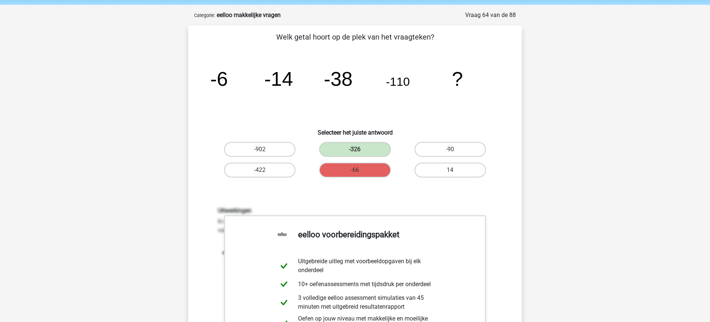
scroll to position [26, 0]
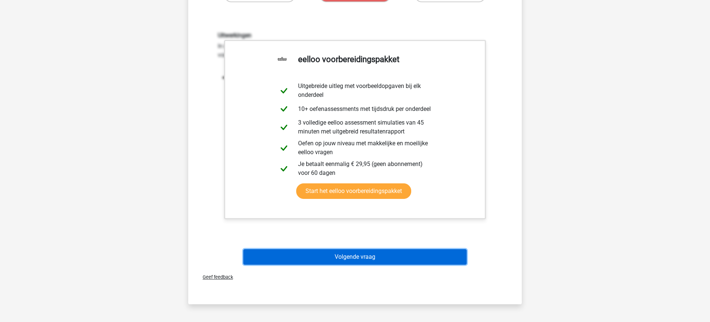
click at [365, 255] on button "Volgende vraag" at bounding box center [355, 257] width 224 height 16
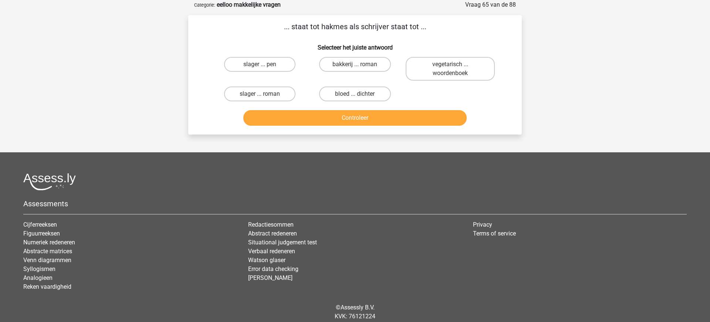
scroll to position [21, 0]
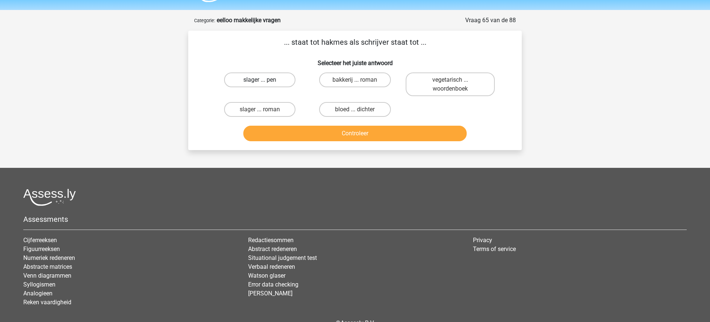
click at [259, 83] on label "slager ... pen" at bounding box center [259, 79] width 71 height 15
click at [260, 83] on input "slager ... pen" at bounding box center [262, 82] width 5 height 5
radio input "true"
click at [350, 132] on button "Controleer" at bounding box center [355, 134] width 224 height 16
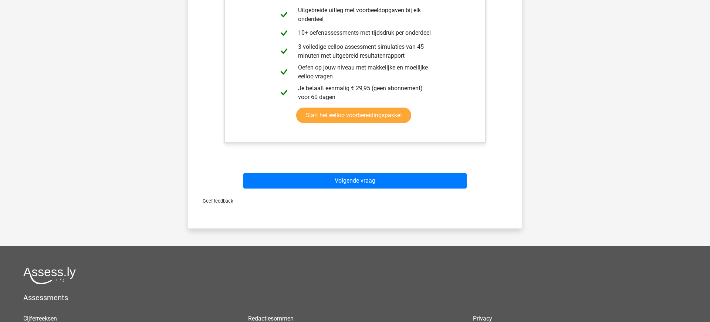
scroll to position [218, 0]
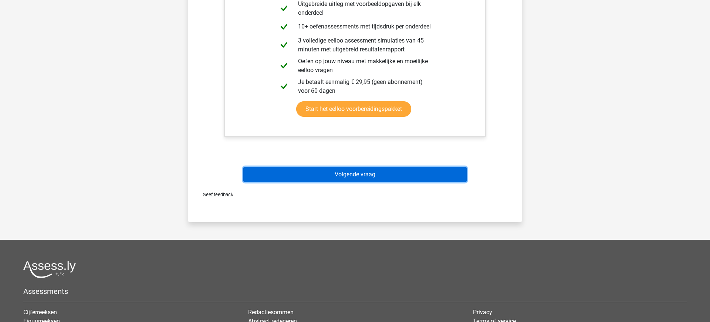
click at [355, 176] on button "Volgende vraag" at bounding box center [355, 175] width 224 height 16
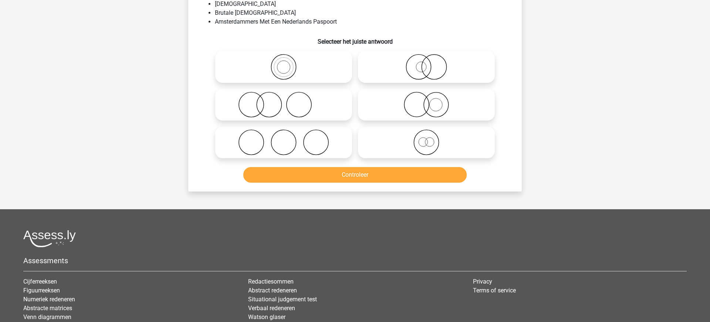
scroll to position [37, 0]
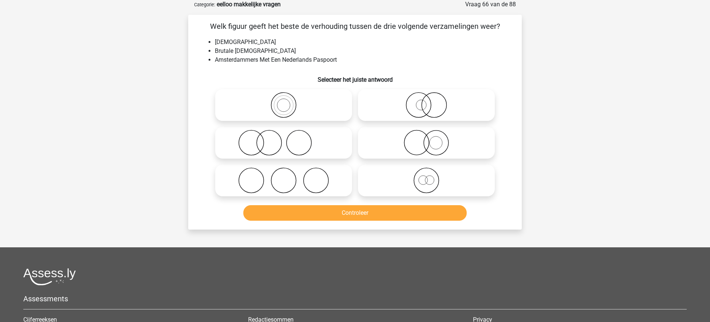
click at [429, 179] on icon at bounding box center [426, 181] width 131 height 26
click at [429, 177] on input "radio" at bounding box center [428, 174] width 5 height 5
radio input "true"
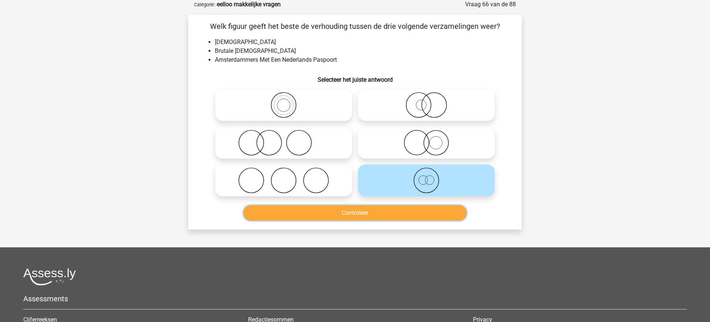
click at [357, 213] on button "Controleer" at bounding box center [355, 213] width 224 height 16
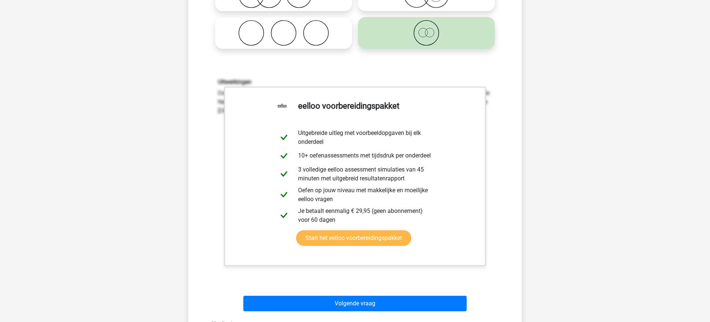
scroll to position [200, 0]
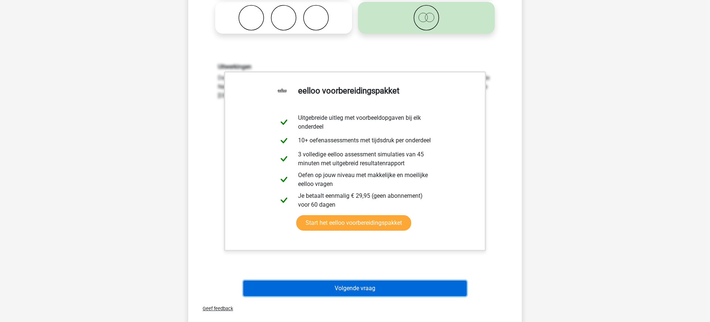
click at [374, 287] on button "Volgende vraag" at bounding box center [355, 289] width 224 height 16
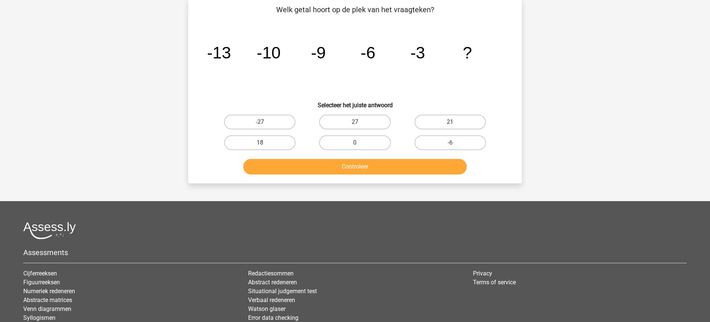
scroll to position [37, 0]
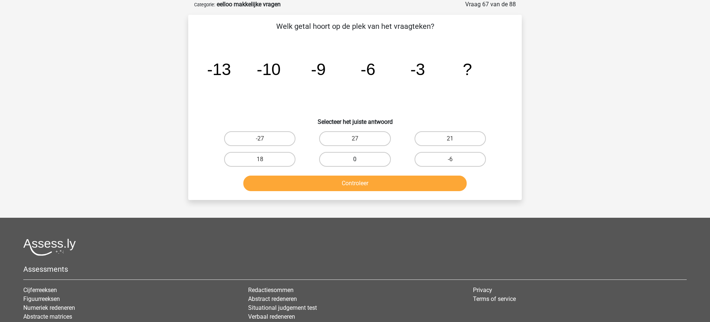
click at [360, 158] on label "0" at bounding box center [354, 159] width 71 height 15
click at [360, 159] on input "0" at bounding box center [357, 161] width 5 height 5
radio input "true"
click at [378, 185] on button "Controleer" at bounding box center [355, 184] width 224 height 16
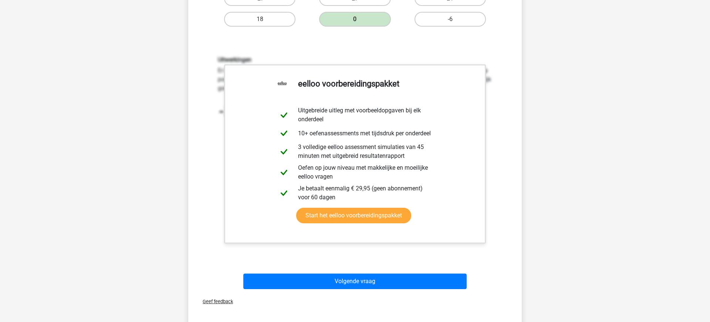
scroll to position [197, 0]
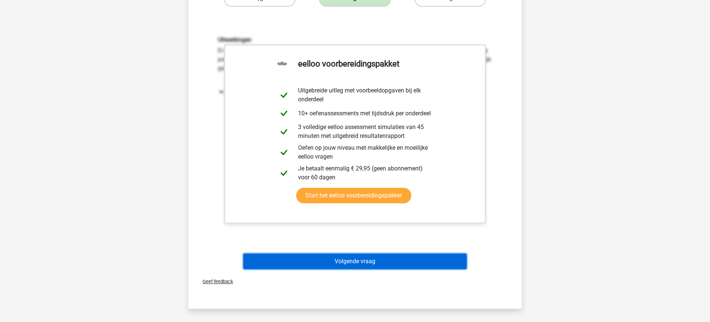
click at [370, 263] on button "Volgende vraag" at bounding box center [355, 262] width 224 height 16
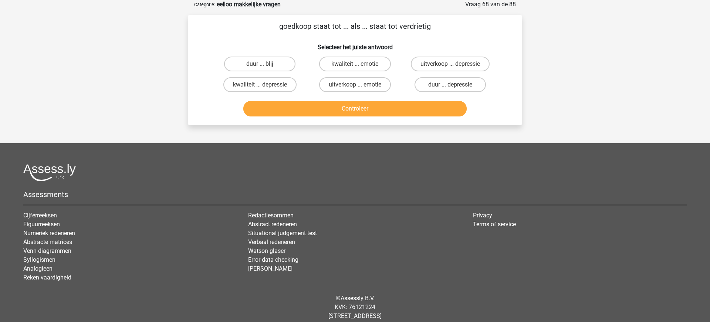
scroll to position [40, 0]
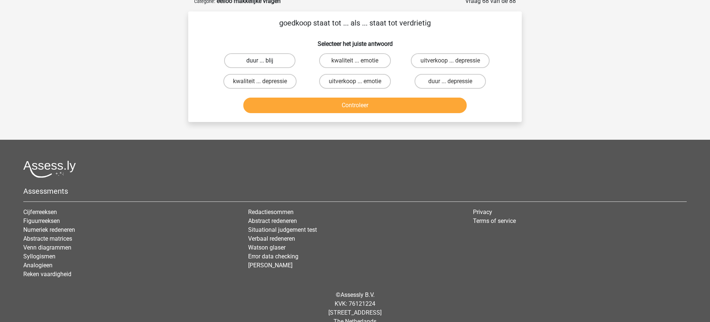
click at [276, 58] on label "duur ... blij" at bounding box center [259, 60] width 71 height 15
click at [265, 61] on input "duur ... blij" at bounding box center [262, 63] width 5 height 5
radio input "true"
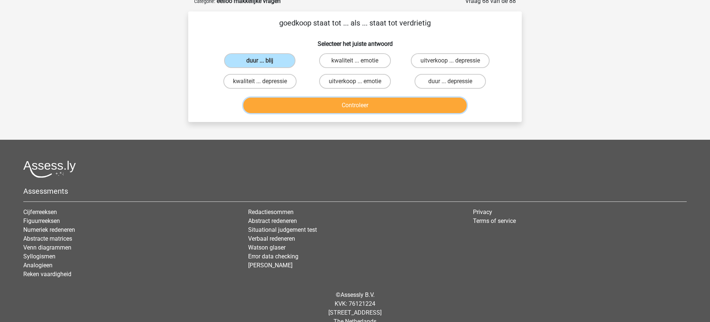
click at [374, 105] on button "Controleer" at bounding box center [355, 106] width 224 height 16
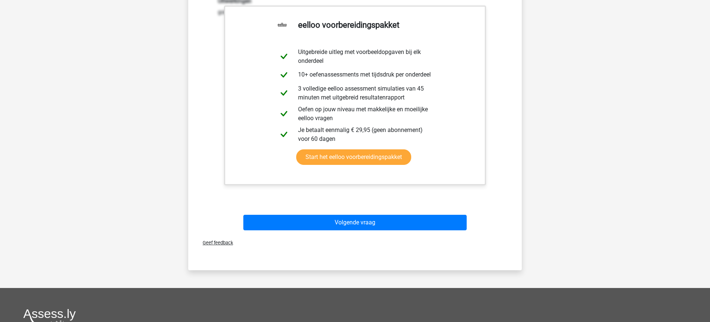
scroll to position [183, 0]
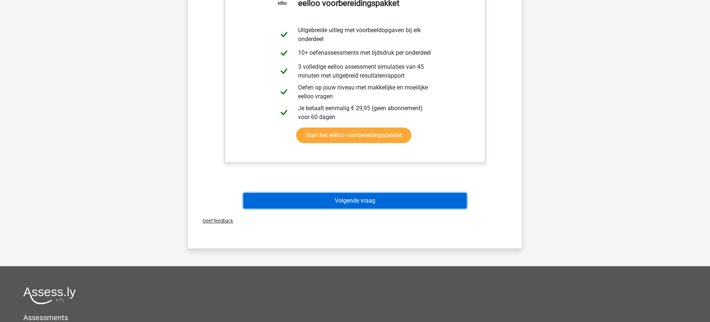
click at [353, 200] on button "Volgende vraag" at bounding box center [355, 201] width 224 height 16
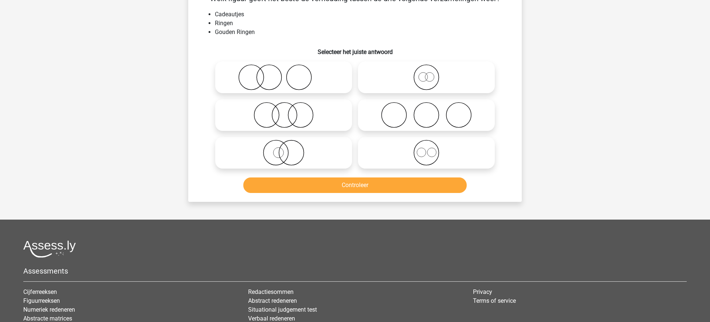
scroll to position [37, 0]
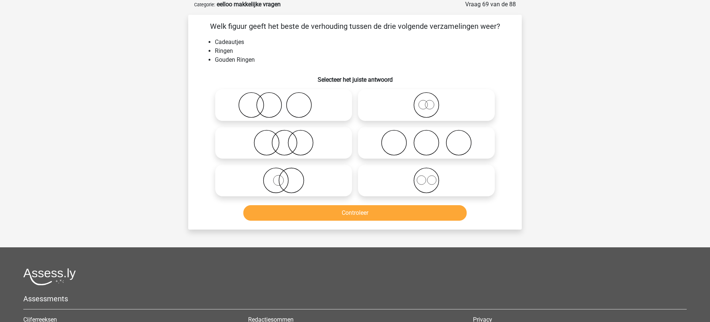
drag, startPoint x: 296, startPoint y: 107, endPoint x: 300, endPoint y: 112, distance: 6.5
click at [296, 108] on icon at bounding box center [283, 105] width 131 height 26
click at [288, 101] on input "radio" at bounding box center [286, 99] width 5 height 5
radio input "true"
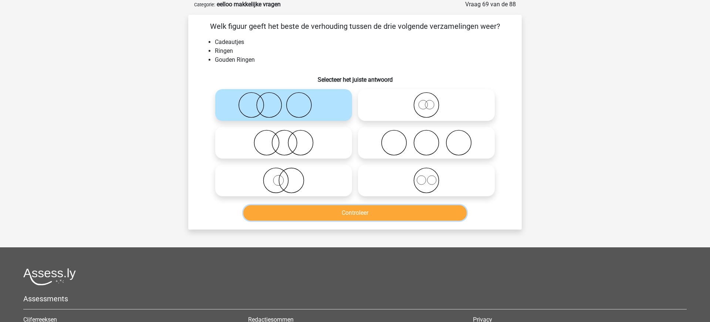
click at [363, 212] on button "Controleer" at bounding box center [355, 213] width 224 height 16
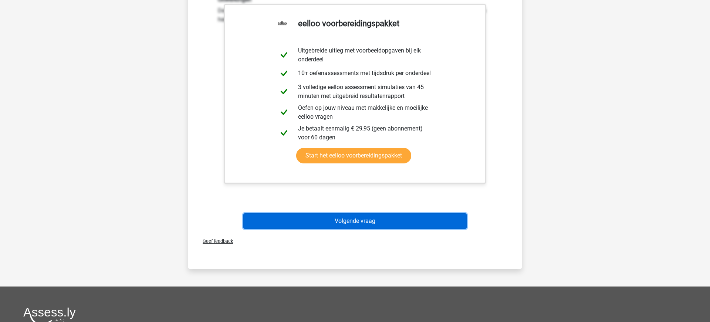
click at [361, 222] on button "Volgende vraag" at bounding box center [355, 221] width 224 height 16
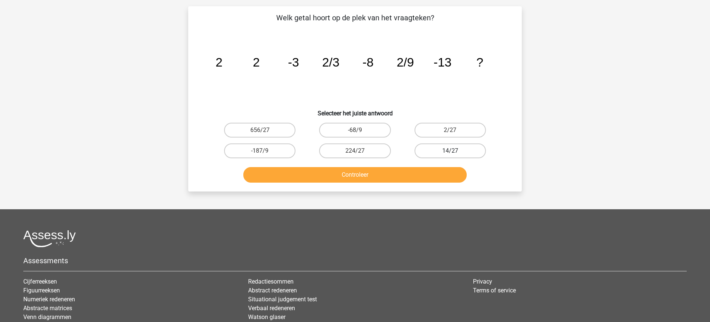
scroll to position [48, 0]
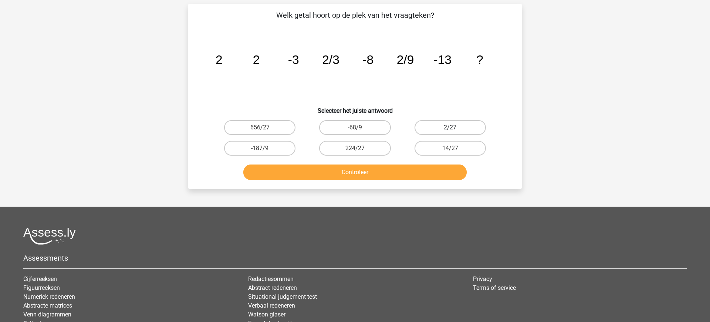
click at [448, 128] on label "2/27" at bounding box center [450, 127] width 71 height 15
click at [450, 128] on input "2/27" at bounding box center [452, 130] width 5 height 5
radio input "true"
click at [358, 173] on button "Controleer" at bounding box center [355, 173] width 224 height 16
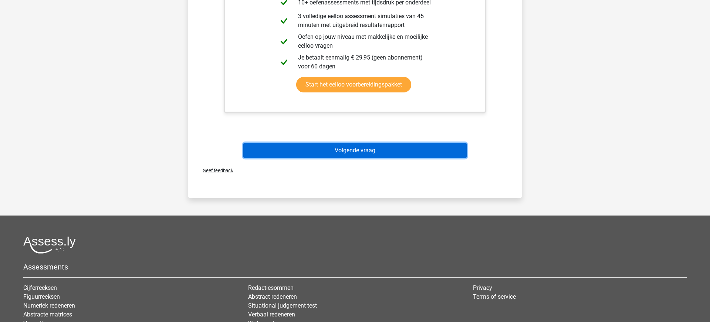
click at [345, 151] on button "Volgende vraag" at bounding box center [355, 151] width 224 height 16
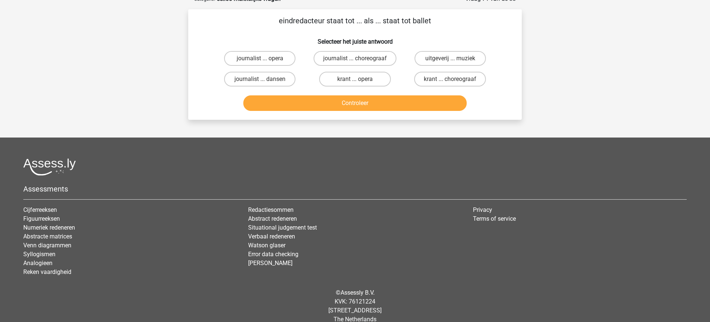
scroll to position [37, 0]
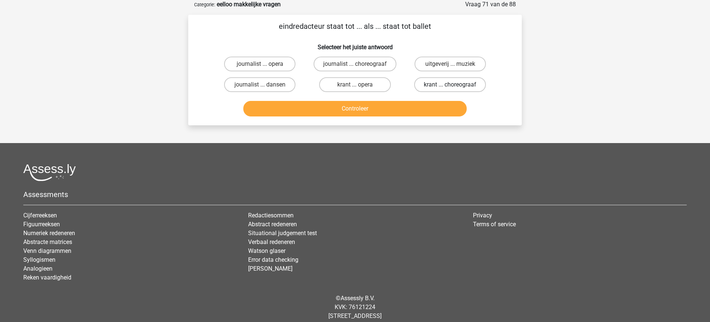
click at [455, 85] on label "krant ... choreograaf" at bounding box center [450, 84] width 72 height 15
click at [455, 85] on input "krant ... choreograaf" at bounding box center [452, 87] width 5 height 5
radio input "true"
click at [371, 108] on button "Controleer" at bounding box center [355, 109] width 224 height 16
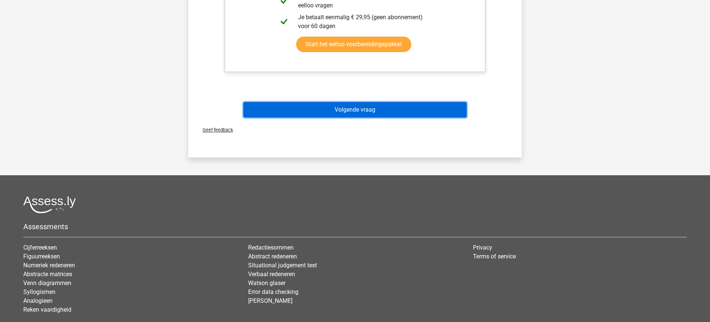
click at [371, 109] on button "Volgende vraag" at bounding box center [355, 110] width 224 height 16
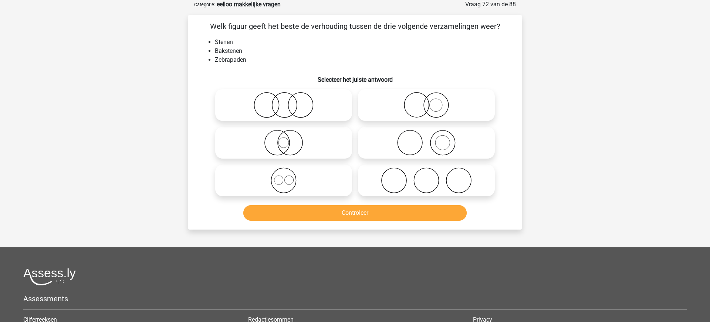
click at [445, 145] on icon at bounding box center [426, 143] width 131 height 26
click at [431, 139] on input "radio" at bounding box center [428, 136] width 5 height 5
radio input "true"
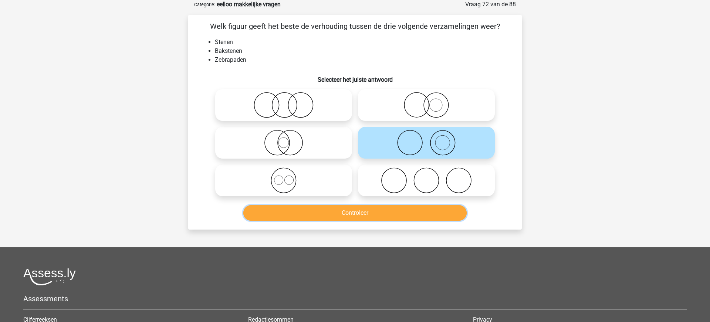
click at [384, 214] on button "Controleer" at bounding box center [355, 213] width 224 height 16
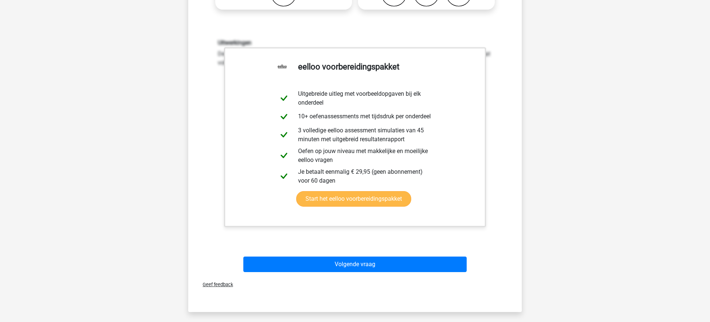
scroll to position [232, 0]
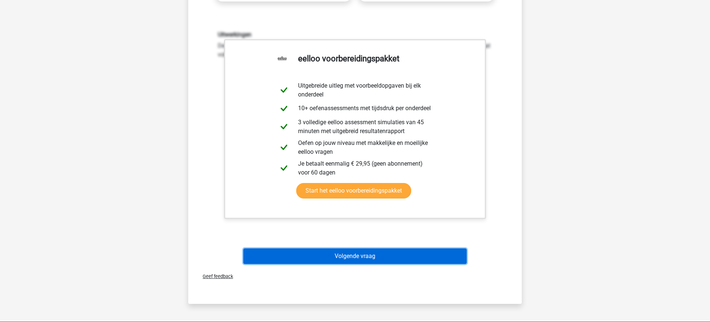
click at [379, 254] on button "Volgende vraag" at bounding box center [355, 257] width 224 height 16
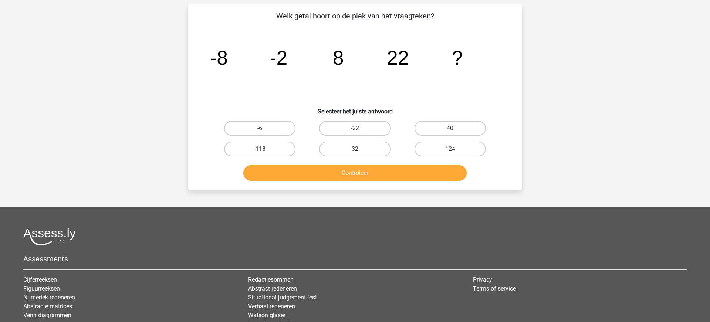
scroll to position [37, 0]
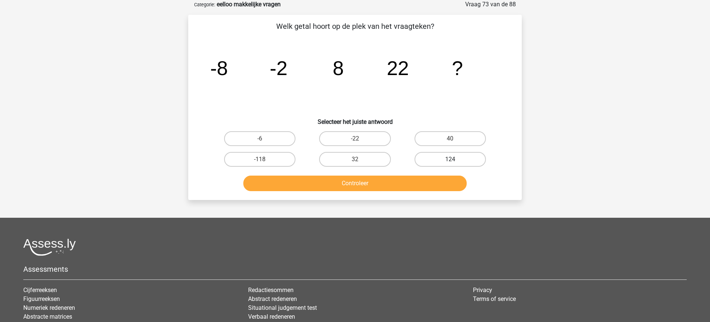
click at [449, 160] on label "124" at bounding box center [450, 159] width 71 height 15
click at [450, 160] on input "124" at bounding box center [452, 161] width 5 height 5
radio input "true"
click at [360, 183] on button "Controleer" at bounding box center [355, 184] width 224 height 16
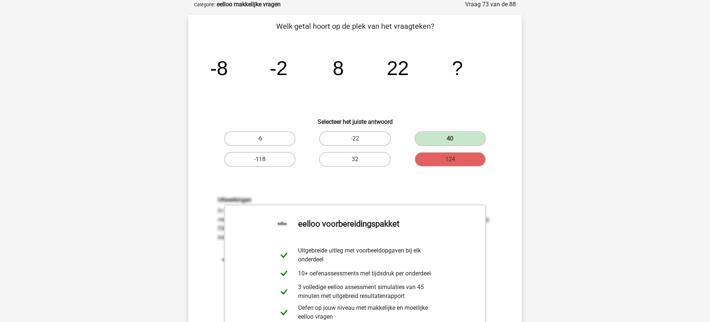
scroll to position [36, 0]
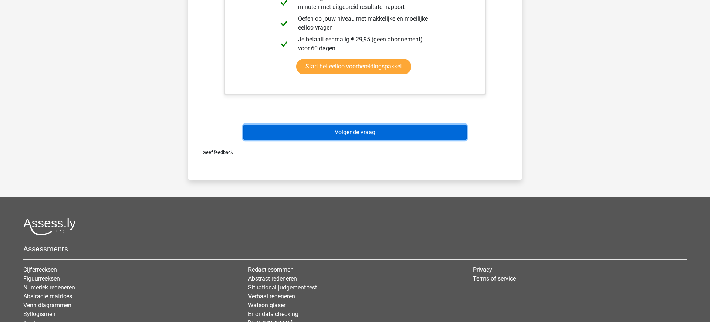
click at [336, 126] on button "Volgende vraag" at bounding box center [355, 133] width 224 height 16
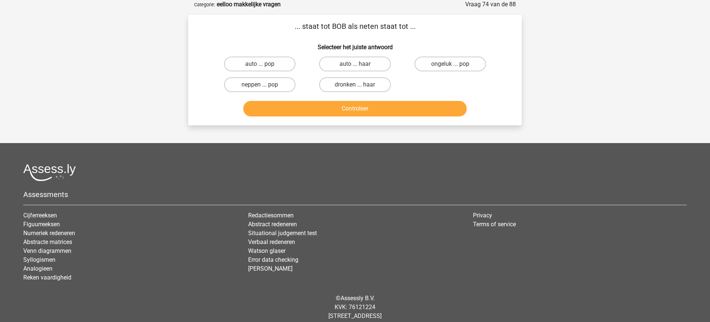
scroll to position [0, 0]
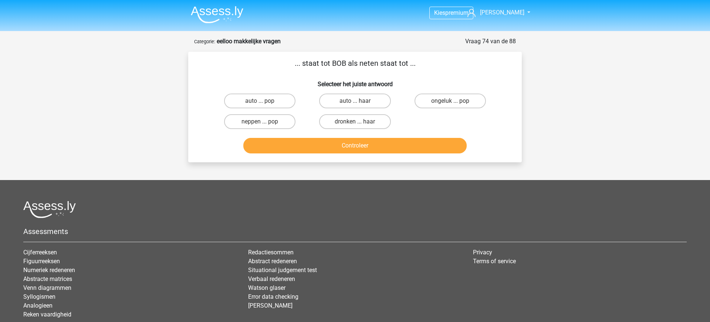
click at [360, 102] on input "auto ... haar" at bounding box center [357, 103] width 5 height 5
radio input "true"
click at [351, 145] on button "Controleer" at bounding box center [355, 146] width 224 height 16
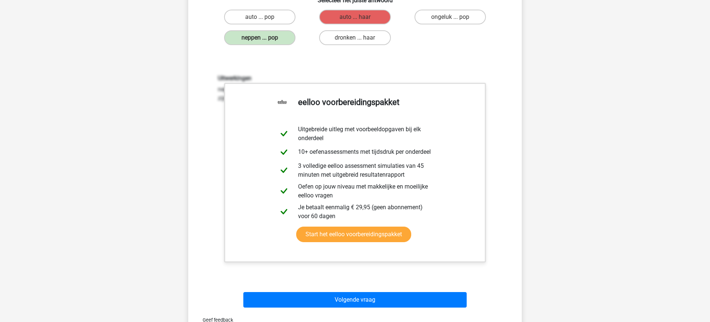
scroll to position [136, 0]
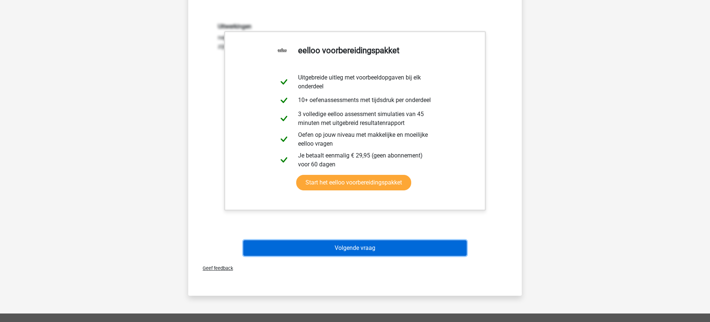
click at [365, 246] on button "Volgende vraag" at bounding box center [355, 248] width 224 height 16
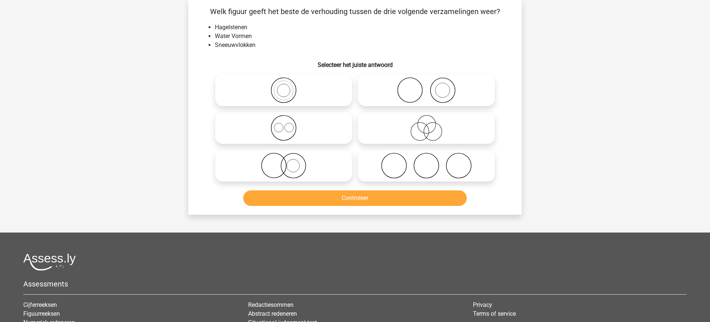
scroll to position [37, 0]
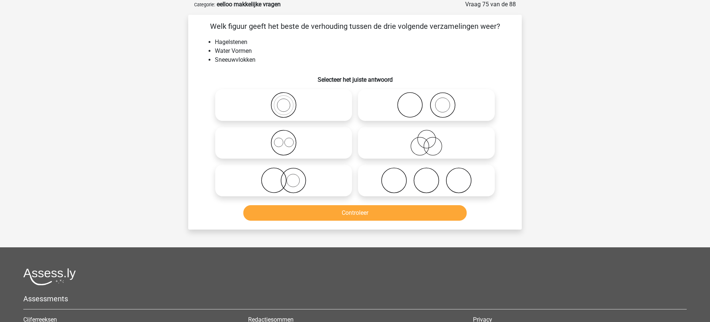
click at [287, 151] on icon at bounding box center [283, 143] width 131 height 26
click at [287, 139] on input "radio" at bounding box center [286, 136] width 5 height 5
radio input "true"
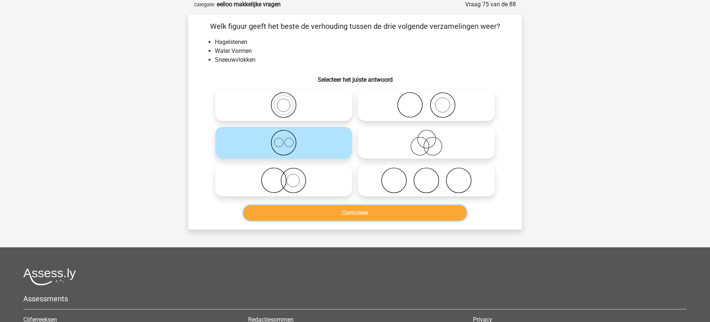
click at [320, 212] on button "Controleer" at bounding box center [355, 213] width 224 height 16
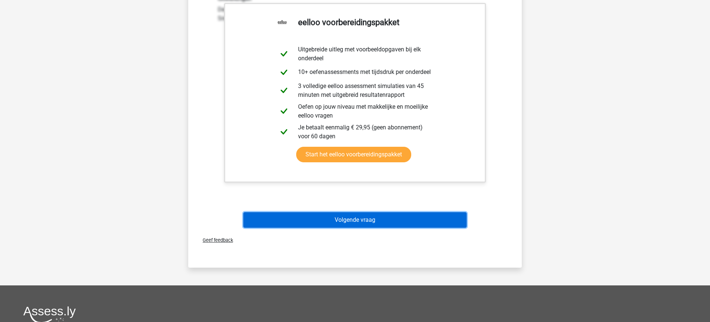
click at [324, 218] on button "Volgende vraag" at bounding box center [355, 220] width 224 height 16
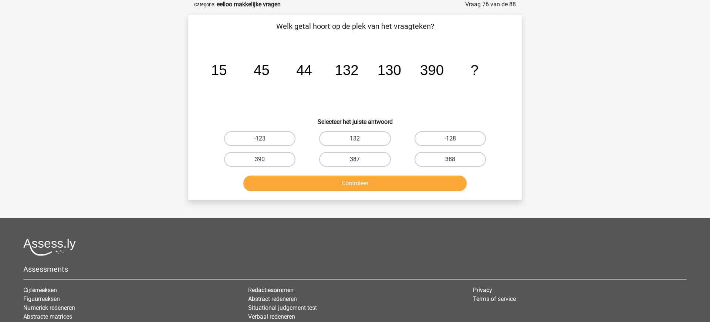
click at [353, 159] on label "387" at bounding box center [354, 159] width 71 height 15
click at [355, 159] on input "387" at bounding box center [357, 161] width 5 height 5
radio input "true"
click at [371, 183] on button "Controleer" at bounding box center [355, 184] width 224 height 16
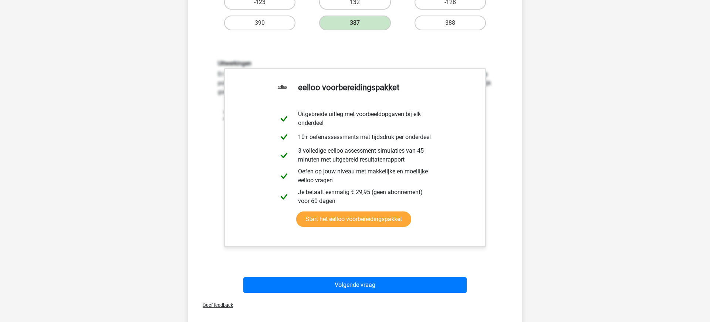
scroll to position [253, 0]
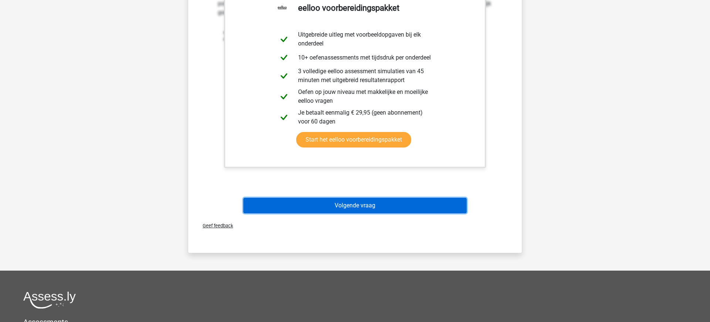
click at [376, 204] on button "Volgende vraag" at bounding box center [355, 206] width 224 height 16
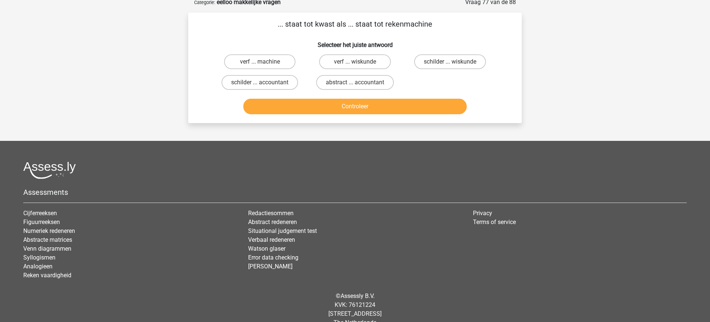
scroll to position [37, 0]
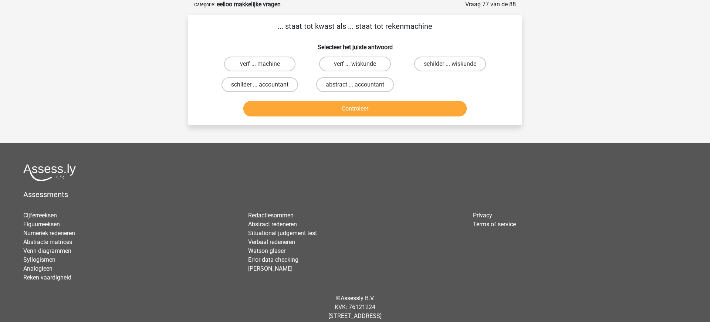
click at [248, 84] on label "schilder ... accountant" at bounding box center [260, 84] width 77 height 15
click at [260, 85] on input "schilder ... accountant" at bounding box center [262, 87] width 5 height 5
radio input "true"
click at [351, 110] on button "Controleer" at bounding box center [355, 109] width 224 height 16
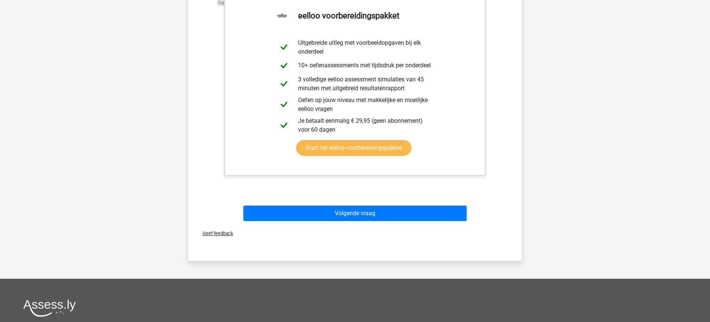
scroll to position [180, 0]
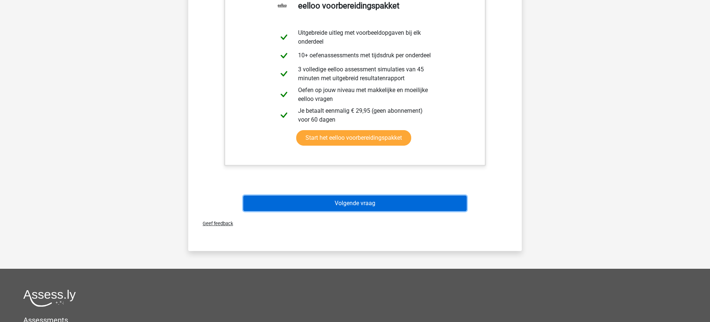
click at [360, 203] on button "Volgende vraag" at bounding box center [355, 204] width 224 height 16
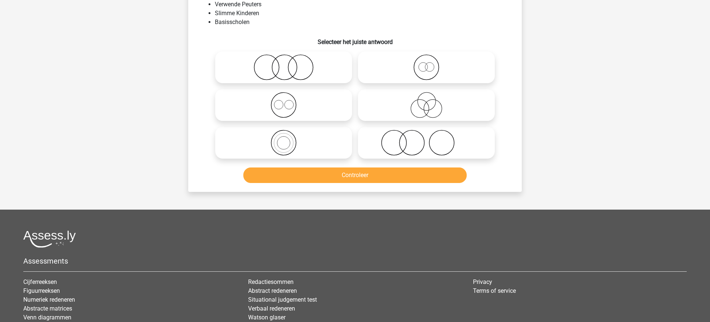
scroll to position [37, 0]
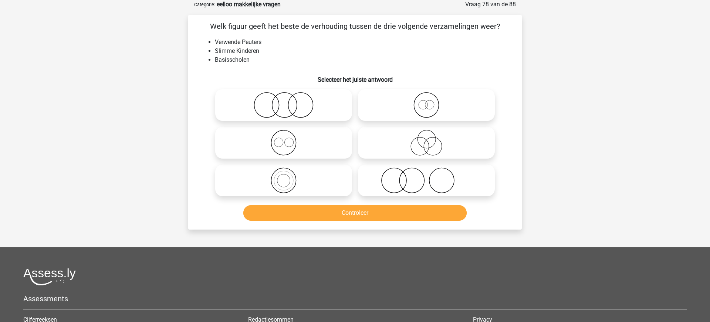
click at [409, 185] on icon at bounding box center [426, 181] width 131 height 26
click at [426, 177] on input "radio" at bounding box center [428, 174] width 5 height 5
radio input "true"
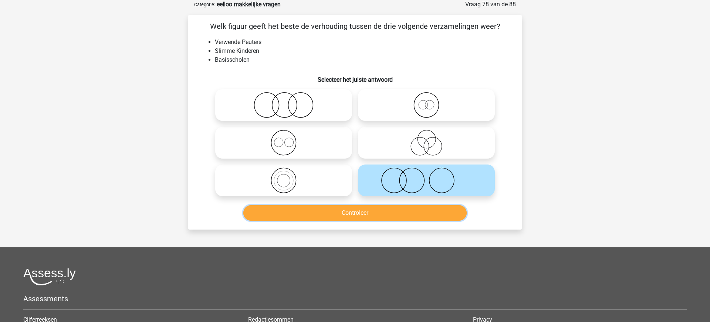
click at [358, 213] on button "Controleer" at bounding box center [355, 213] width 224 height 16
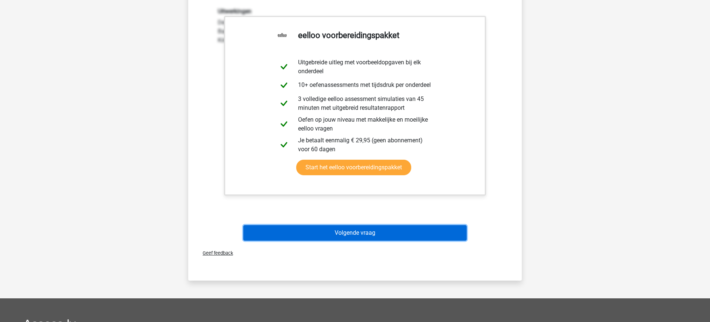
click at [356, 232] on button "Volgende vraag" at bounding box center [355, 233] width 224 height 16
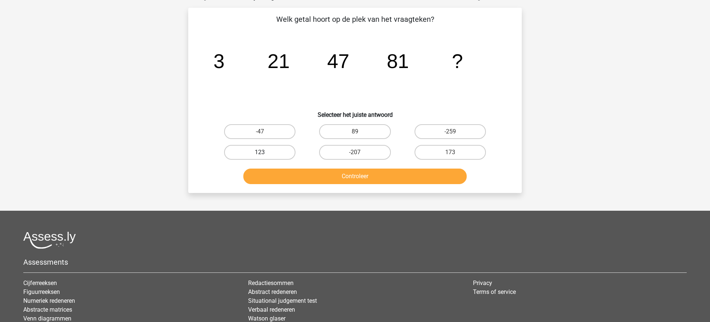
scroll to position [44, 0]
click at [255, 156] on label "123" at bounding box center [259, 152] width 71 height 15
click at [260, 156] on input "123" at bounding box center [262, 154] width 5 height 5
radio input "true"
click at [369, 175] on button "Controleer" at bounding box center [355, 176] width 224 height 16
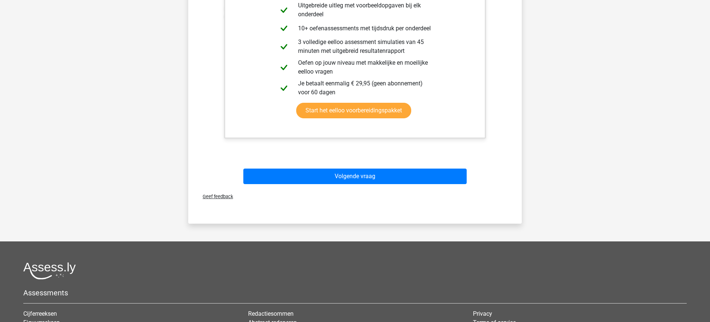
scroll to position [327, 0]
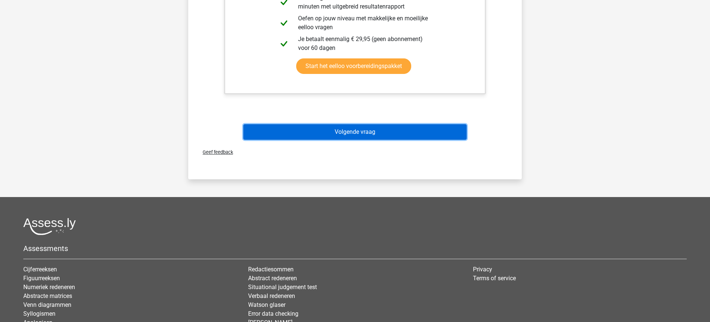
click at [378, 132] on button "Volgende vraag" at bounding box center [355, 132] width 224 height 16
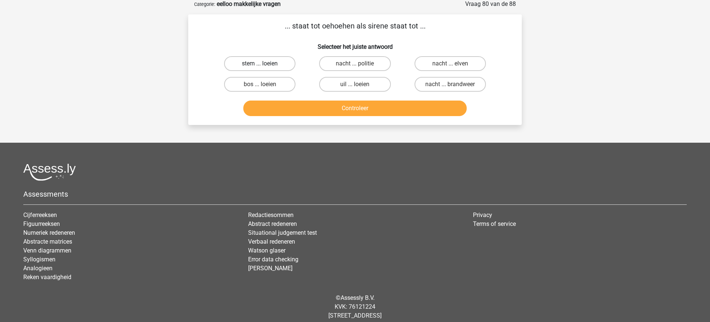
scroll to position [38, 0]
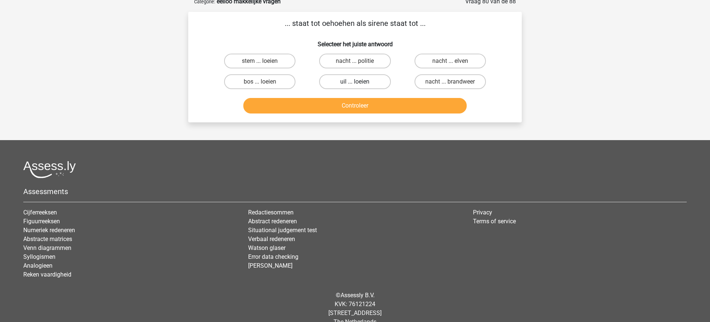
click at [364, 85] on label "uil ... loeien" at bounding box center [354, 81] width 71 height 15
click at [360, 85] on input "uil ... loeien" at bounding box center [357, 84] width 5 height 5
radio input "true"
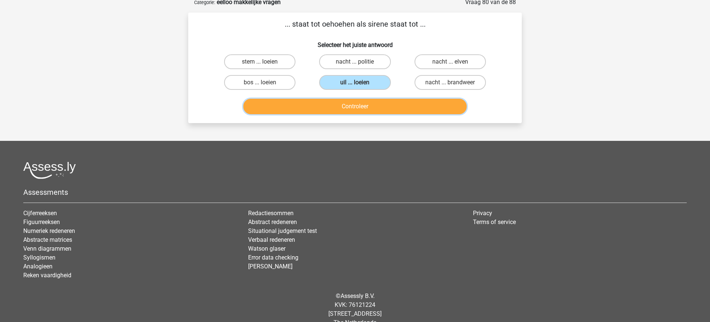
click at [341, 107] on button "Controleer" at bounding box center [355, 107] width 224 height 16
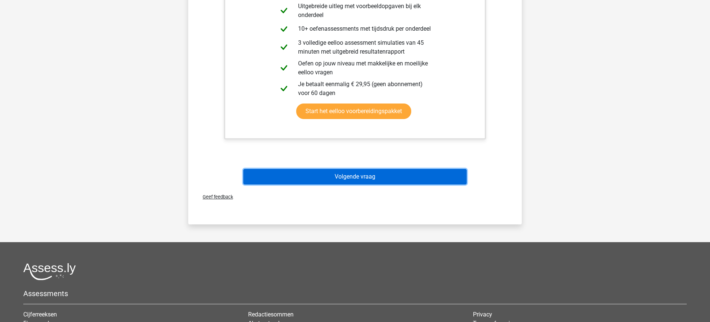
click at [354, 178] on button "Volgende vraag" at bounding box center [355, 177] width 224 height 16
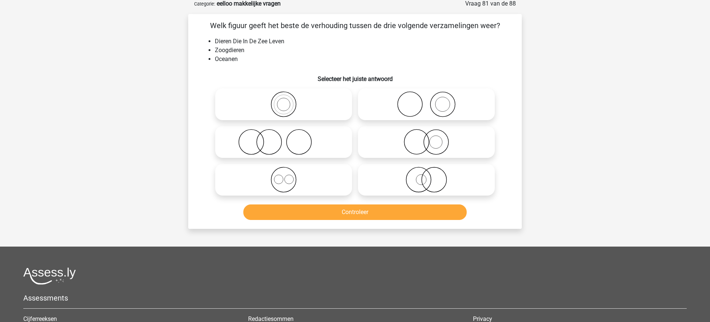
scroll to position [37, 0]
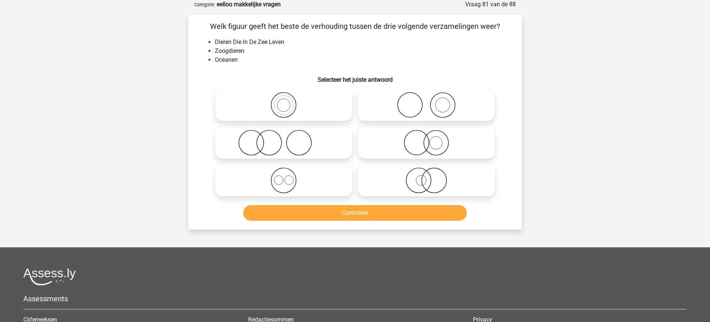
click at [260, 146] on icon at bounding box center [283, 143] width 131 height 26
click at [284, 139] on input "radio" at bounding box center [286, 136] width 5 height 5
radio input "true"
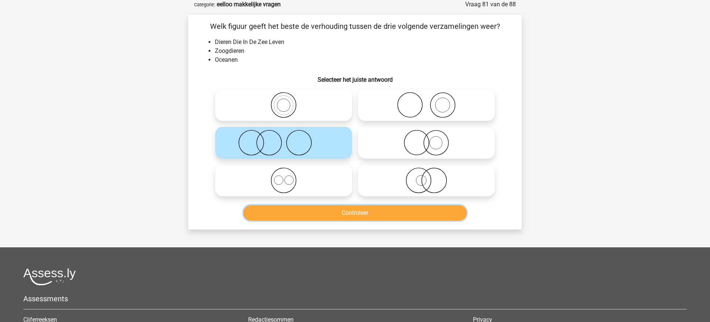
click at [361, 213] on button "Controleer" at bounding box center [355, 213] width 224 height 16
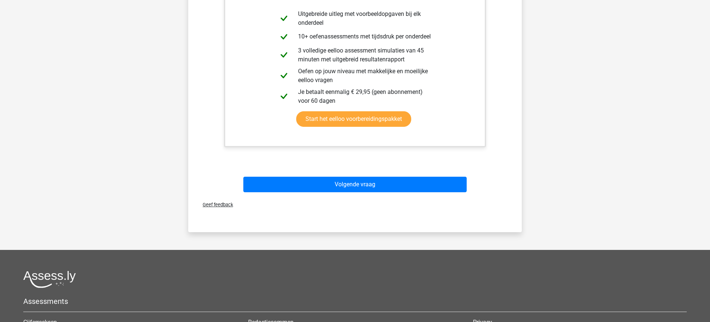
scroll to position [319, 0]
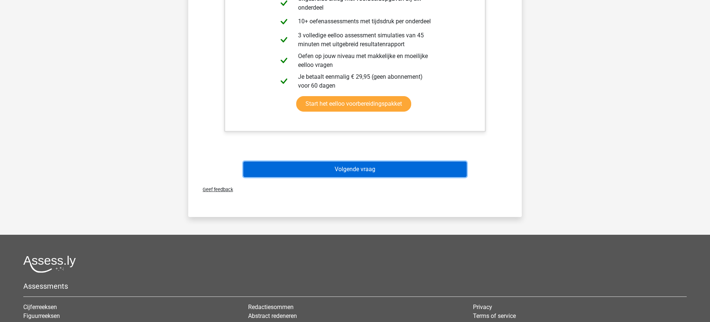
click at [359, 169] on button "Volgende vraag" at bounding box center [355, 170] width 224 height 16
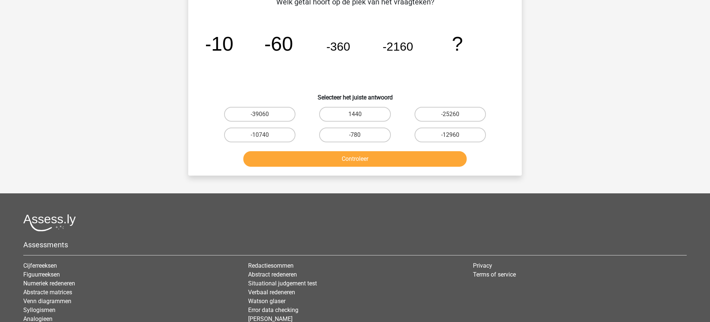
scroll to position [37, 0]
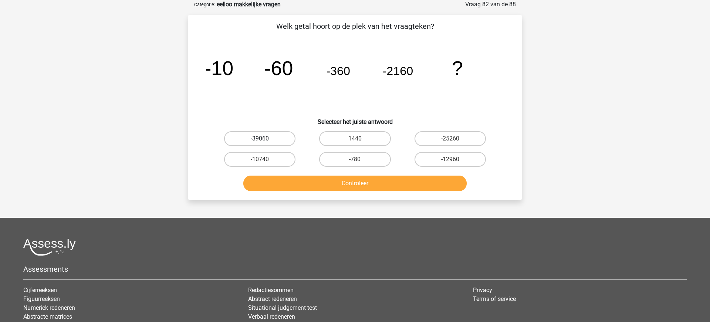
click at [267, 141] on label "-39060" at bounding box center [259, 138] width 71 height 15
click at [265, 141] on input "-39060" at bounding box center [262, 141] width 5 height 5
radio input "true"
click at [406, 183] on button "Controleer" at bounding box center [355, 184] width 224 height 16
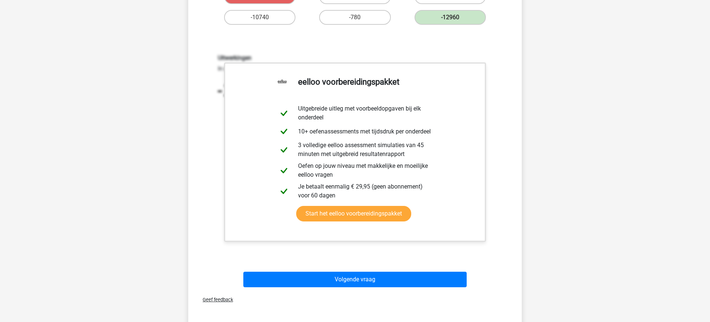
scroll to position [191, 0]
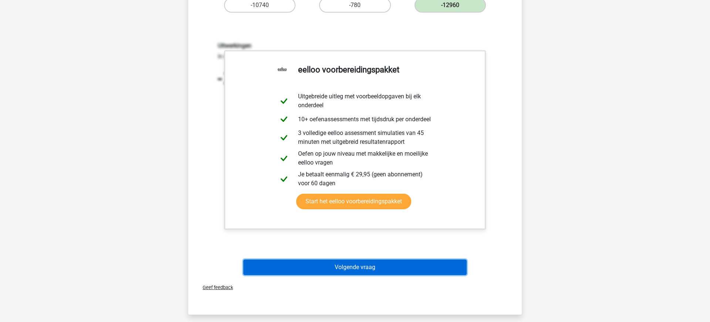
click at [358, 265] on button "Volgende vraag" at bounding box center [355, 268] width 224 height 16
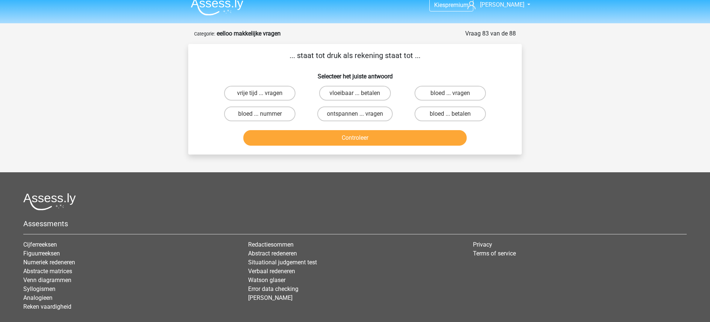
scroll to position [0, 0]
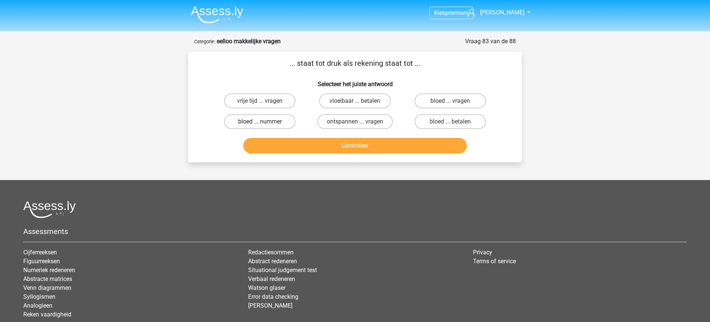
click at [264, 122] on label "bloed ... nummer" at bounding box center [259, 121] width 71 height 15
click at [264, 122] on input "bloed ... nummer" at bounding box center [262, 124] width 5 height 5
radio input "true"
click at [390, 146] on button "Controleer" at bounding box center [355, 146] width 224 height 16
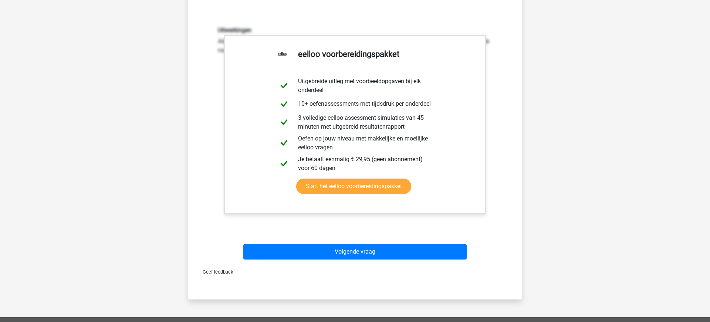
scroll to position [185, 0]
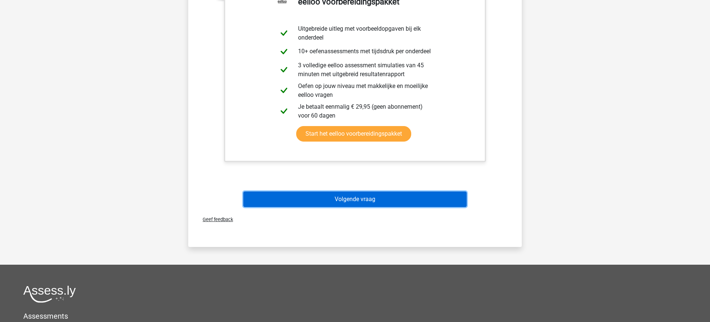
click at [378, 200] on button "Volgende vraag" at bounding box center [355, 200] width 224 height 16
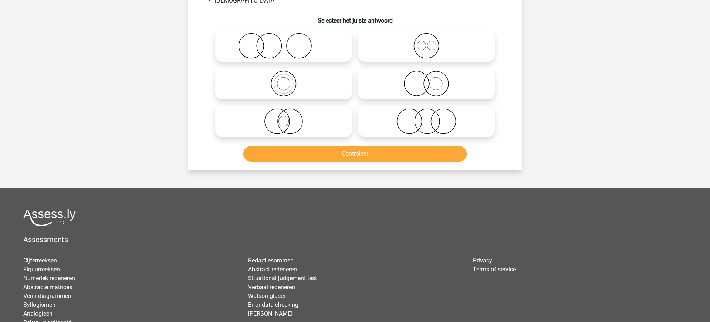
scroll to position [37, 0]
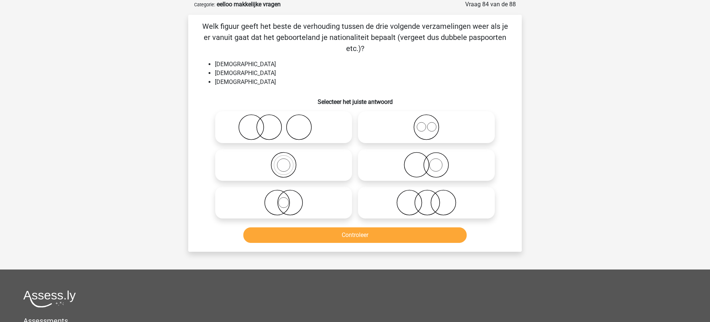
click at [422, 126] on icon at bounding box center [426, 127] width 131 height 26
click at [426, 124] on input "radio" at bounding box center [428, 121] width 5 height 5
radio input "true"
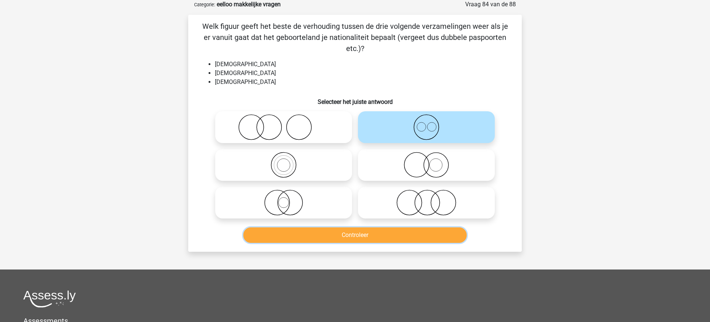
click at [359, 236] on button "Controleer" at bounding box center [355, 235] width 224 height 16
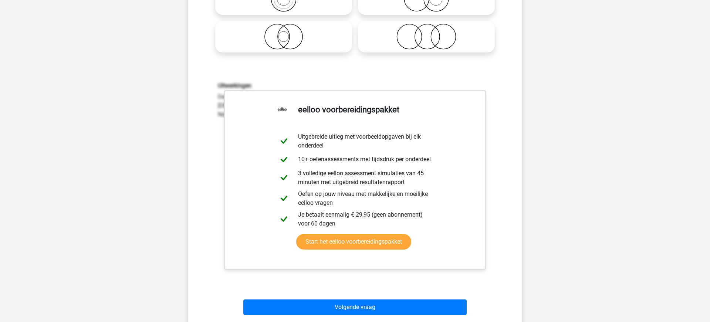
scroll to position [234, 0]
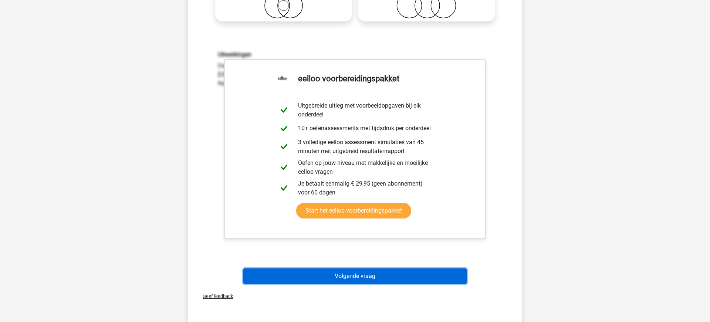
click at [359, 276] on button "Volgende vraag" at bounding box center [355, 277] width 224 height 16
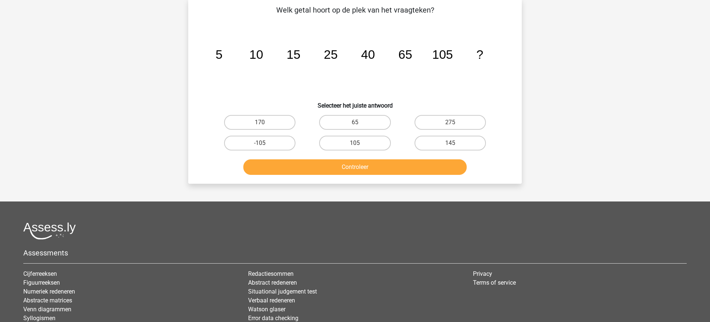
scroll to position [37, 0]
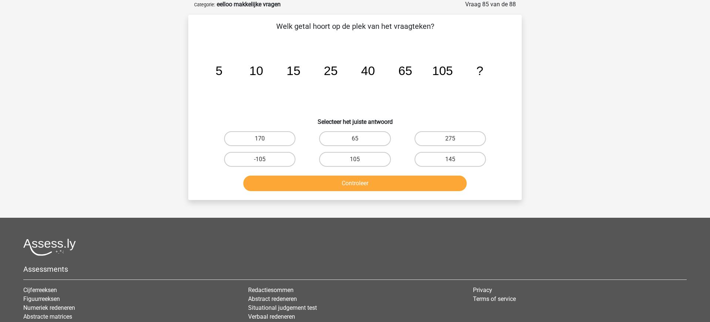
click at [264, 139] on input "170" at bounding box center [262, 141] width 5 height 5
radio input "true"
click at [361, 182] on button "Controleer" at bounding box center [355, 184] width 224 height 16
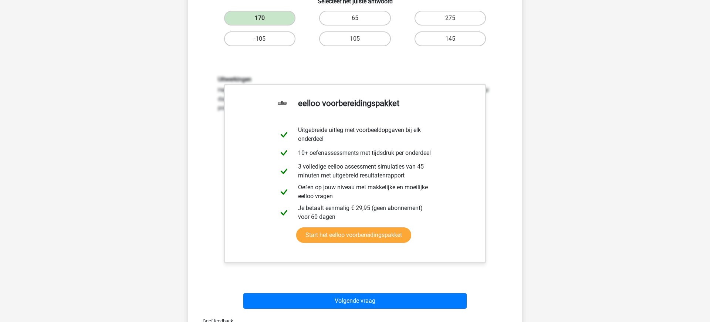
scroll to position [170, 0]
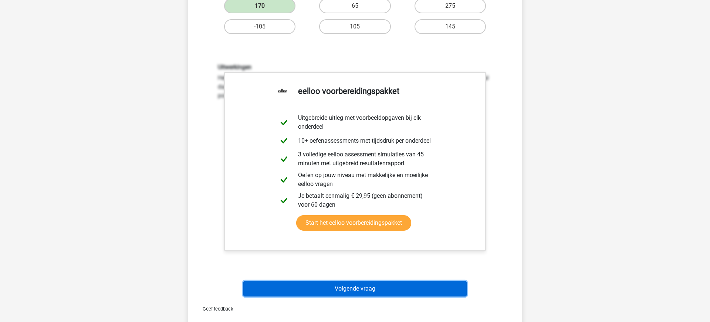
click at [364, 291] on button "Volgende vraag" at bounding box center [355, 289] width 224 height 16
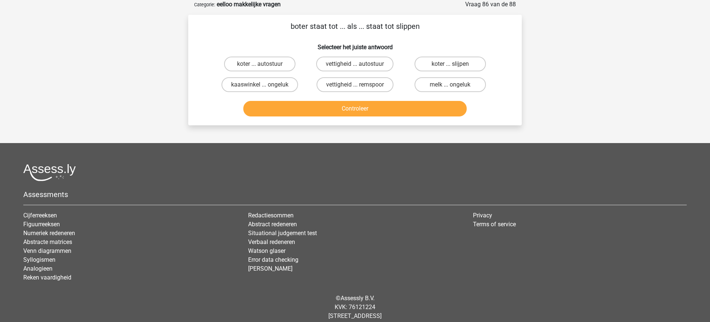
scroll to position [0, 0]
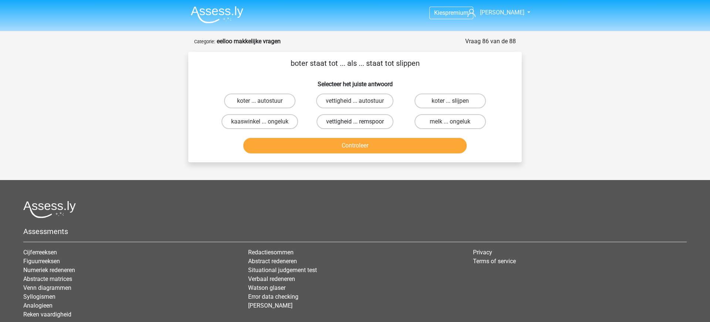
click at [377, 123] on label "vettigheid ... remspoor" at bounding box center [355, 121] width 77 height 15
click at [360, 123] on input "vettigheid ... remspoor" at bounding box center [357, 124] width 5 height 5
radio input "true"
click at [358, 145] on button "Controleer" at bounding box center [355, 146] width 224 height 16
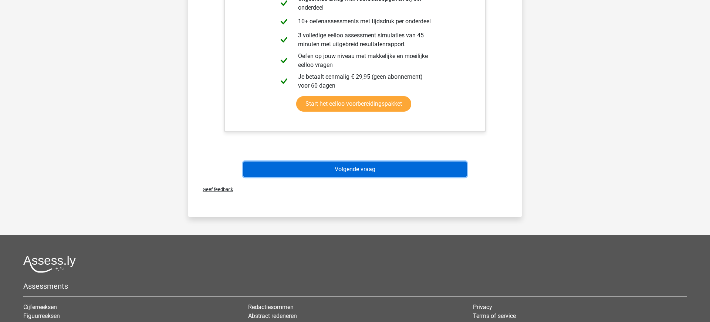
click at [356, 175] on button "Volgende vraag" at bounding box center [355, 170] width 224 height 16
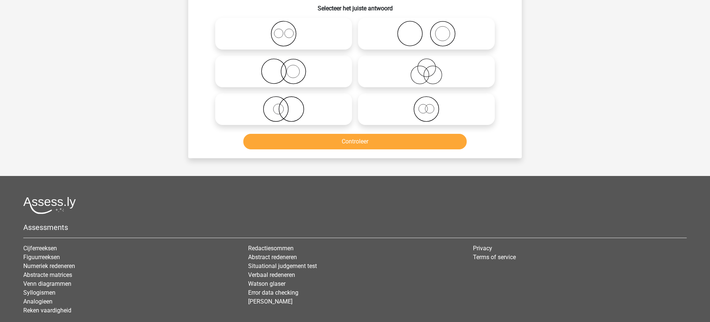
scroll to position [37, 0]
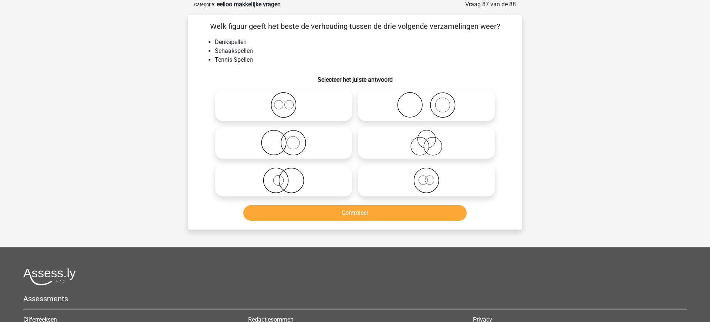
click at [439, 104] on icon at bounding box center [426, 105] width 131 height 26
click at [431, 101] on input "radio" at bounding box center [428, 99] width 5 height 5
radio input "true"
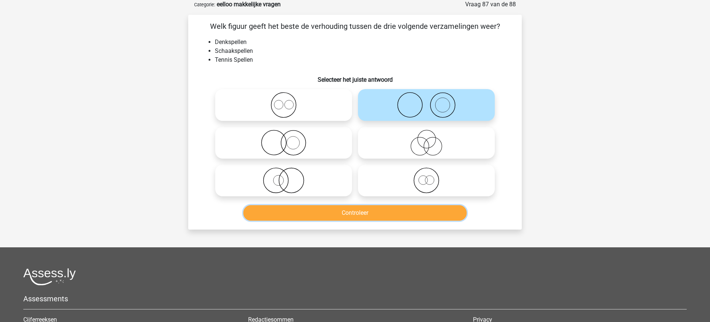
click at [343, 209] on button "Controleer" at bounding box center [355, 213] width 224 height 16
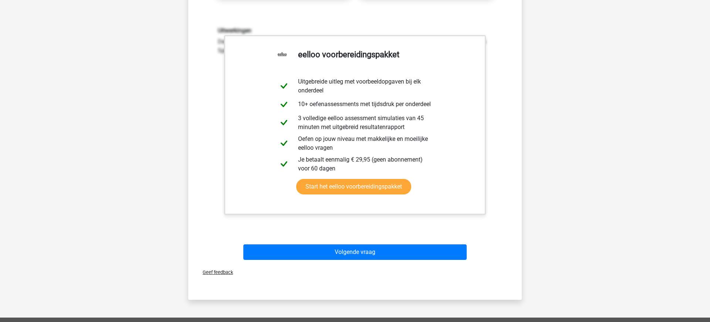
scroll to position [243, 0]
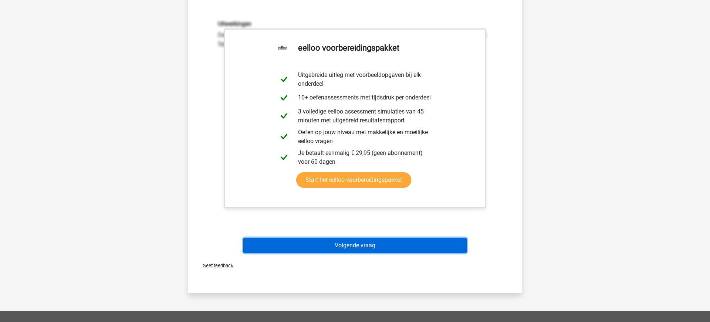
click at [363, 244] on button "Volgende vraag" at bounding box center [355, 246] width 224 height 16
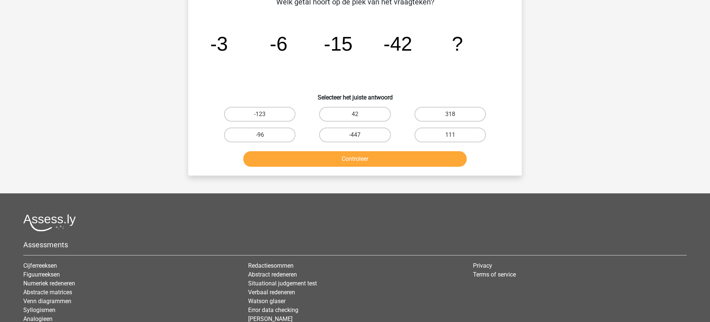
scroll to position [37, 0]
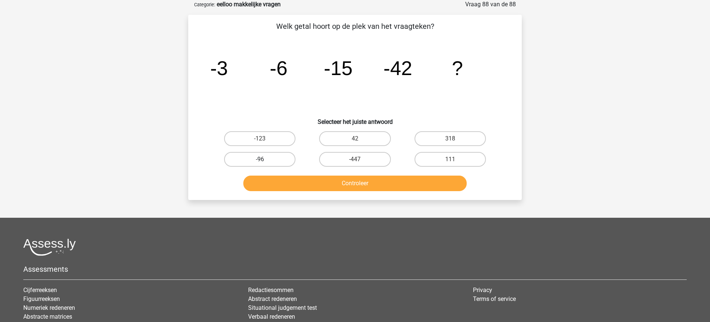
click at [271, 163] on label "-96" at bounding box center [259, 159] width 71 height 15
click at [265, 163] on input "-96" at bounding box center [262, 161] width 5 height 5
radio input "true"
click at [357, 185] on button "Controleer" at bounding box center [355, 184] width 224 height 16
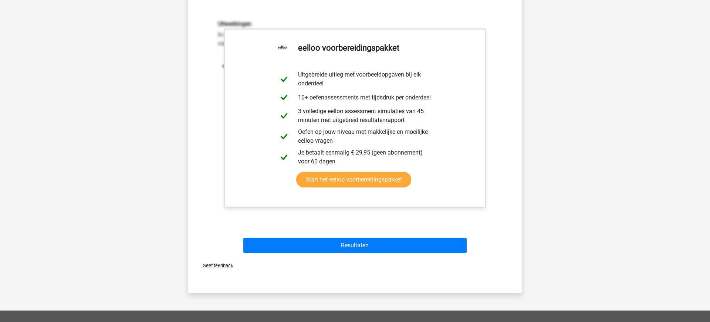
scroll to position [222, 0]
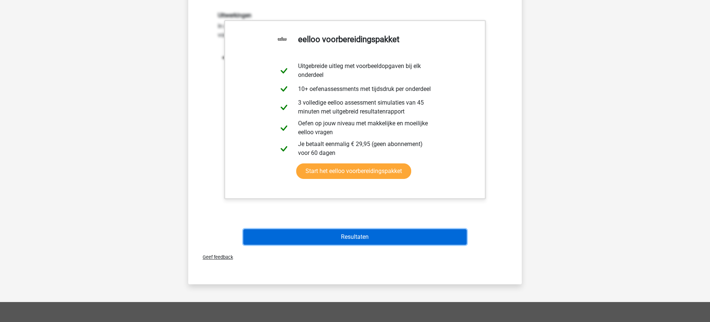
click at [336, 239] on button "Resultaten" at bounding box center [355, 237] width 224 height 16
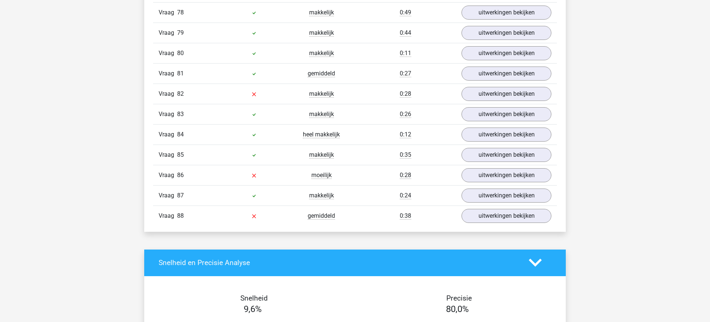
scroll to position [2410, 0]
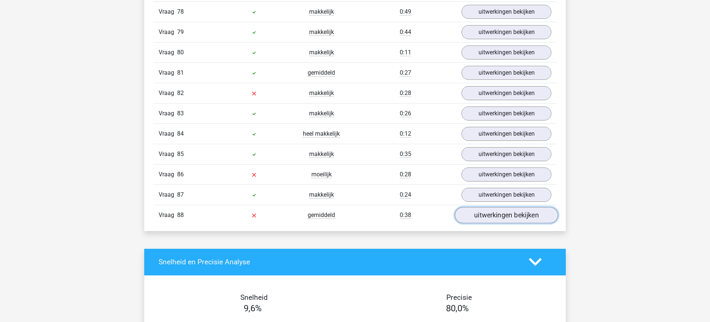
click at [509, 220] on link "uitwerkingen bekijken" at bounding box center [506, 215] width 103 height 16
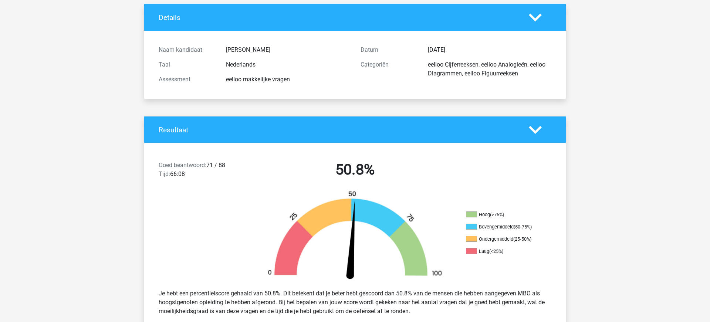
scroll to position [0, 0]
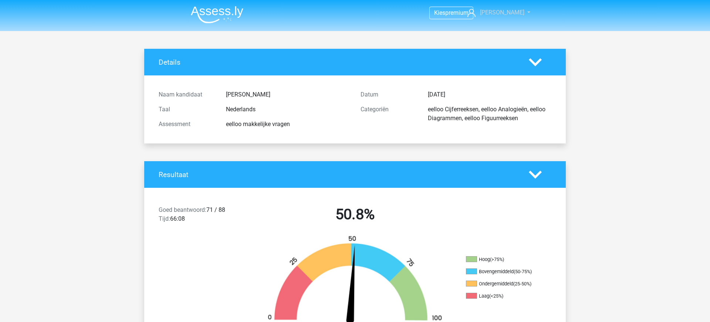
click at [512, 13] on span "[PERSON_NAME]" at bounding box center [502, 12] width 44 height 7
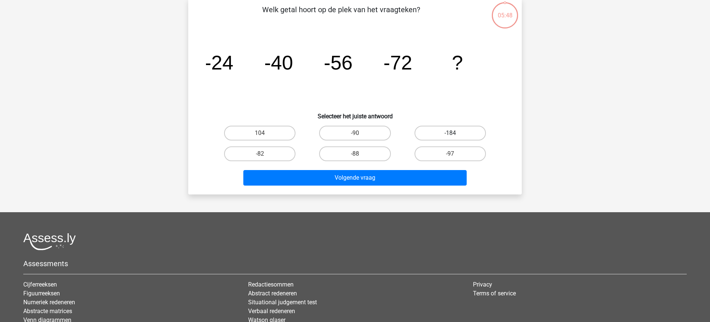
scroll to position [55, 0]
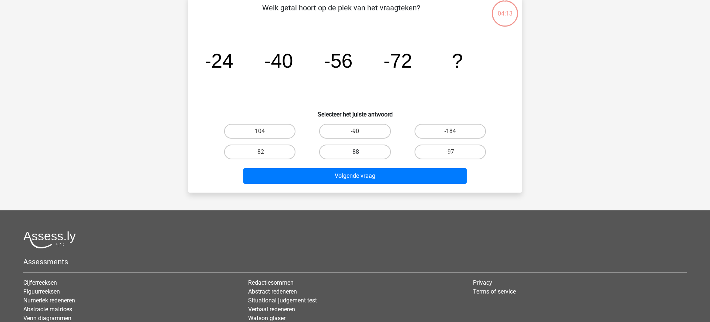
click at [355, 151] on label "-88" at bounding box center [354, 152] width 71 height 15
click at [355, 152] on input "-88" at bounding box center [357, 154] width 5 height 5
radio input "true"
click at [260, 131] on input "104" at bounding box center [262, 133] width 5 height 5
radio input "true"
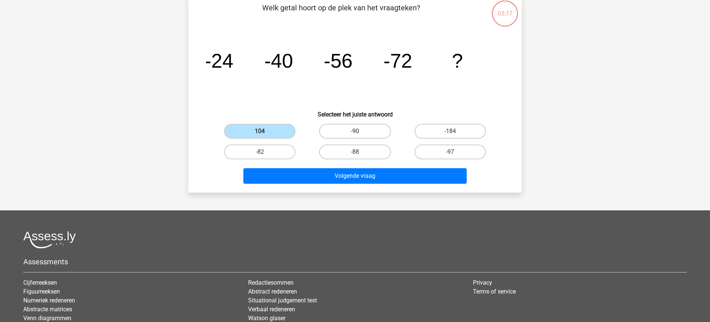
click at [364, 133] on label "-90" at bounding box center [354, 131] width 71 height 15
click at [360, 133] on input "-90" at bounding box center [357, 133] width 5 height 5
radio input "true"
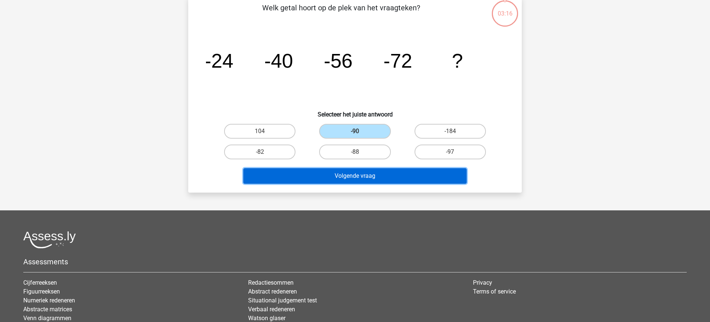
click at [351, 179] on button "Volgende vraag" at bounding box center [355, 176] width 224 height 16
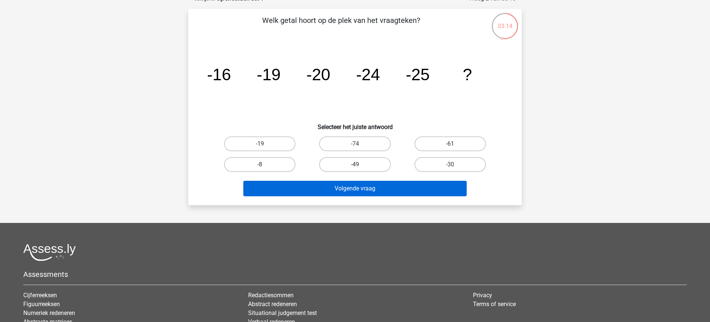
scroll to position [0, 0]
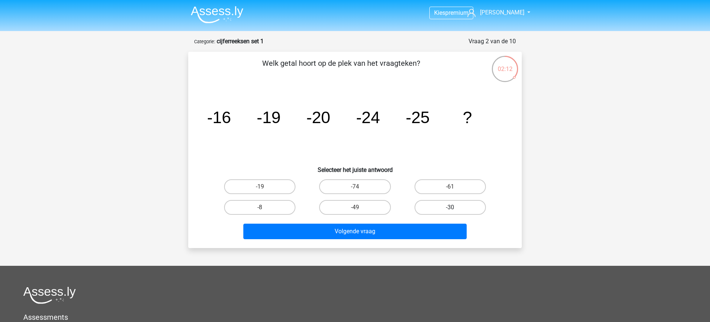
click at [449, 209] on label "-30" at bounding box center [450, 207] width 71 height 15
click at [450, 209] on input "-30" at bounding box center [452, 209] width 5 height 5
radio input "true"
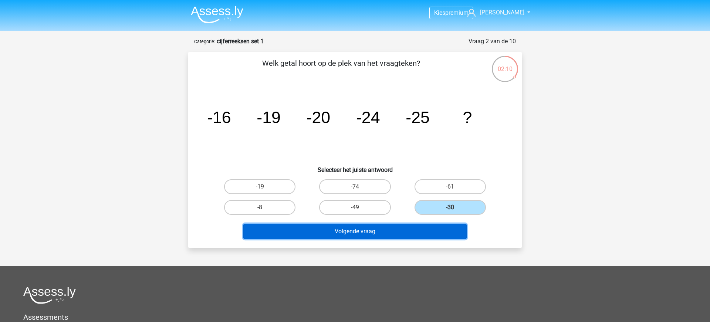
click at [372, 232] on button "Volgende vraag" at bounding box center [355, 232] width 224 height 16
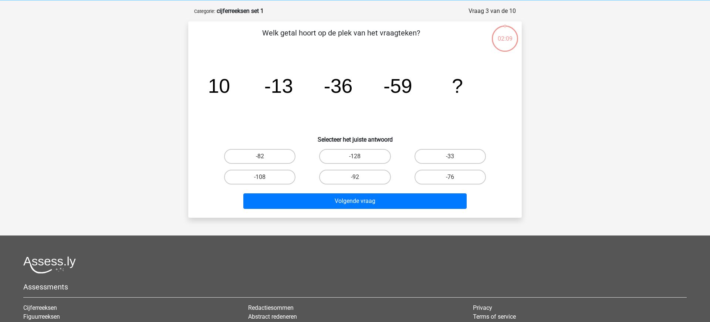
scroll to position [37, 0]
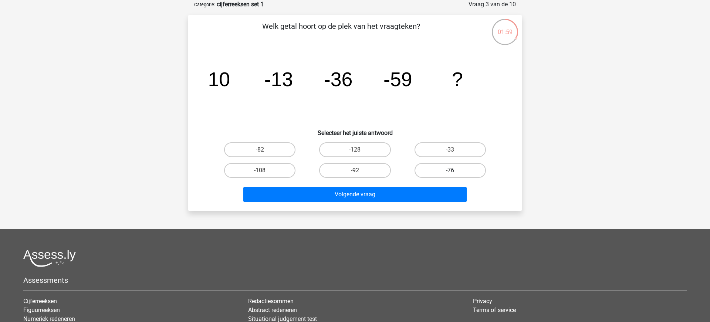
click at [442, 172] on label "-76" at bounding box center [450, 170] width 71 height 15
click at [450, 172] on input "-76" at bounding box center [452, 173] width 5 height 5
radio input "true"
click at [442, 172] on label "-76" at bounding box center [450, 170] width 71 height 15
click at [450, 172] on input "-76" at bounding box center [452, 173] width 5 height 5
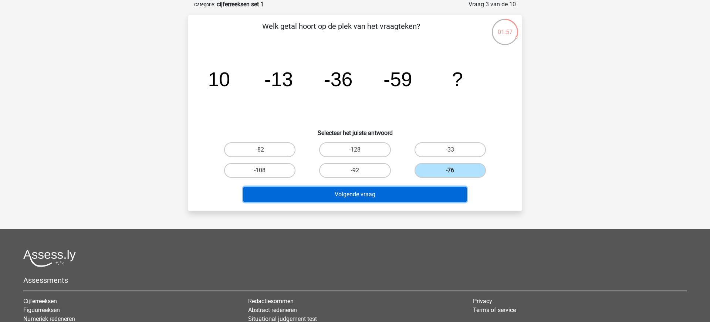
click at [397, 194] on button "Volgende vraag" at bounding box center [355, 195] width 224 height 16
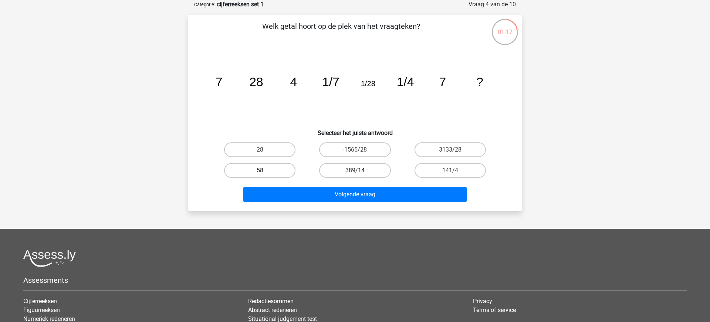
click at [267, 170] on label "58" at bounding box center [259, 170] width 71 height 15
click at [265, 171] on input "58" at bounding box center [262, 173] width 5 height 5
radio input "true"
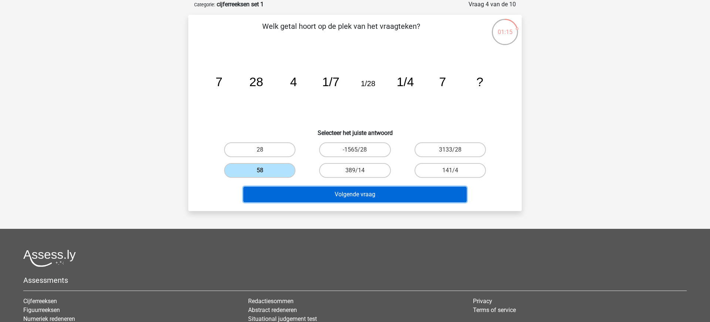
click at [348, 198] on button "Volgende vraag" at bounding box center [355, 195] width 224 height 16
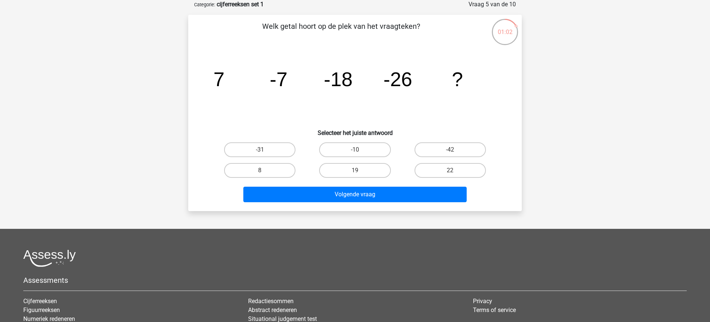
click at [451, 141] on div "-42" at bounding box center [450, 149] width 95 height 21
click at [269, 151] on label "-31" at bounding box center [259, 149] width 71 height 15
click at [265, 151] on input "-31" at bounding box center [262, 152] width 5 height 5
radio input "true"
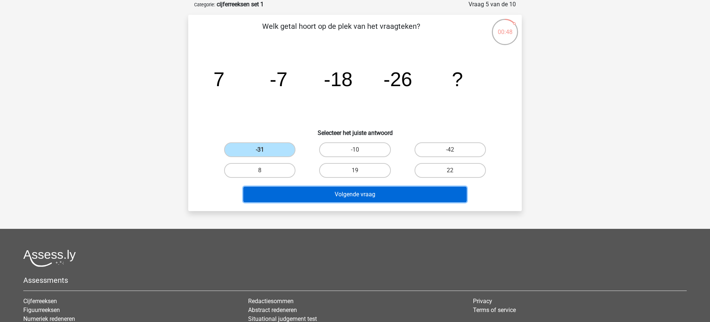
click at [374, 192] on button "Volgende vraag" at bounding box center [355, 195] width 224 height 16
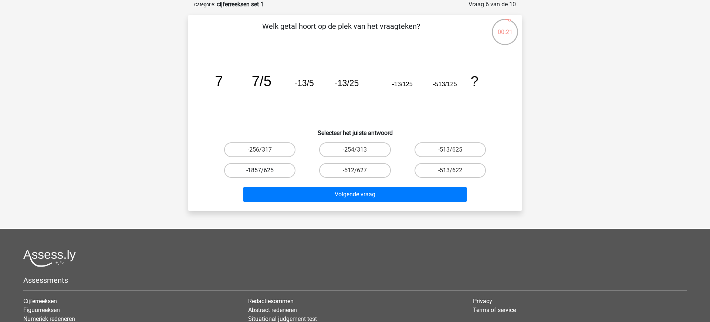
drag, startPoint x: 270, startPoint y: 171, endPoint x: 280, endPoint y: 174, distance: 11.0
click at [270, 171] on label "-1857/625" at bounding box center [259, 170] width 71 height 15
click at [265, 171] on input "-1857/625" at bounding box center [262, 173] width 5 height 5
radio input "true"
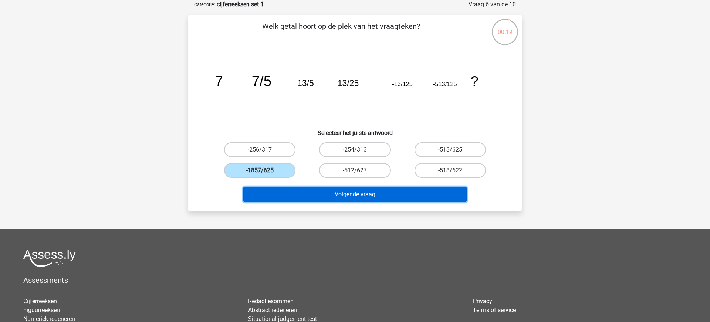
click at [399, 198] on button "Volgende vraag" at bounding box center [355, 195] width 224 height 16
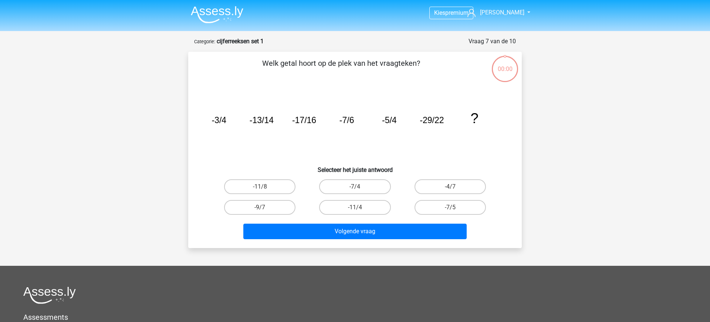
scroll to position [37, 0]
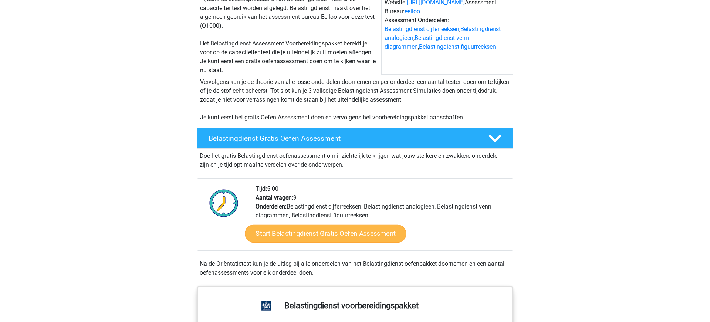
scroll to position [97, 0]
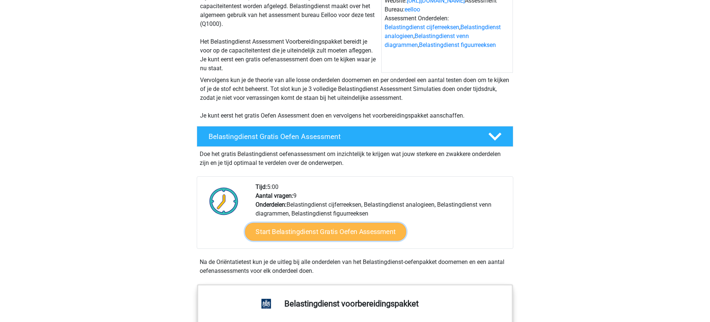
click at [339, 228] on link "Start Belastingdienst Gratis Oefen Assessment" at bounding box center [325, 232] width 161 height 18
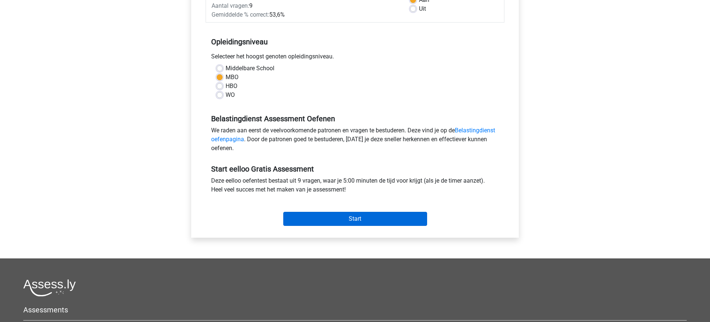
scroll to position [131, 0]
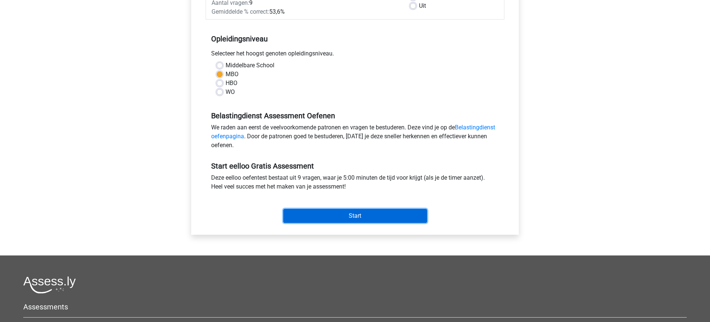
click at [328, 215] on input "Start" at bounding box center [355, 216] width 144 height 14
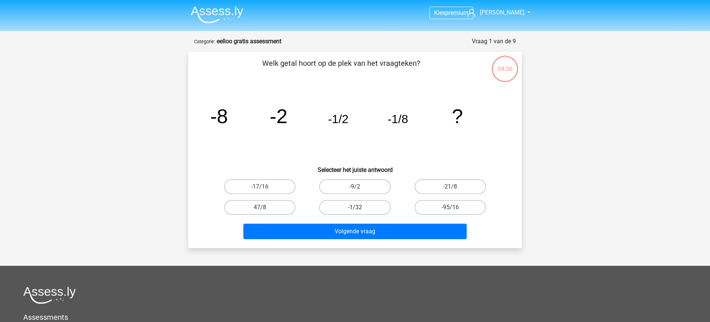
click at [365, 208] on label "-1/32" at bounding box center [354, 207] width 71 height 15
click at [360, 208] on input "-1/32" at bounding box center [357, 209] width 5 height 5
radio input "true"
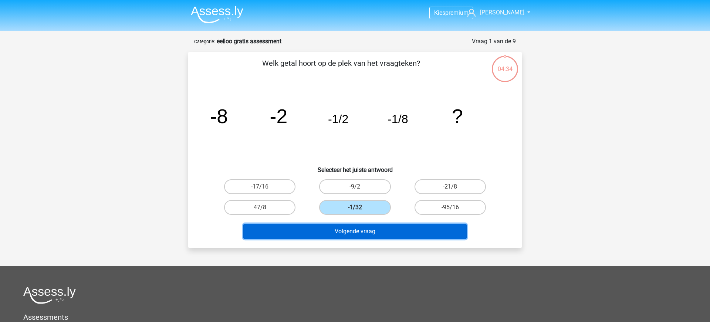
click at [368, 231] on button "Volgende vraag" at bounding box center [355, 232] width 224 height 16
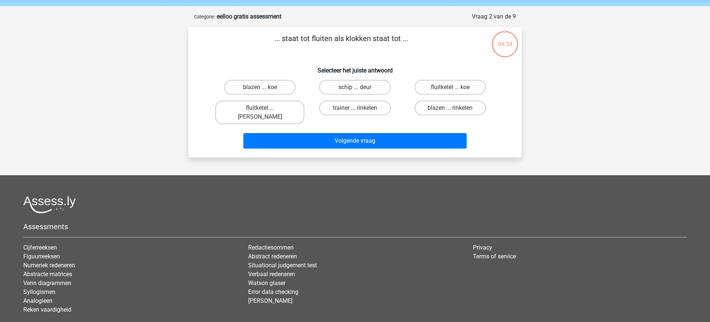
scroll to position [37, 0]
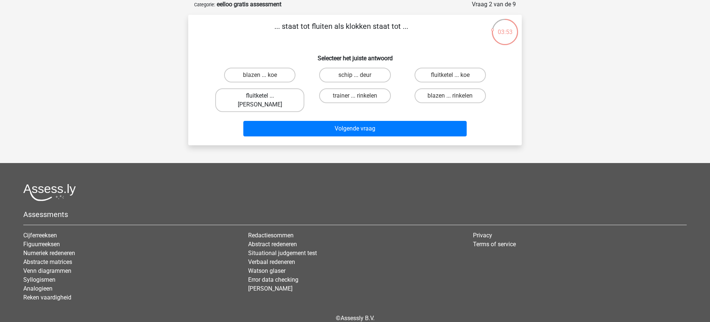
click at [253, 95] on label "fluitketel ... [PERSON_NAME]" at bounding box center [259, 100] width 89 height 24
click at [260, 96] on input "fluitketel ... [PERSON_NAME]" at bounding box center [262, 98] width 5 height 5
radio input "true"
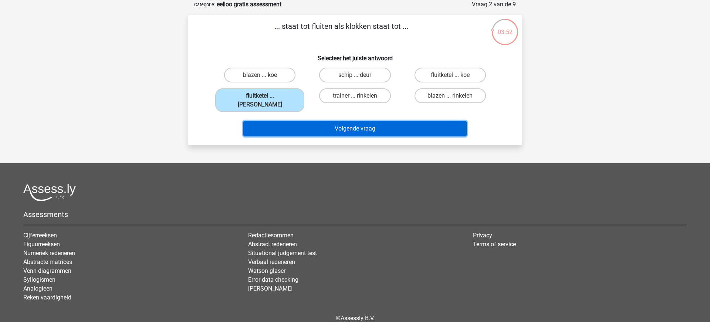
click at [305, 121] on button "Volgende vraag" at bounding box center [355, 129] width 224 height 16
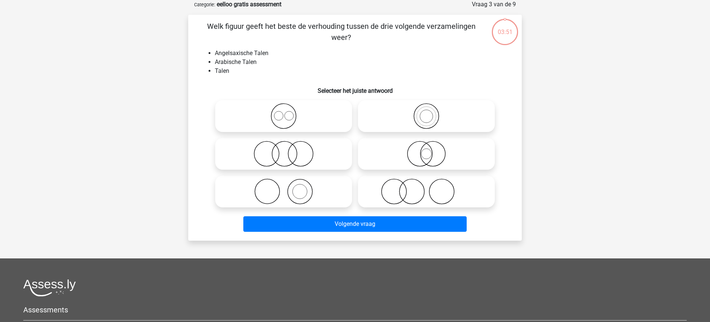
scroll to position [37, 0]
click at [281, 116] on icon at bounding box center [283, 116] width 131 height 26
click at [284, 112] on input "radio" at bounding box center [286, 109] width 5 height 5
radio input "true"
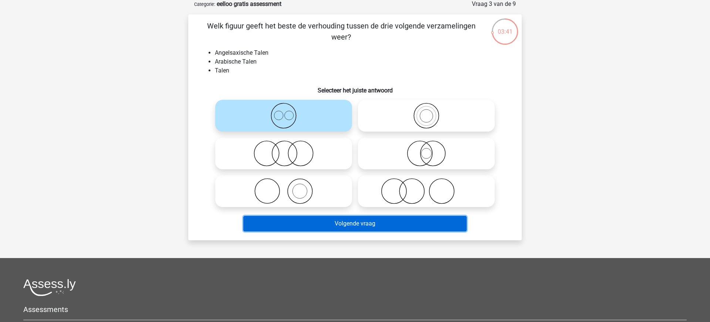
click at [364, 225] on button "Volgende vraag" at bounding box center [355, 224] width 224 height 16
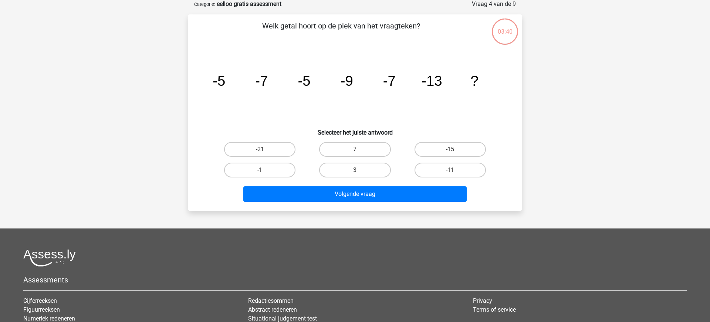
scroll to position [37, 0]
click at [455, 149] on label "-15" at bounding box center [450, 149] width 71 height 15
click at [455, 150] on input "-15" at bounding box center [452, 152] width 5 height 5
radio input "true"
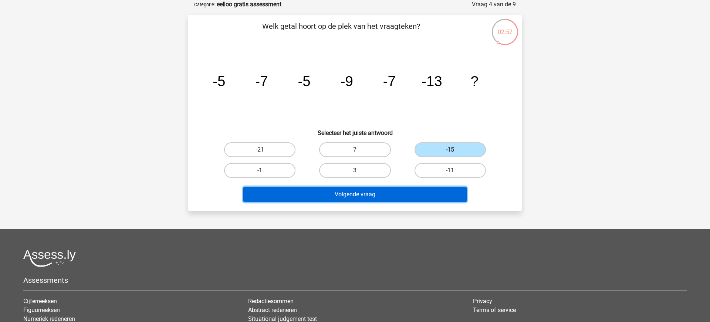
click at [370, 196] on button "Volgende vraag" at bounding box center [355, 195] width 224 height 16
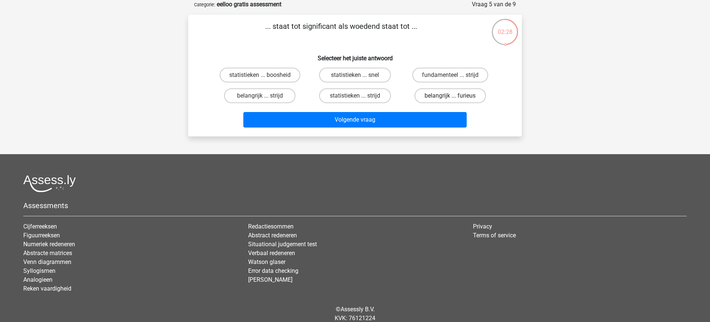
click at [456, 98] on label "belangrijk ... furieus" at bounding box center [450, 95] width 71 height 15
click at [455, 98] on input "belangrijk ... furieus" at bounding box center [452, 98] width 5 height 5
radio input "true"
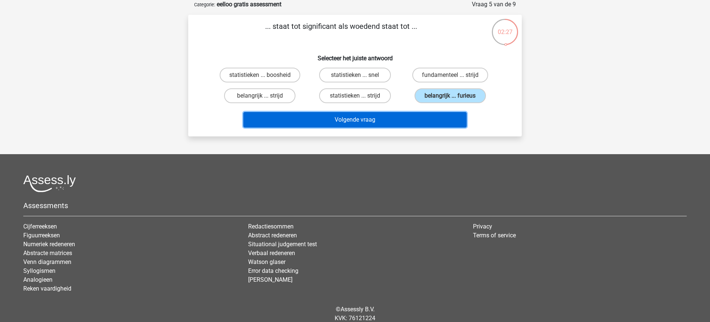
click at [368, 118] on button "Volgende vraag" at bounding box center [355, 120] width 224 height 16
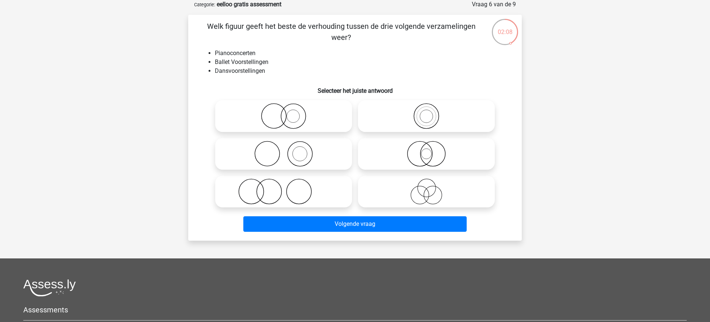
click at [302, 156] on icon at bounding box center [283, 154] width 131 height 26
click at [288, 150] on input "radio" at bounding box center [286, 147] width 5 height 5
radio input "true"
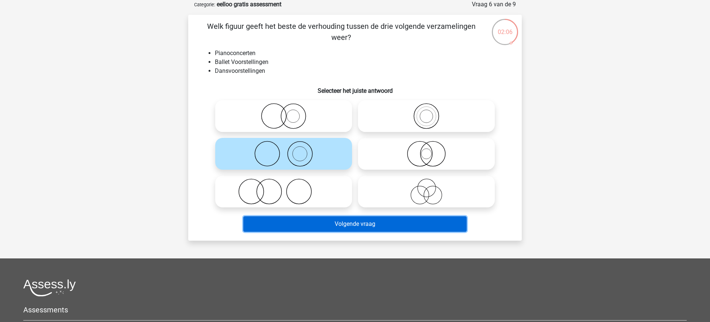
click at [348, 225] on button "Volgende vraag" at bounding box center [355, 224] width 224 height 16
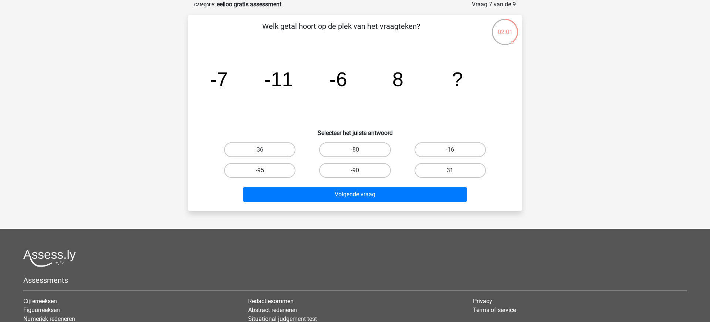
scroll to position [37, 0]
click at [435, 172] on label "31" at bounding box center [450, 170] width 71 height 15
click at [450, 172] on input "31" at bounding box center [452, 172] width 5 height 5
radio input "true"
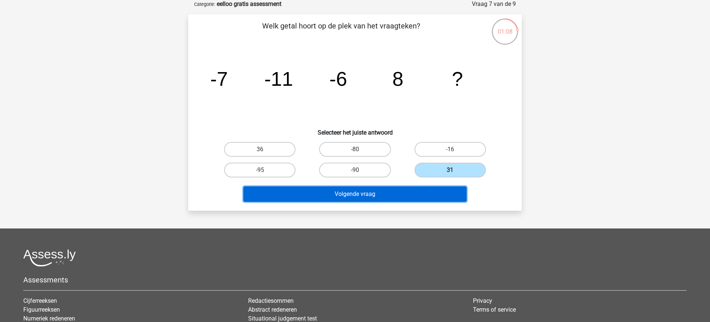
click at [408, 193] on button "Volgende vraag" at bounding box center [355, 194] width 224 height 16
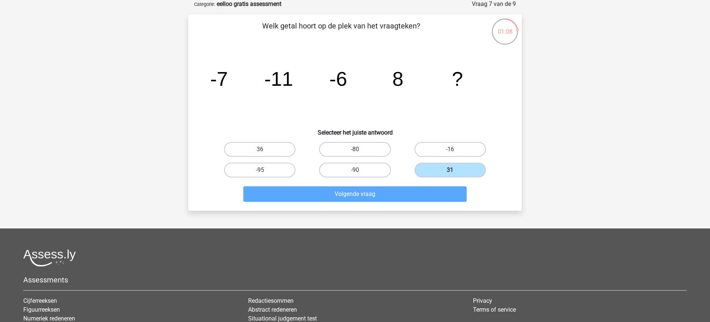
scroll to position [37, 0]
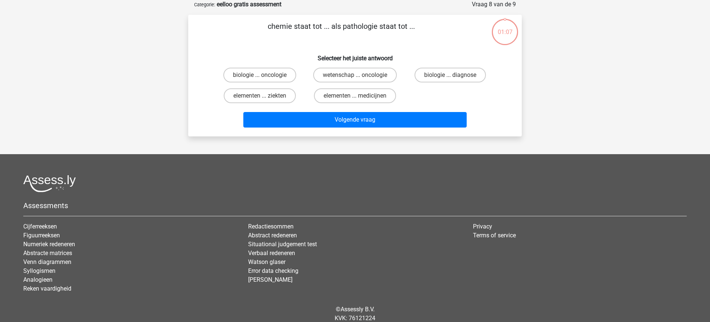
click at [408, 193] on div "Assessments Cijferreeksen Figuurreeksen Numeriek redeneren Abstracte matrices V…" at bounding box center [355, 237] width 675 height 124
click at [257, 98] on label "elementen ... ziekten" at bounding box center [260, 95] width 72 height 15
click at [260, 98] on input "elementen ... ziekten" at bounding box center [262, 98] width 5 height 5
radio input "true"
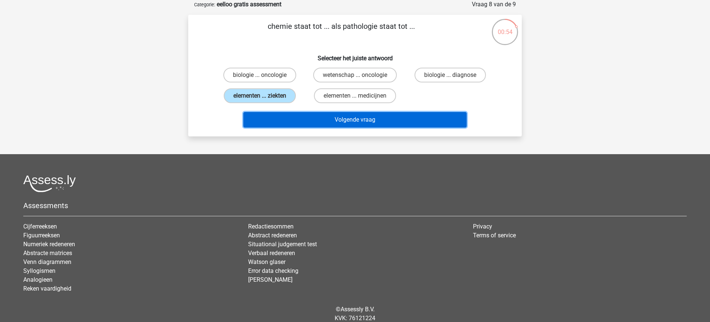
click at [349, 118] on button "Volgende vraag" at bounding box center [355, 120] width 224 height 16
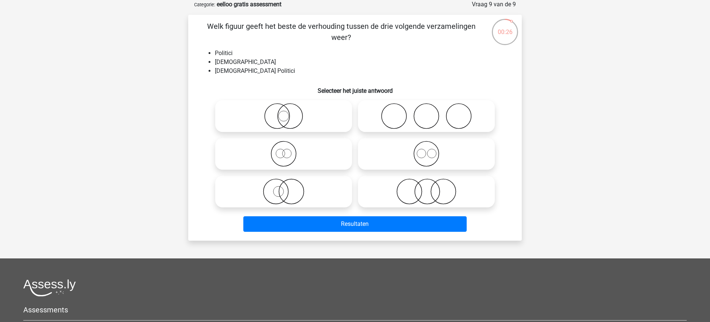
click at [287, 155] on icon at bounding box center [283, 154] width 131 height 26
click at [287, 150] on input "radio" at bounding box center [286, 147] width 5 height 5
radio input "true"
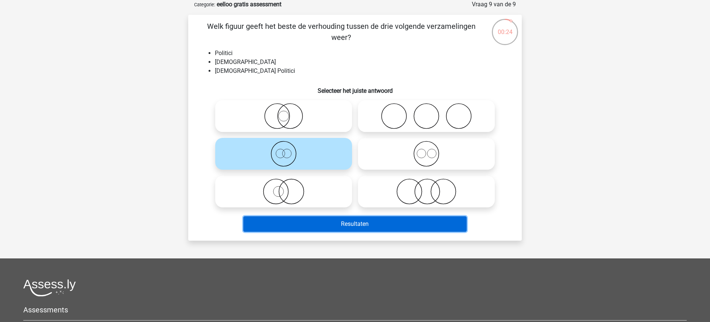
click at [365, 225] on button "Resultaten" at bounding box center [355, 224] width 224 height 16
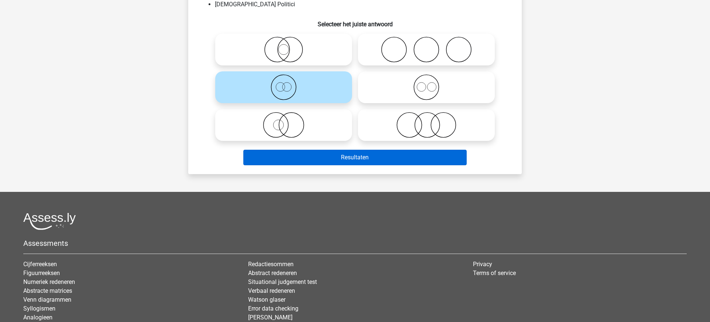
scroll to position [122, 0]
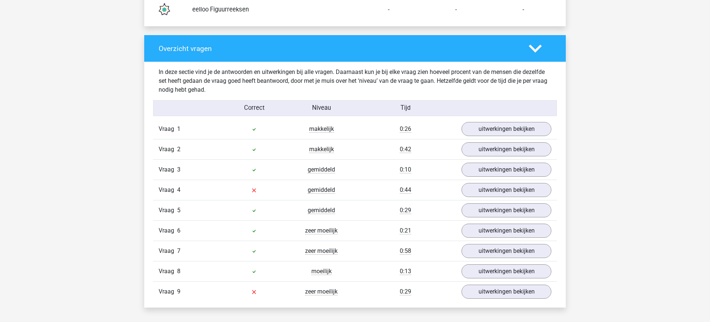
scroll to position [728, 0]
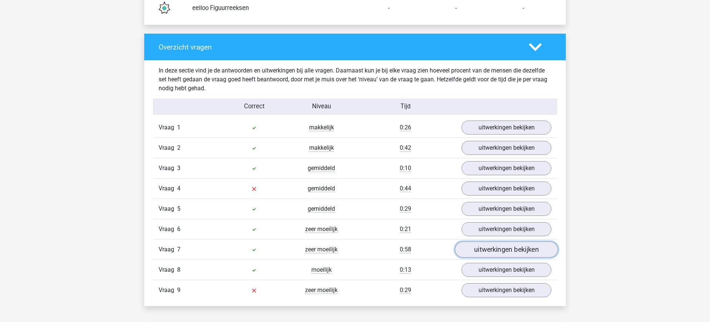
click at [487, 252] on link "uitwerkingen bekijken" at bounding box center [506, 250] width 103 height 16
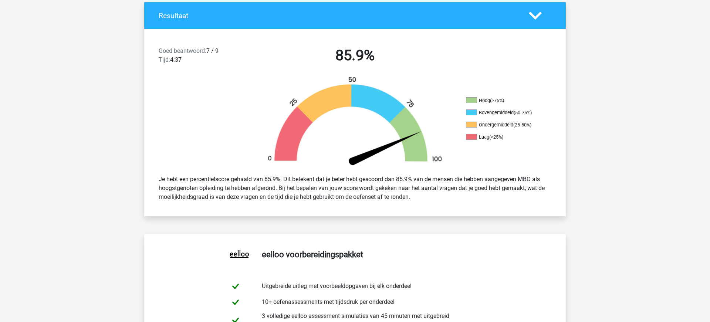
scroll to position [0, 0]
